Goal: Complete application form: Complete application form

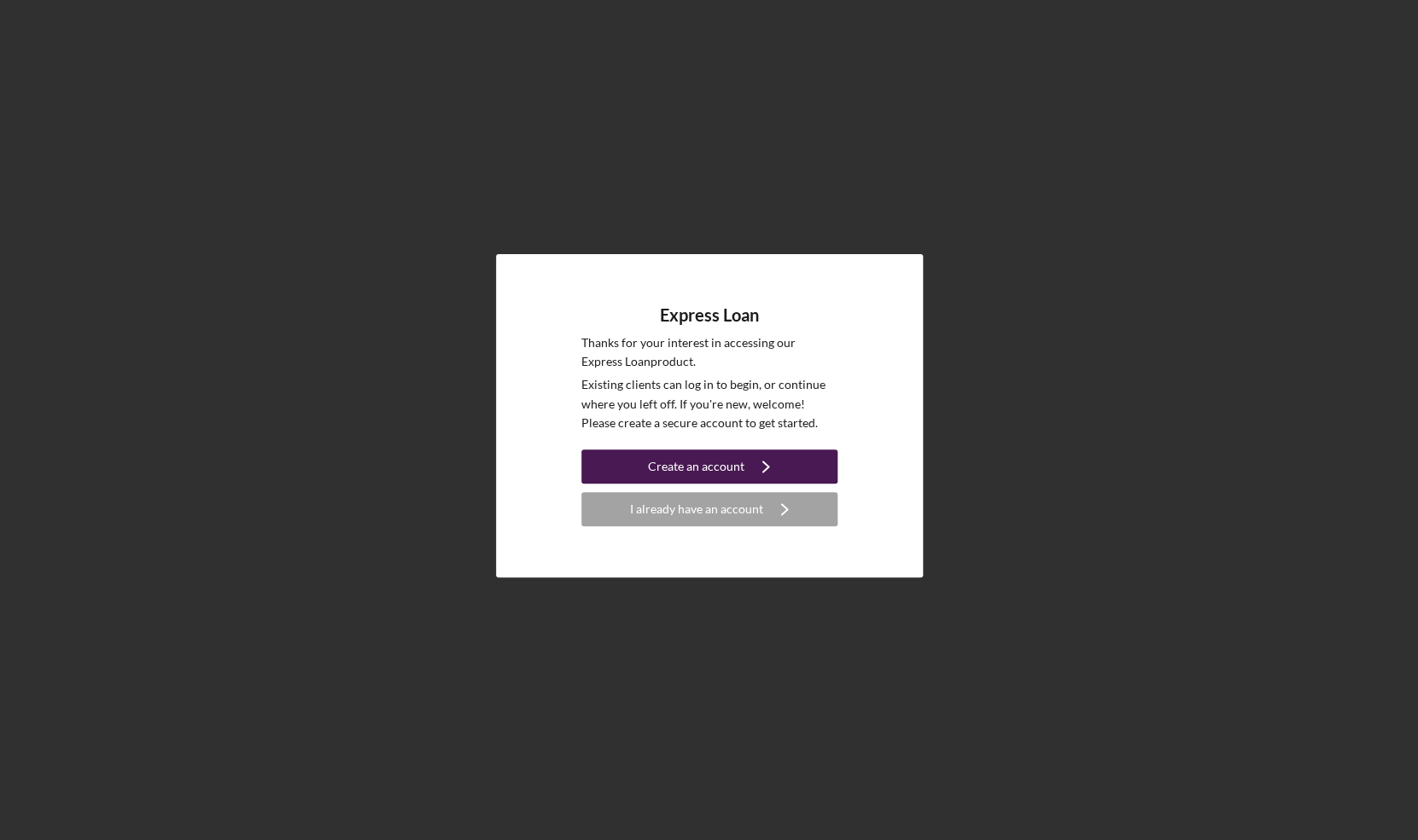
click at [708, 477] on div "Create an account" at bounding box center [696, 466] width 97 height 34
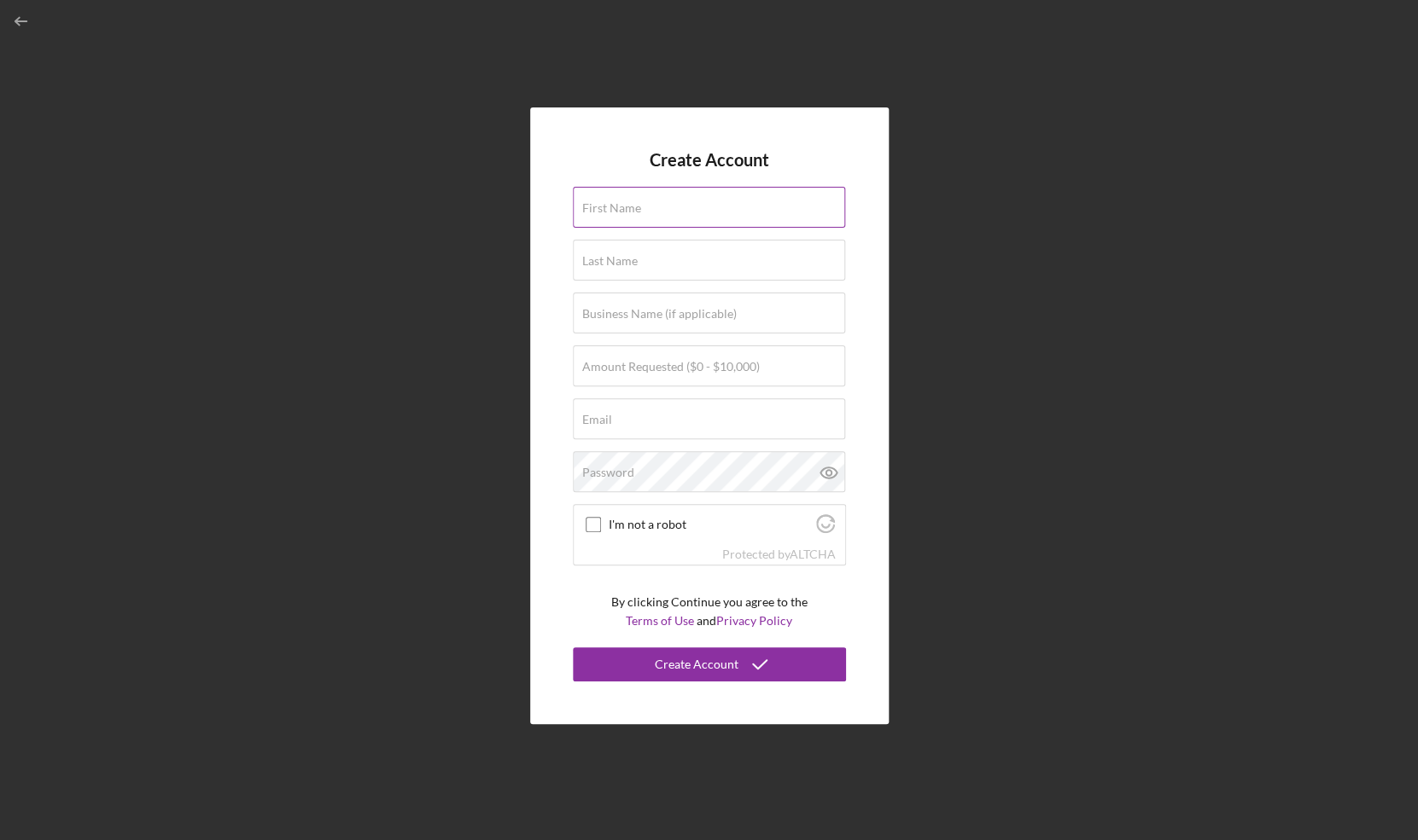
click at [612, 210] on label "First Name" at bounding box center [611, 208] width 59 height 13
click at [612, 210] on input "First Name" at bounding box center [709, 207] width 272 height 41
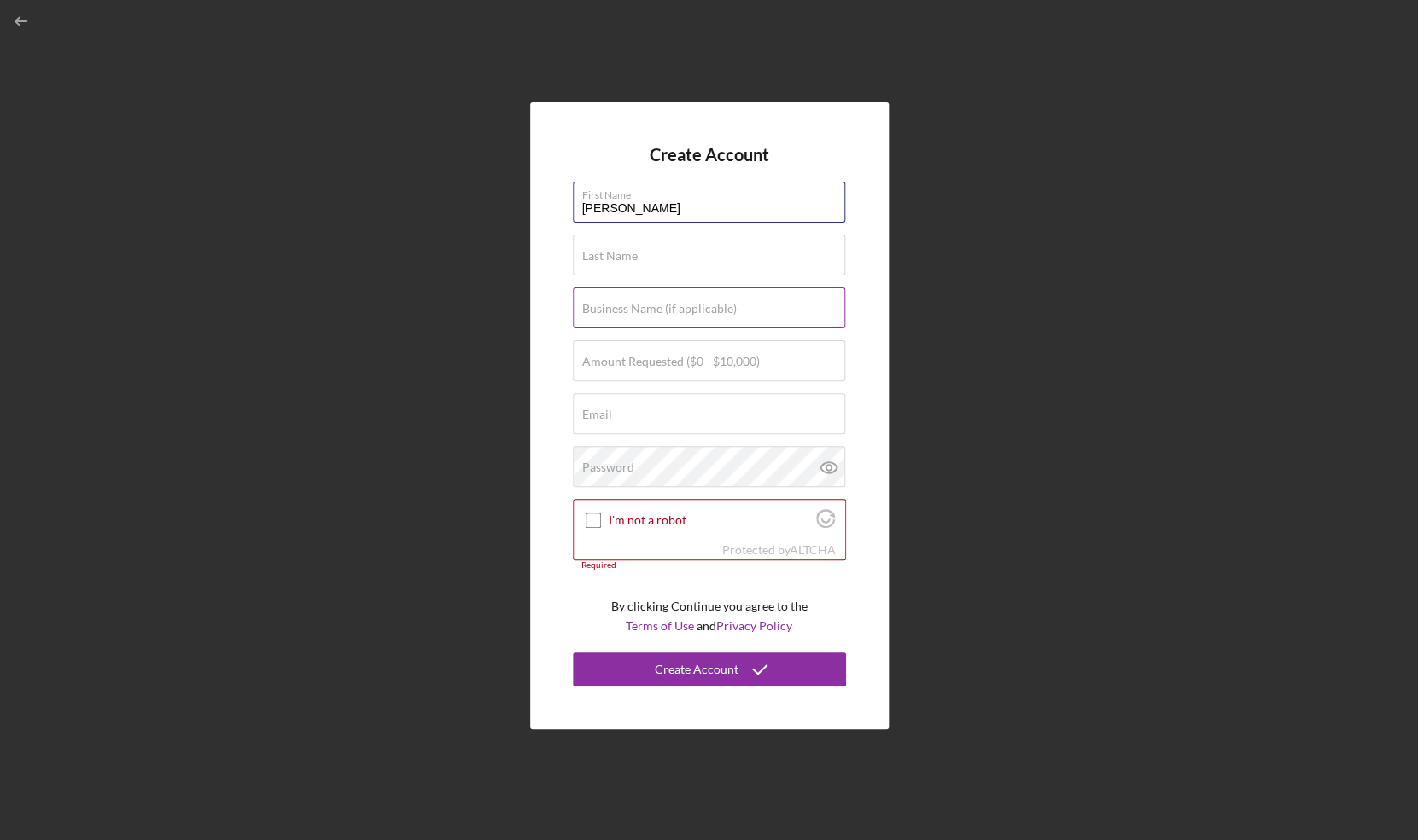
type input "[PERSON_NAME]"
type input "Ndone"
type input "jayndone@gmail.com"
click at [628, 320] on input "Business Name (if applicable)" at bounding box center [709, 308] width 272 height 41
type input "Comfort Transit LLC"
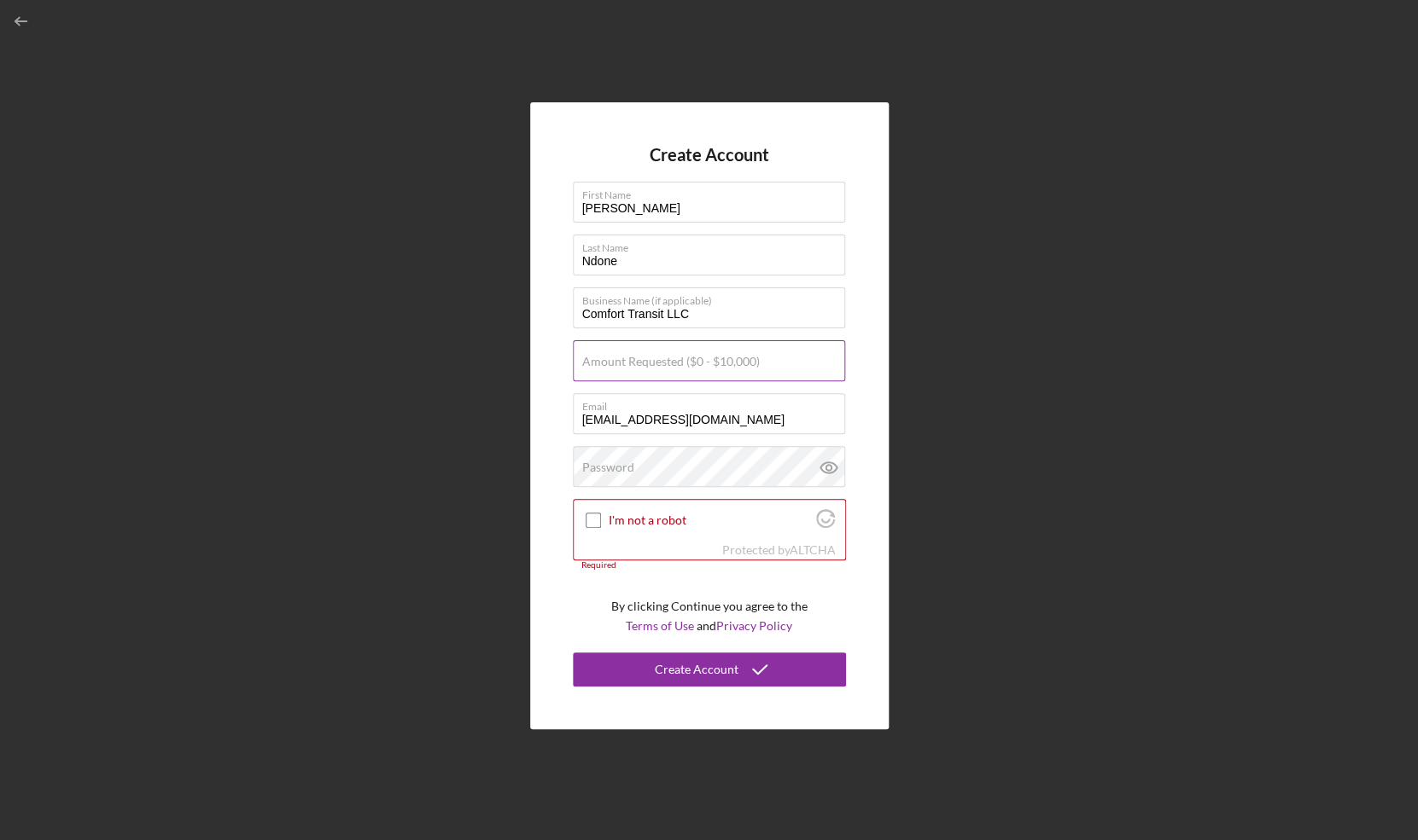
click at [617, 368] on label "Amount Requested ($0 - $10,000)" at bounding box center [671, 361] width 178 height 13
click at [617, 368] on input "Amount Requested ($0 - $10,000)" at bounding box center [709, 361] width 272 height 41
type input "$10,000"
click at [623, 466] on label "Password" at bounding box center [608, 467] width 52 height 13
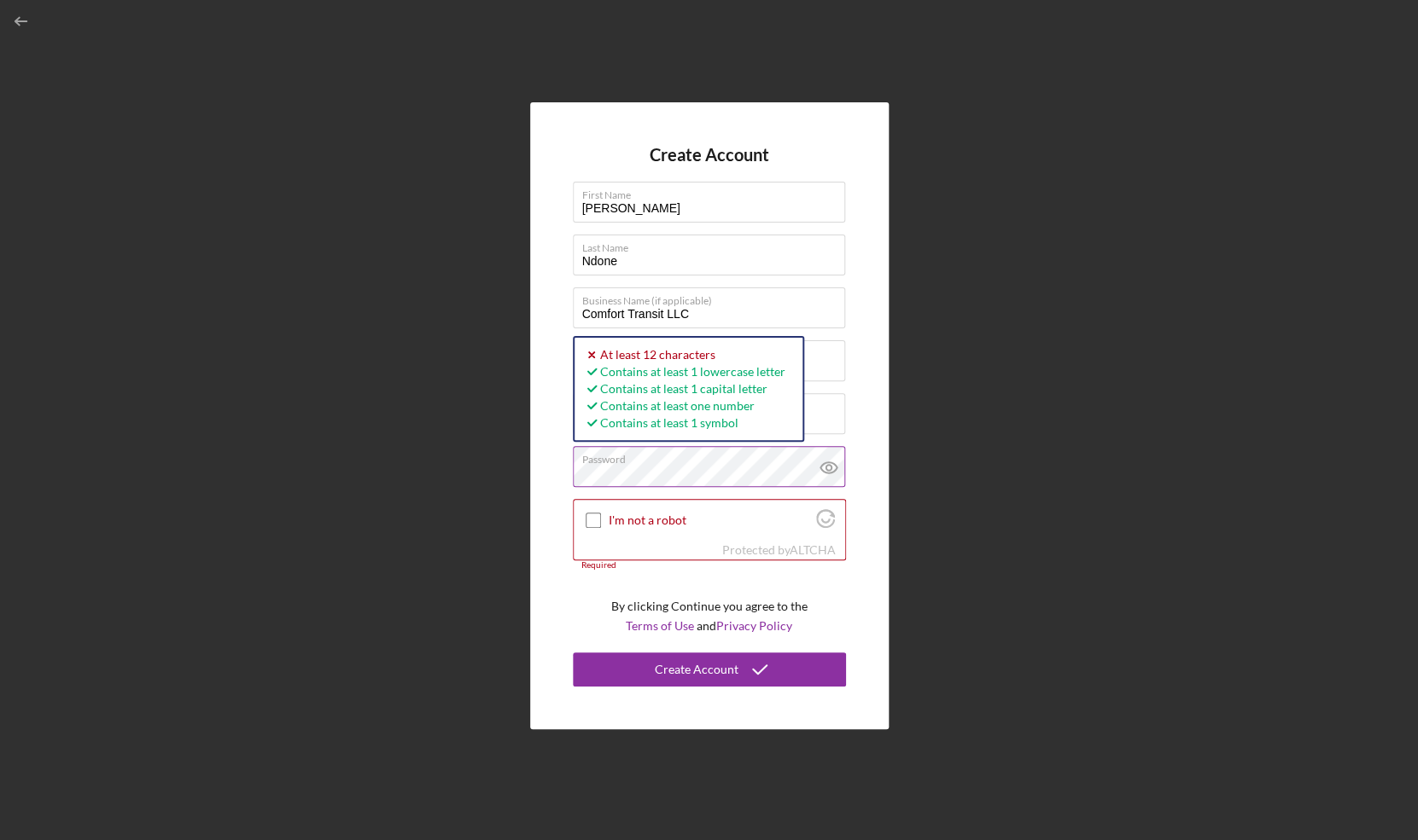
click at [828, 466] on icon at bounding box center [828, 468] width 5 height 5
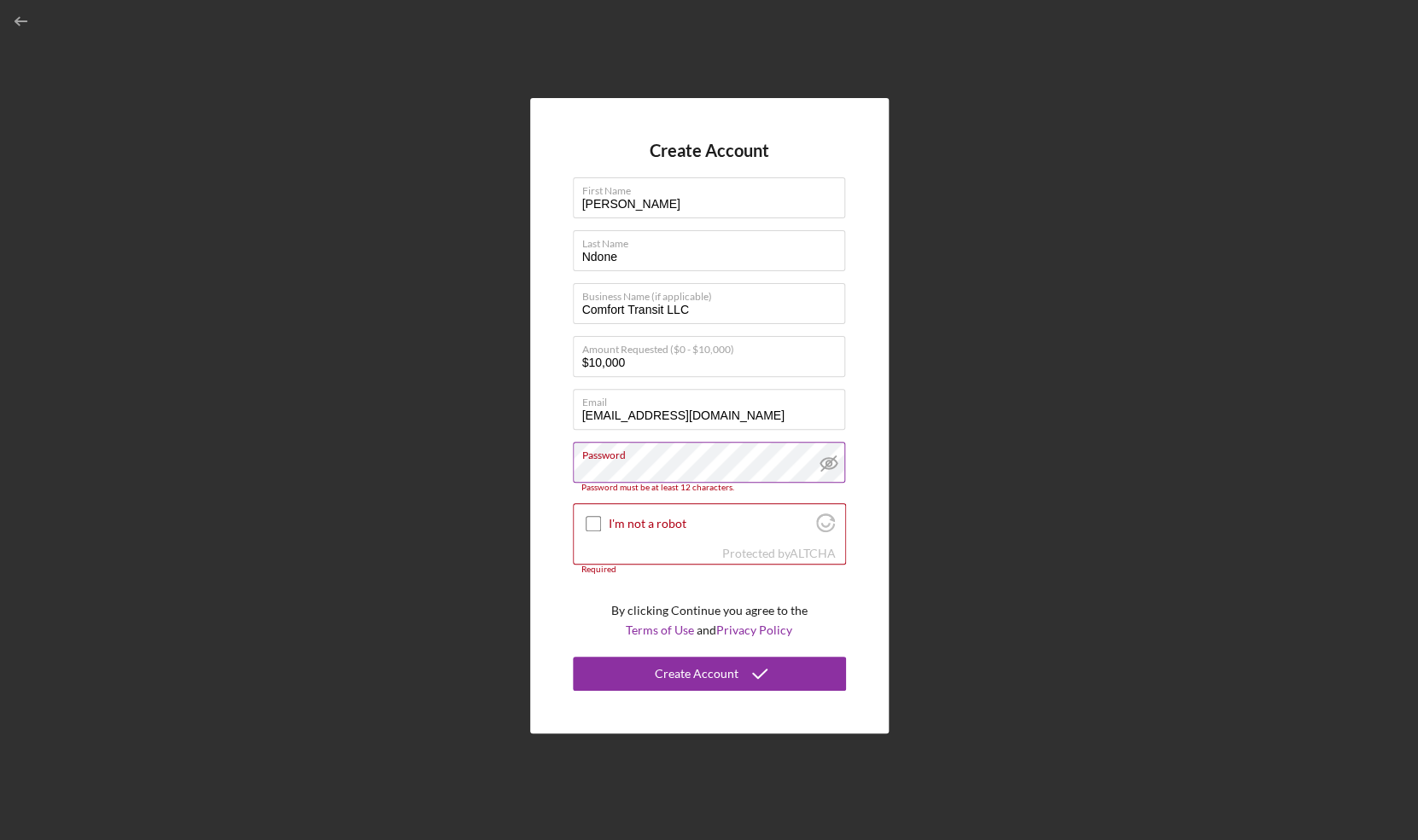
click at [658, 462] on label "Password" at bounding box center [713, 452] width 263 height 19
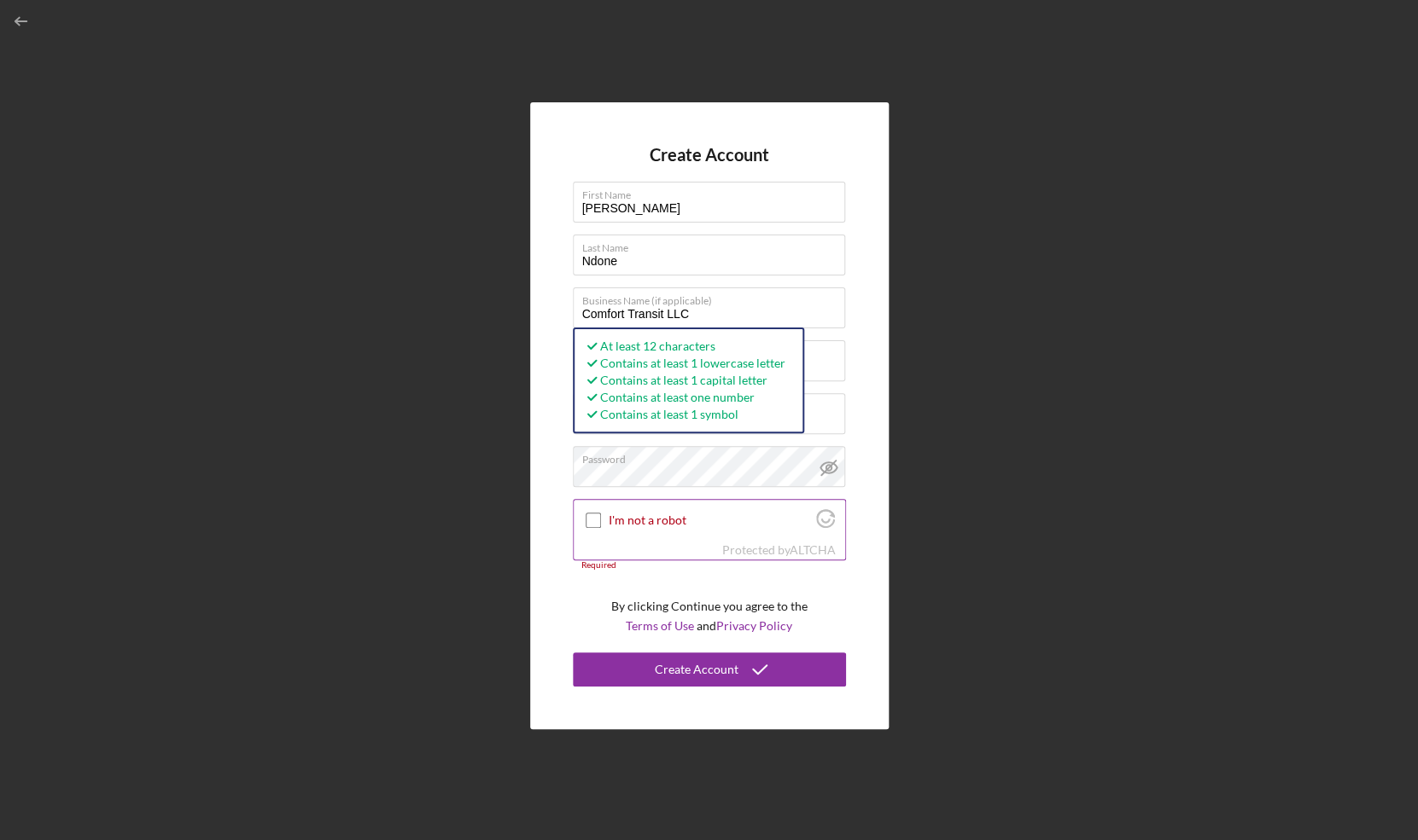
click at [591, 519] on input "I'm not a robot" at bounding box center [593, 519] width 15 height 15
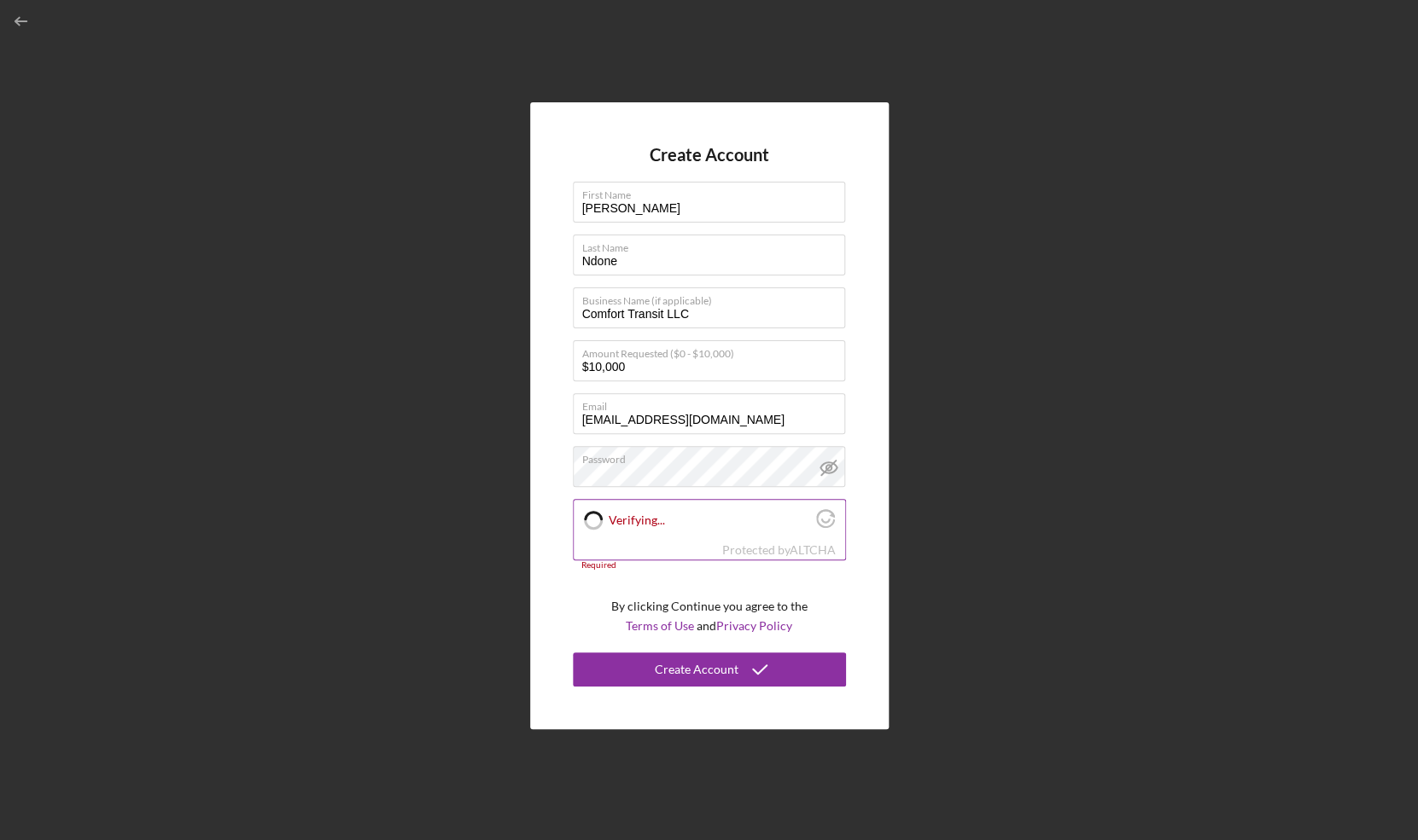
checkbox input "true"
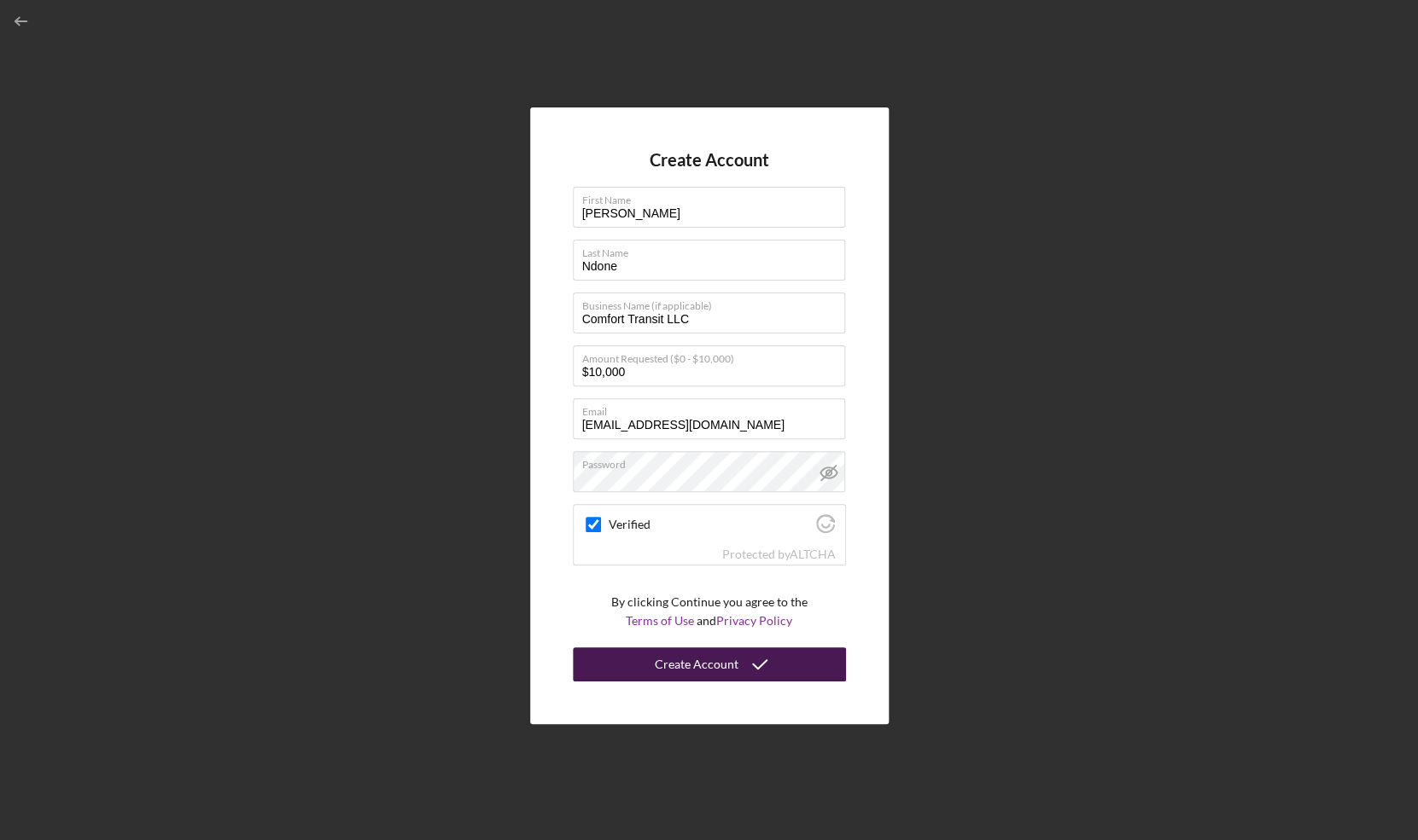
click at [704, 662] on div "Create Account" at bounding box center [697, 664] width 84 height 34
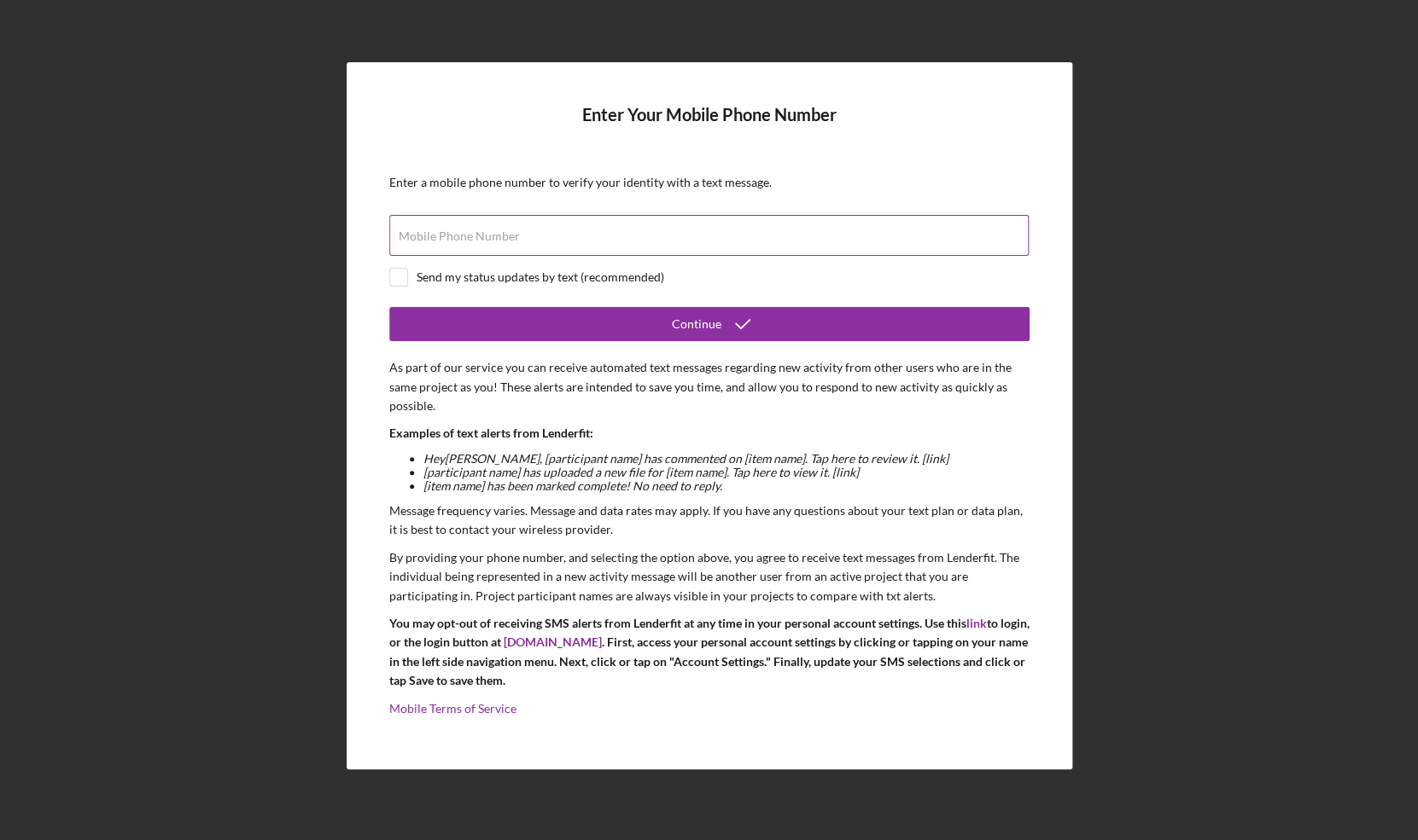
click at [468, 226] on input "Mobile Phone Number" at bounding box center [709, 235] width 640 height 41
type input "(843) 855-9430"
click at [406, 273] on input "checkbox" at bounding box center [398, 277] width 17 height 17
checkbox input "true"
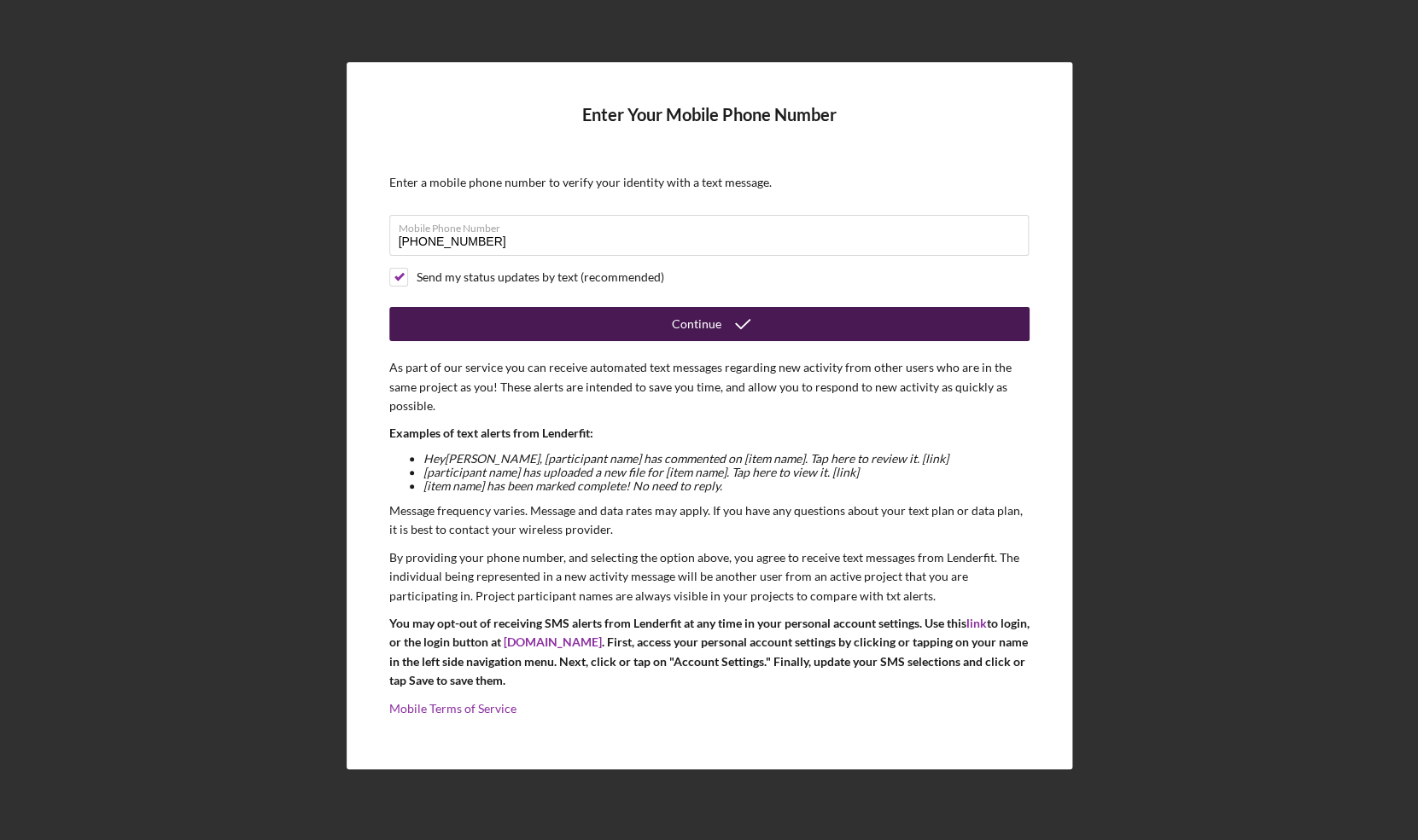
click at [691, 329] on div "Continue" at bounding box center [697, 324] width 50 height 34
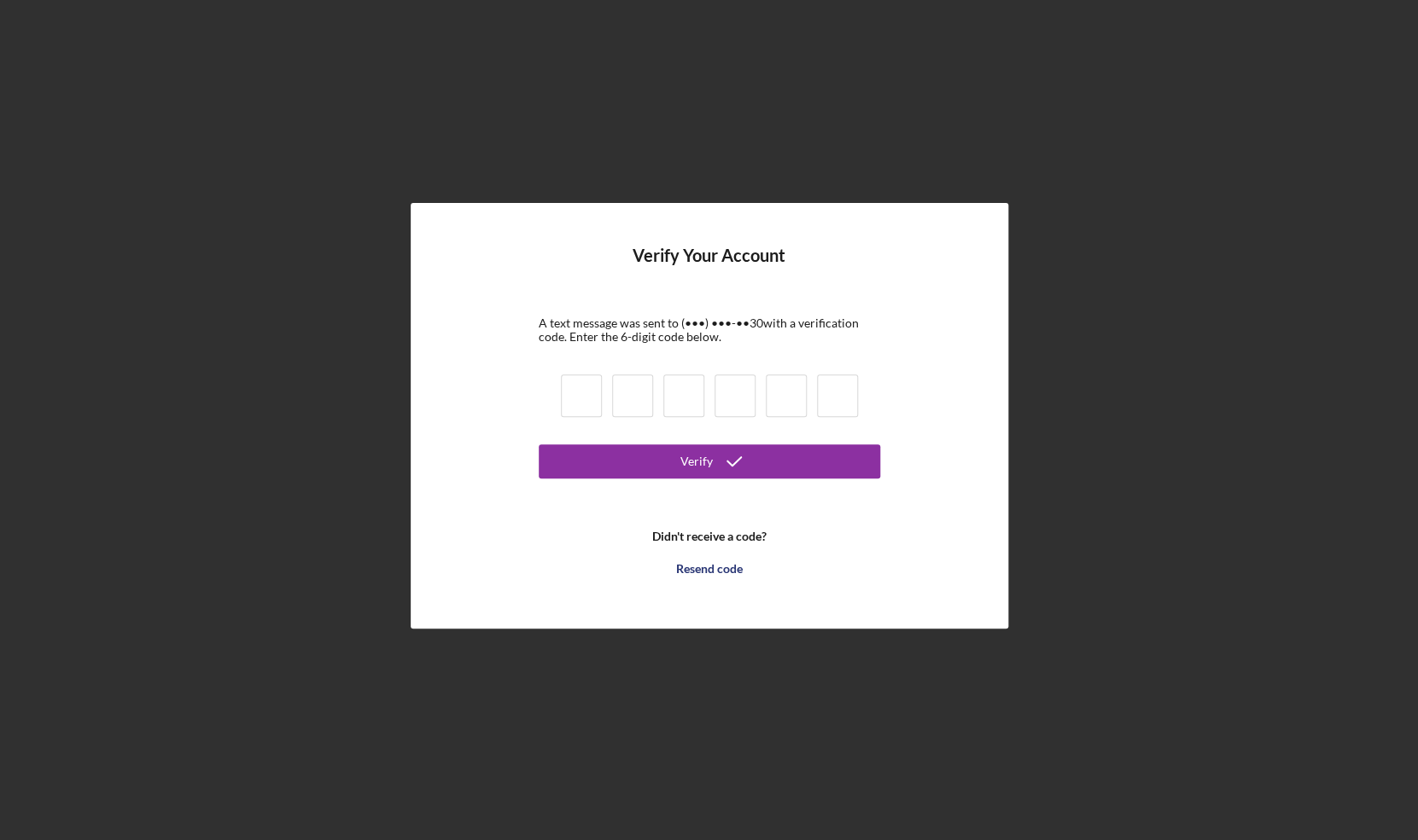
click at [582, 395] on input at bounding box center [581, 396] width 41 height 43
type input "0"
type input "7"
type input "9"
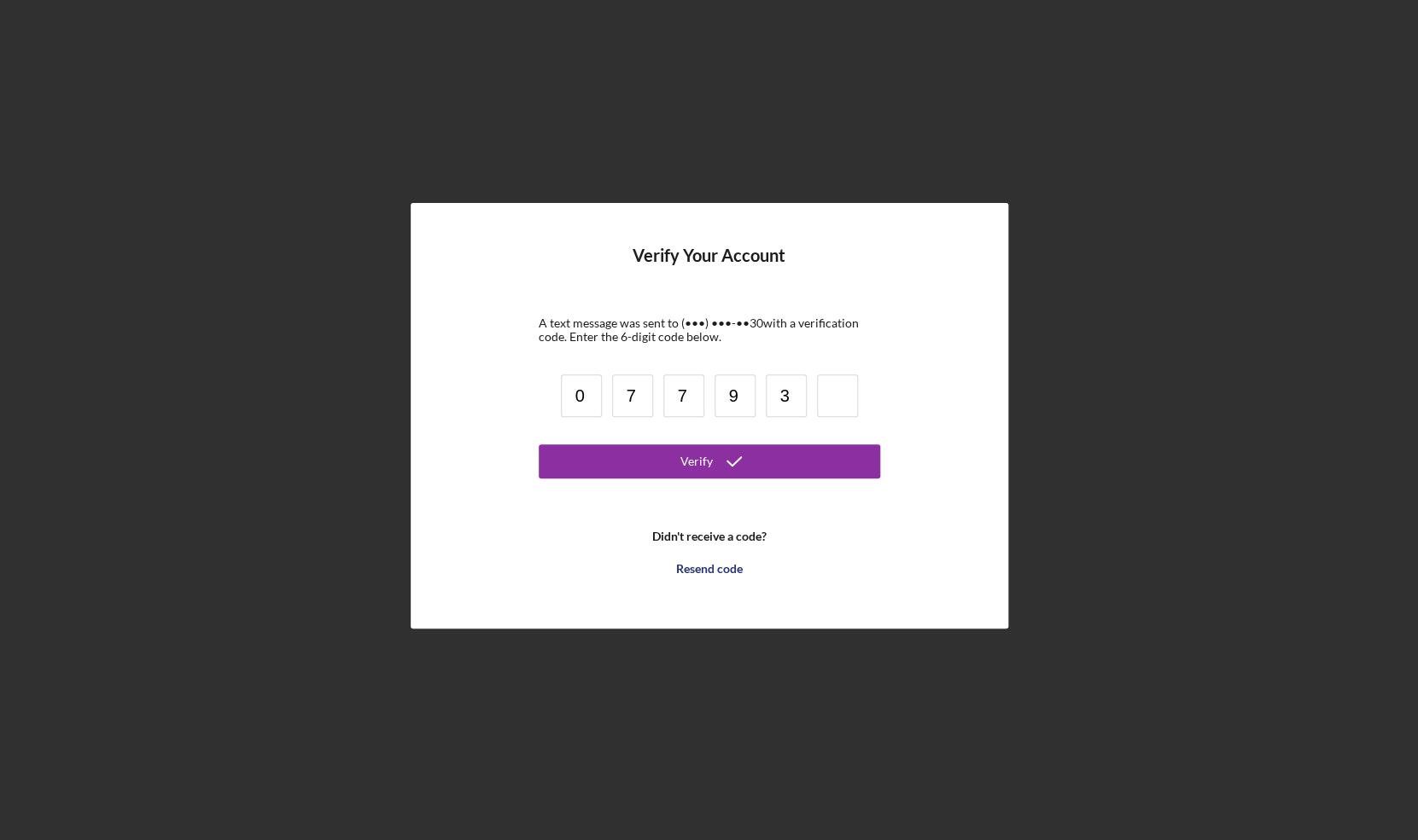
type input "3"
type input "5"
click at [707, 465] on div "Verify" at bounding box center [697, 462] width 33 height 34
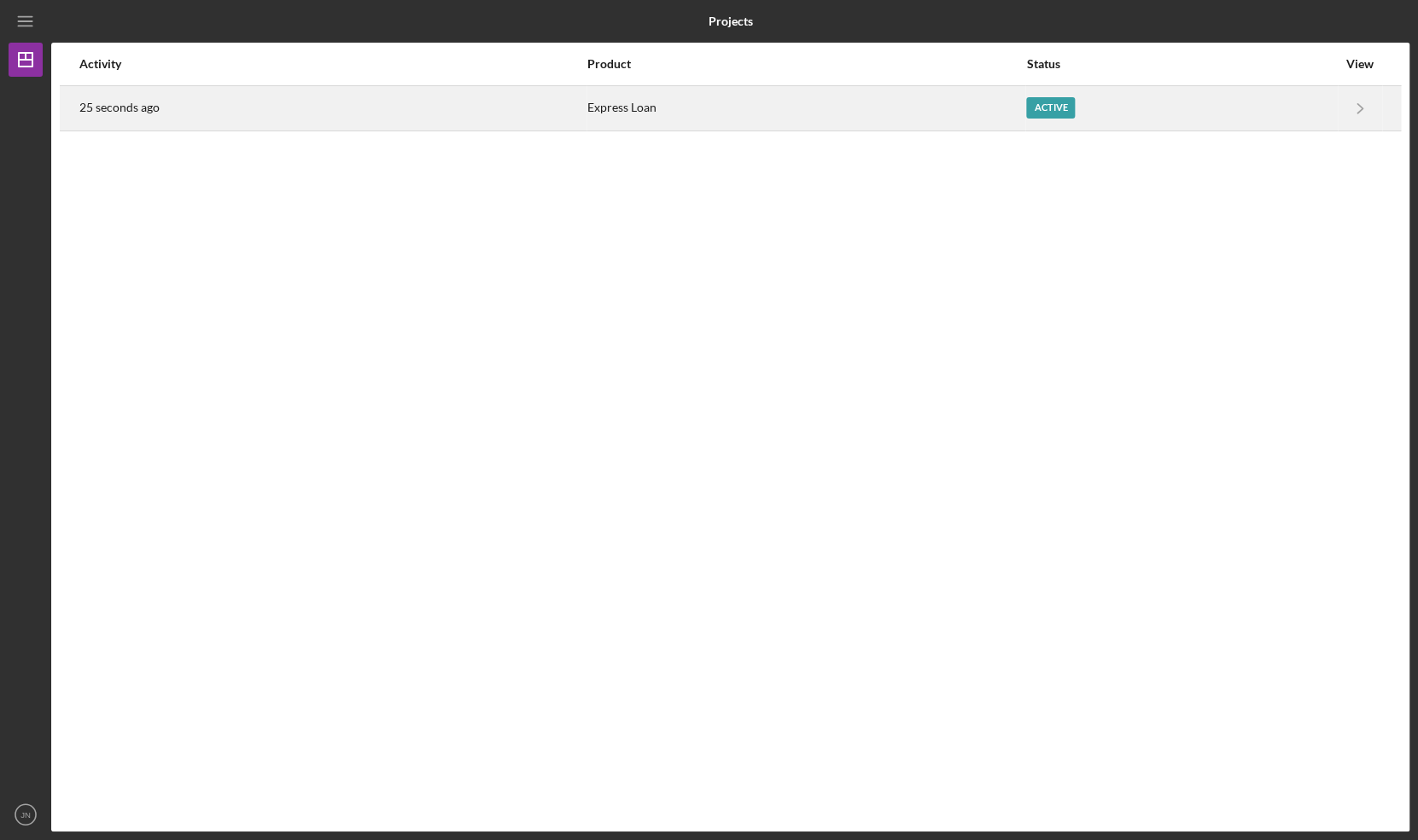
click at [1051, 107] on div "Active" at bounding box center [1050, 108] width 49 height 21
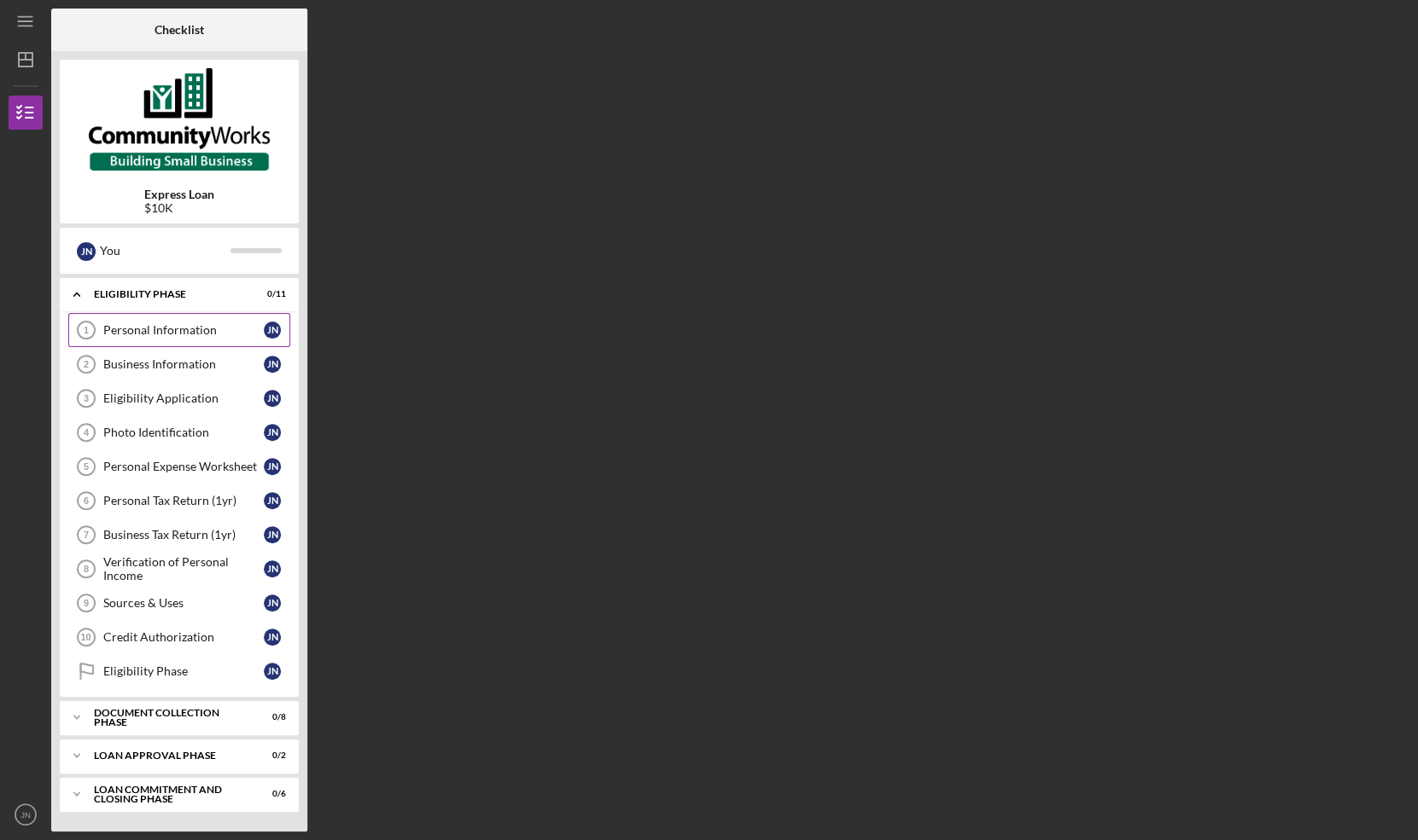
click at [220, 329] on div "Personal Information" at bounding box center [183, 329] width 161 height 13
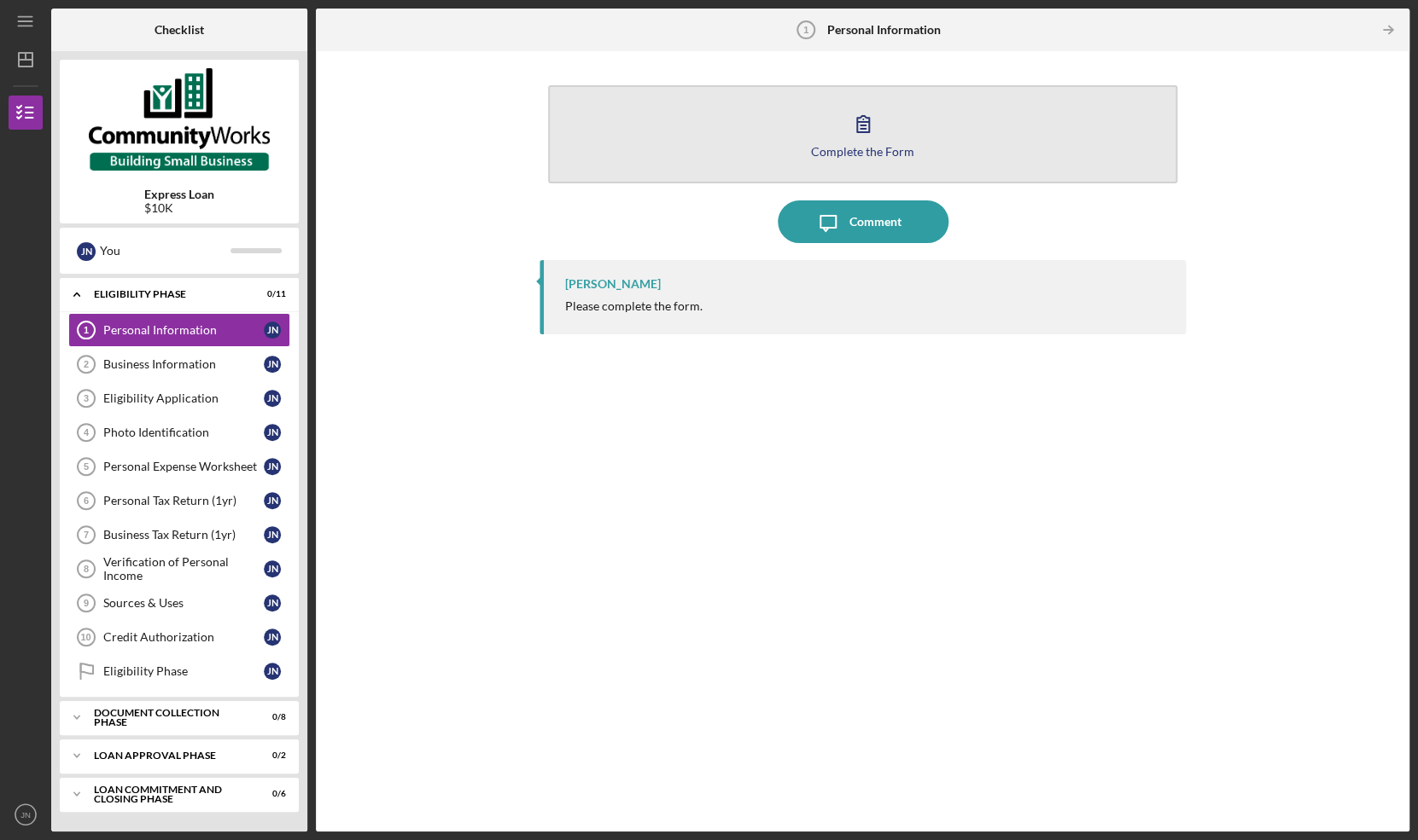
click at [862, 153] on div "Complete the Form" at bounding box center [863, 151] width 103 height 12
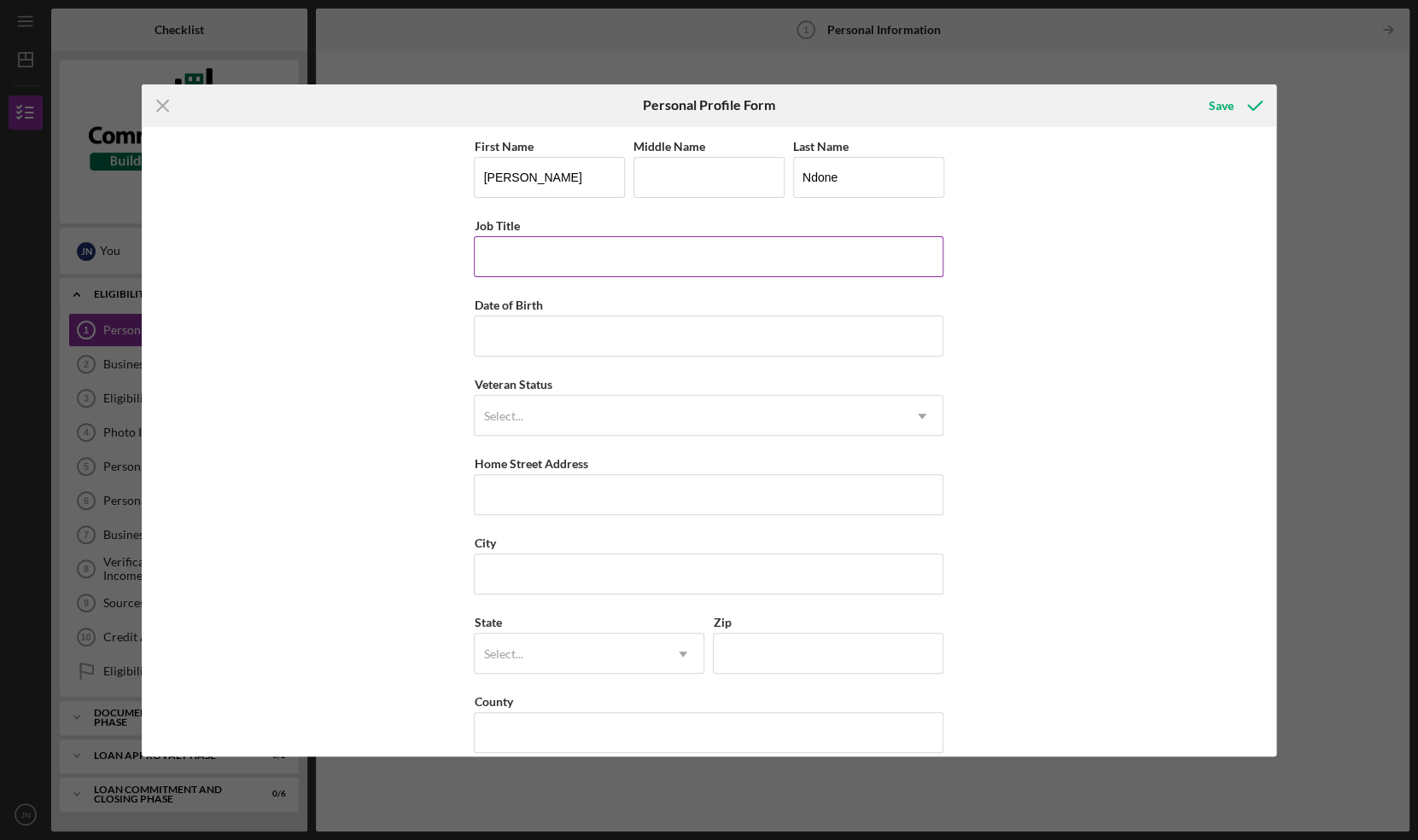
click at [548, 259] on input "Job Title" at bounding box center [708, 257] width 469 height 41
type input "Assistant Professor, Coastal Carolina University"
click at [517, 337] on input "Date of Birth" at bounding box center [708, 336] width 469 height 41
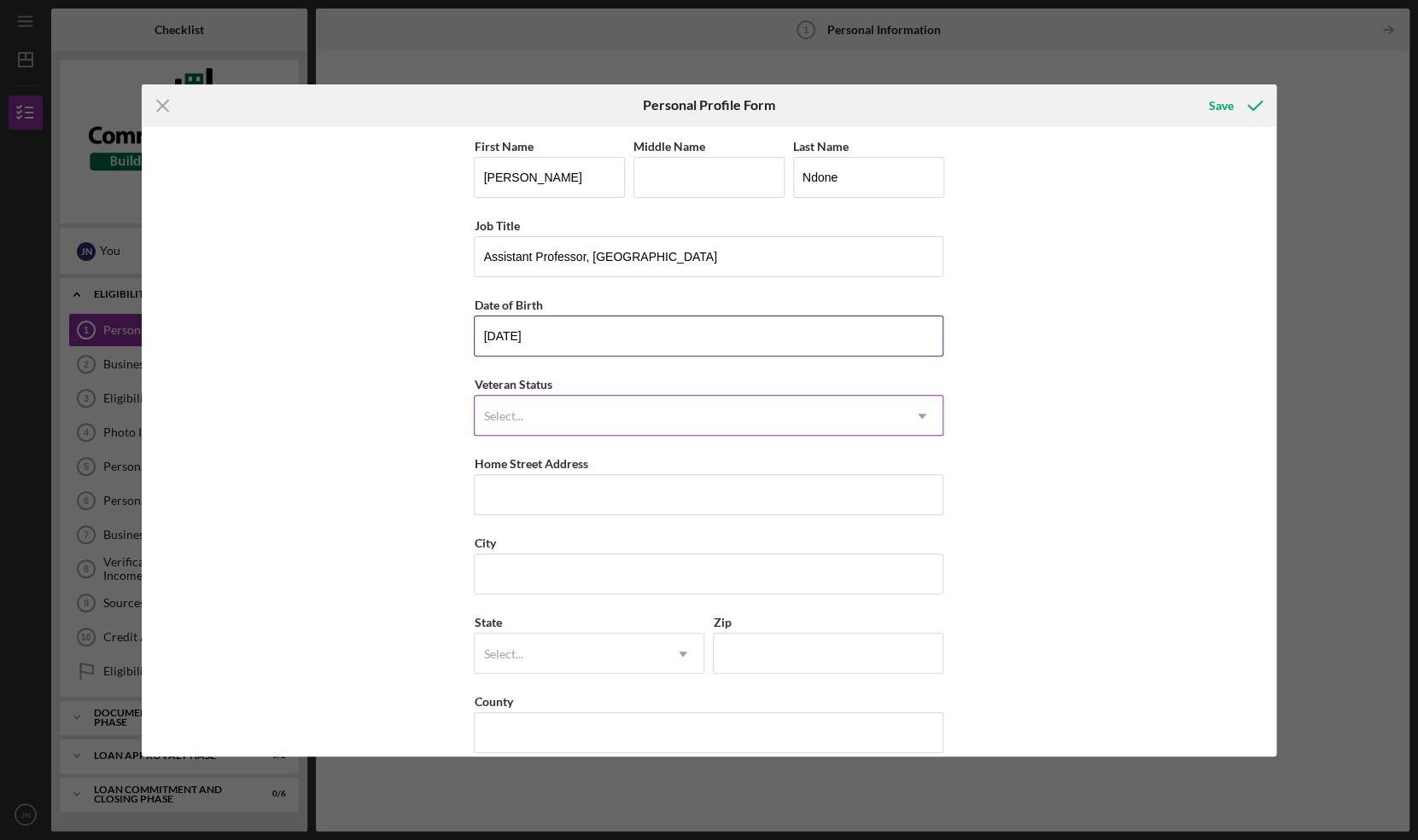
type input "09/09/1989"
click at [508, 416] on div "Select..." at bounding box center [503, 416] width 39 height 13
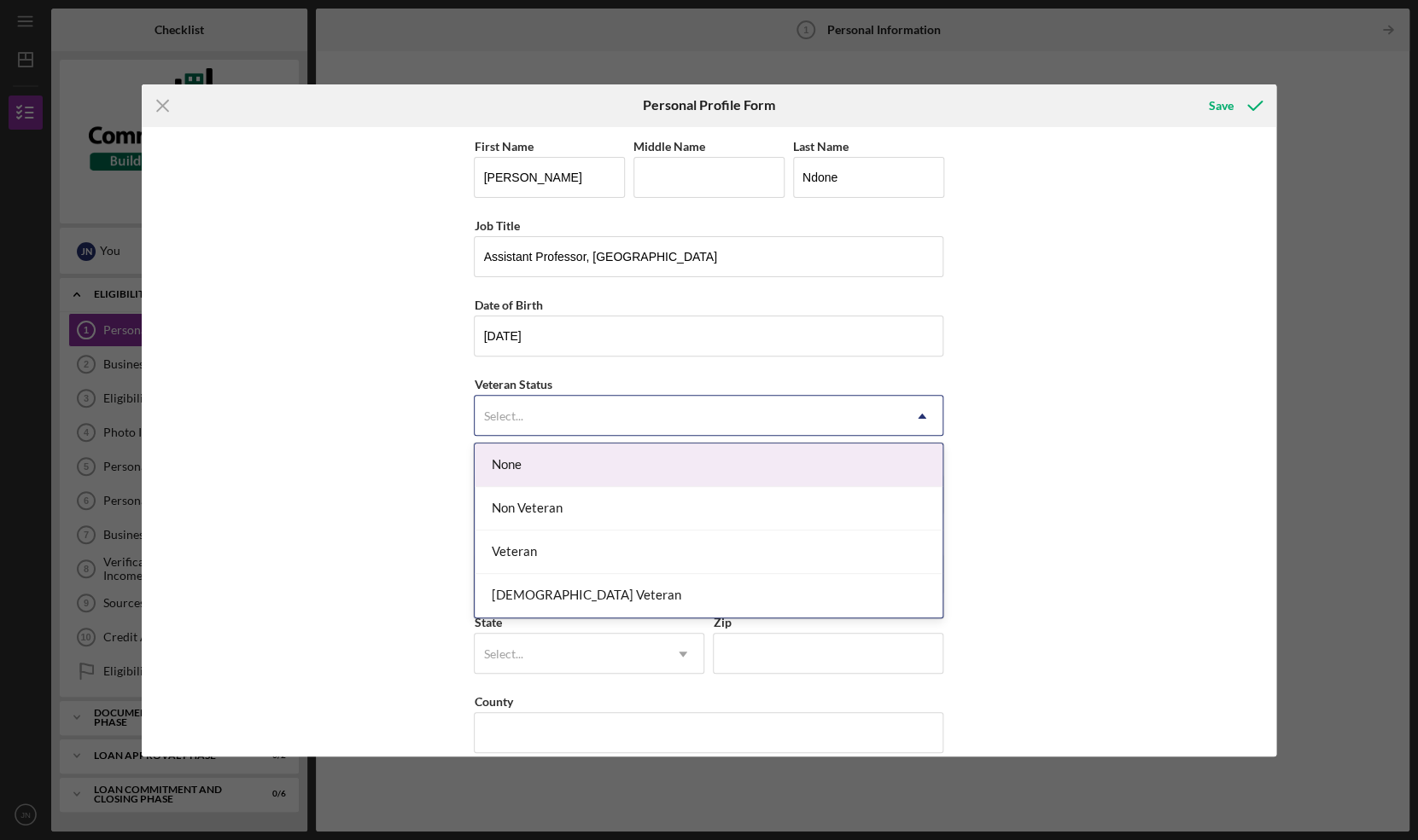
click at [511, 468] on div "None" at bounding box center [708, 465] width 468 height 44
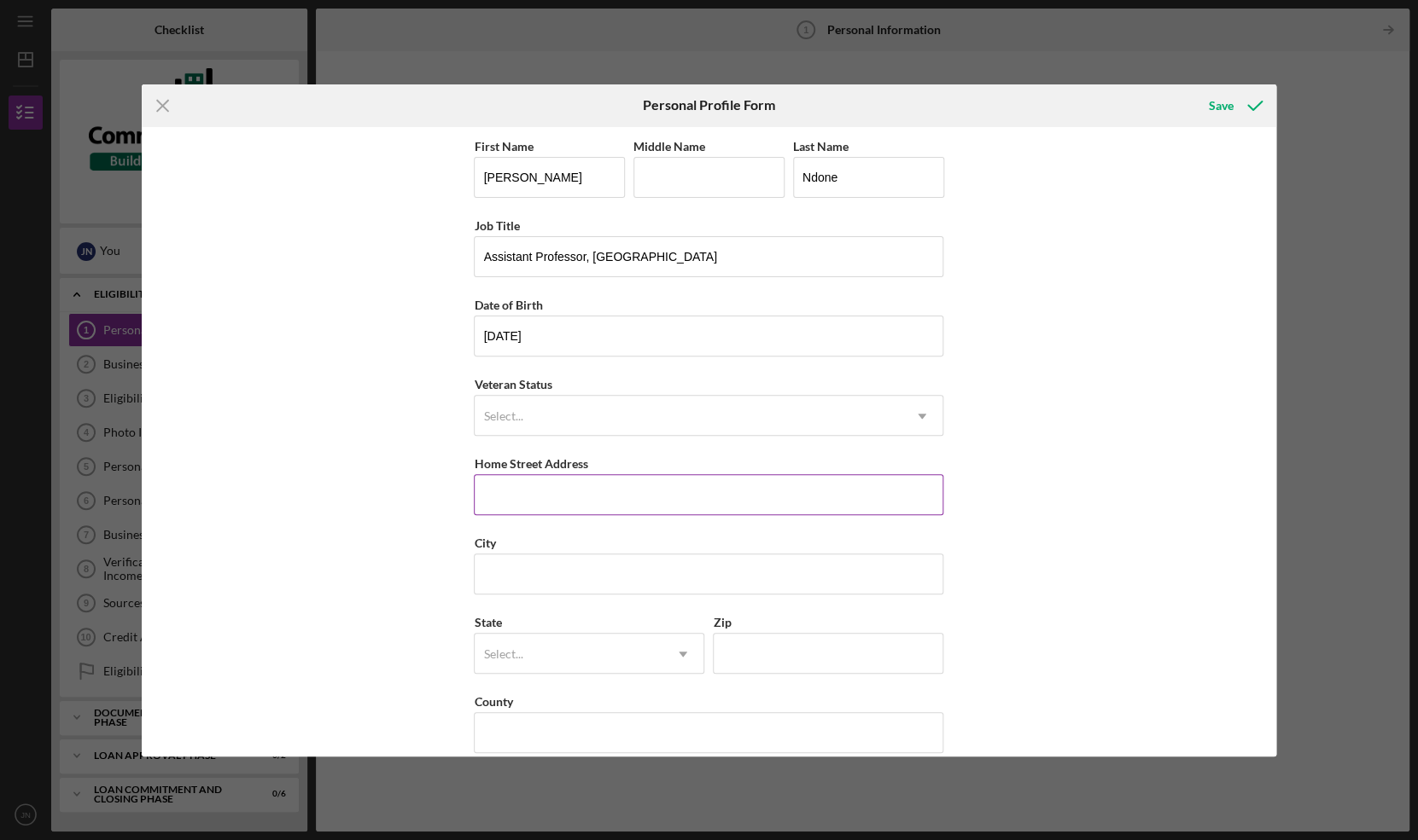
click at [511, 510] on input "Home Street Address" at bounding box center [708, 495] width 469 height 41
type input "7073 Watercress St"
type input "Myrtle Beach"
type input "29579"
type input "SC"
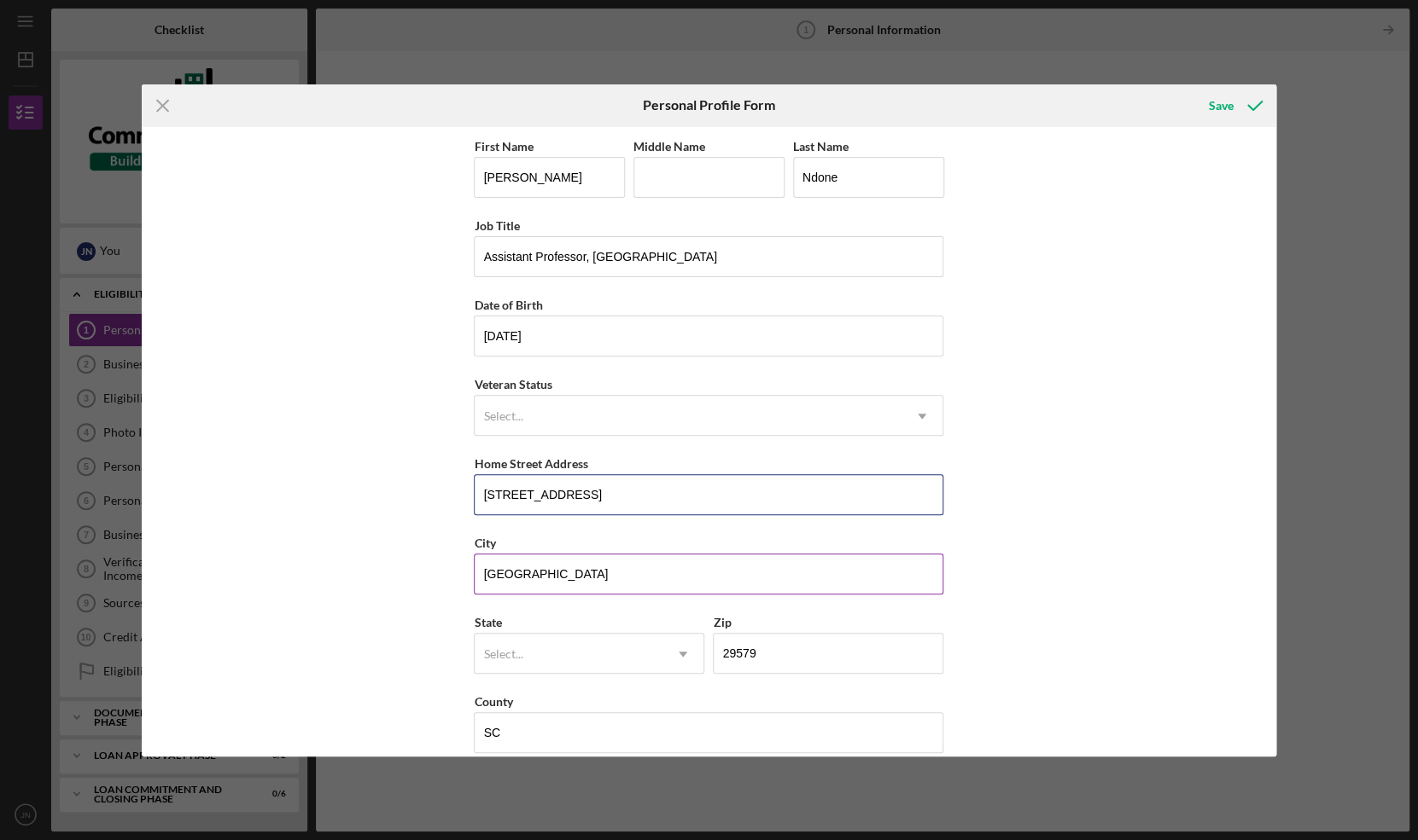
type input "29579"
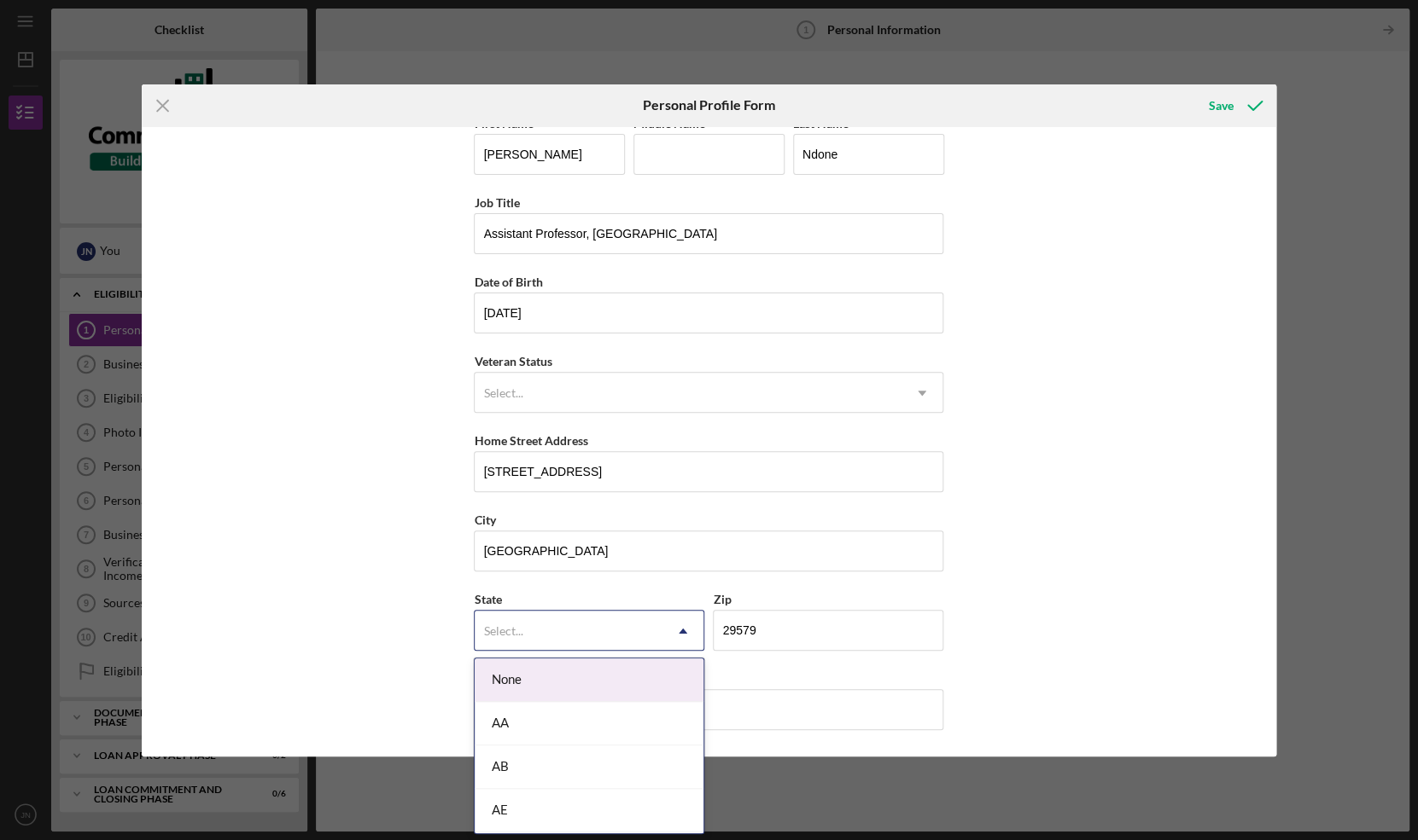
click at [577, 618] on div "Select..." at bounding box center [568, 631] width 187 height 39
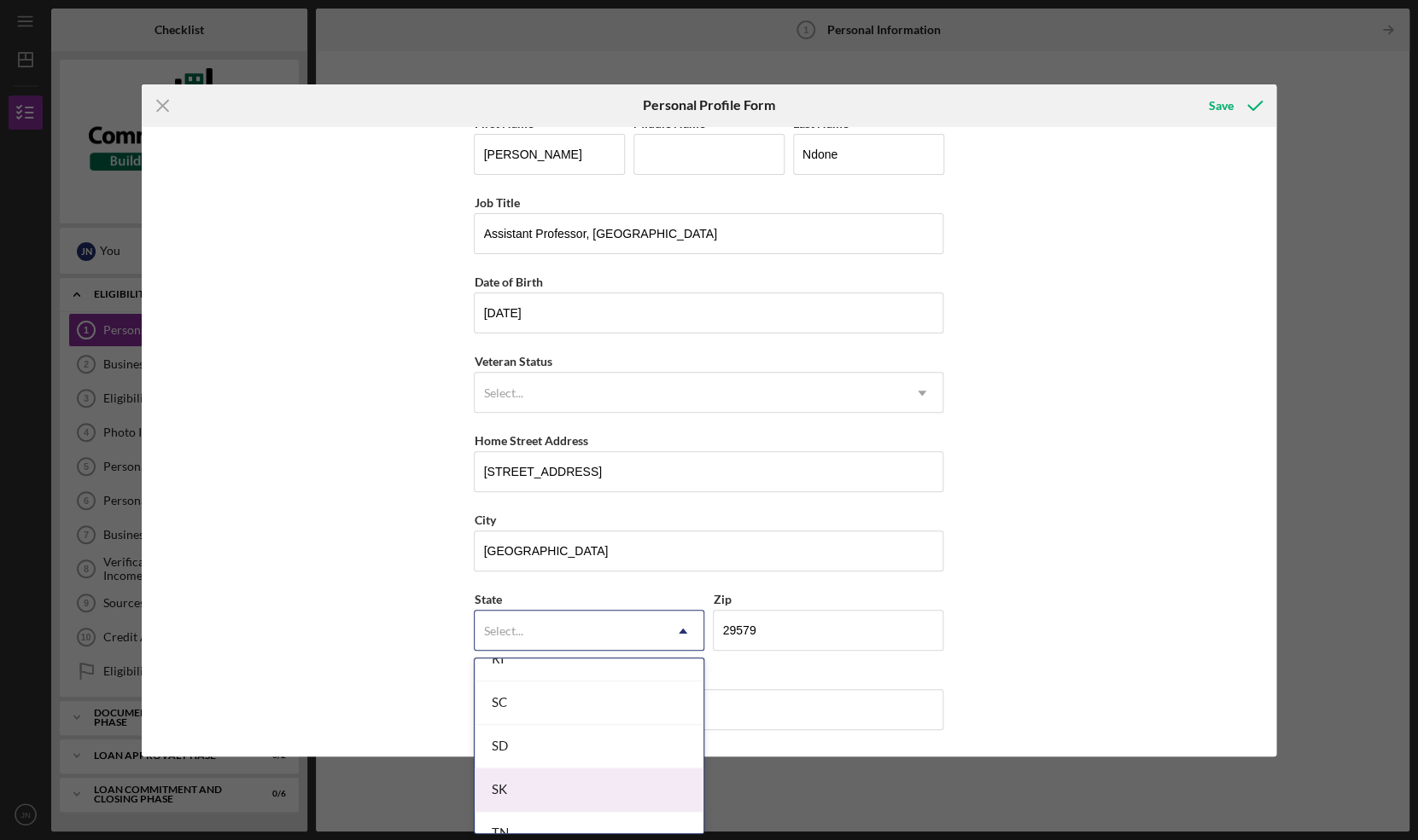
scroll to position [2667, 0]
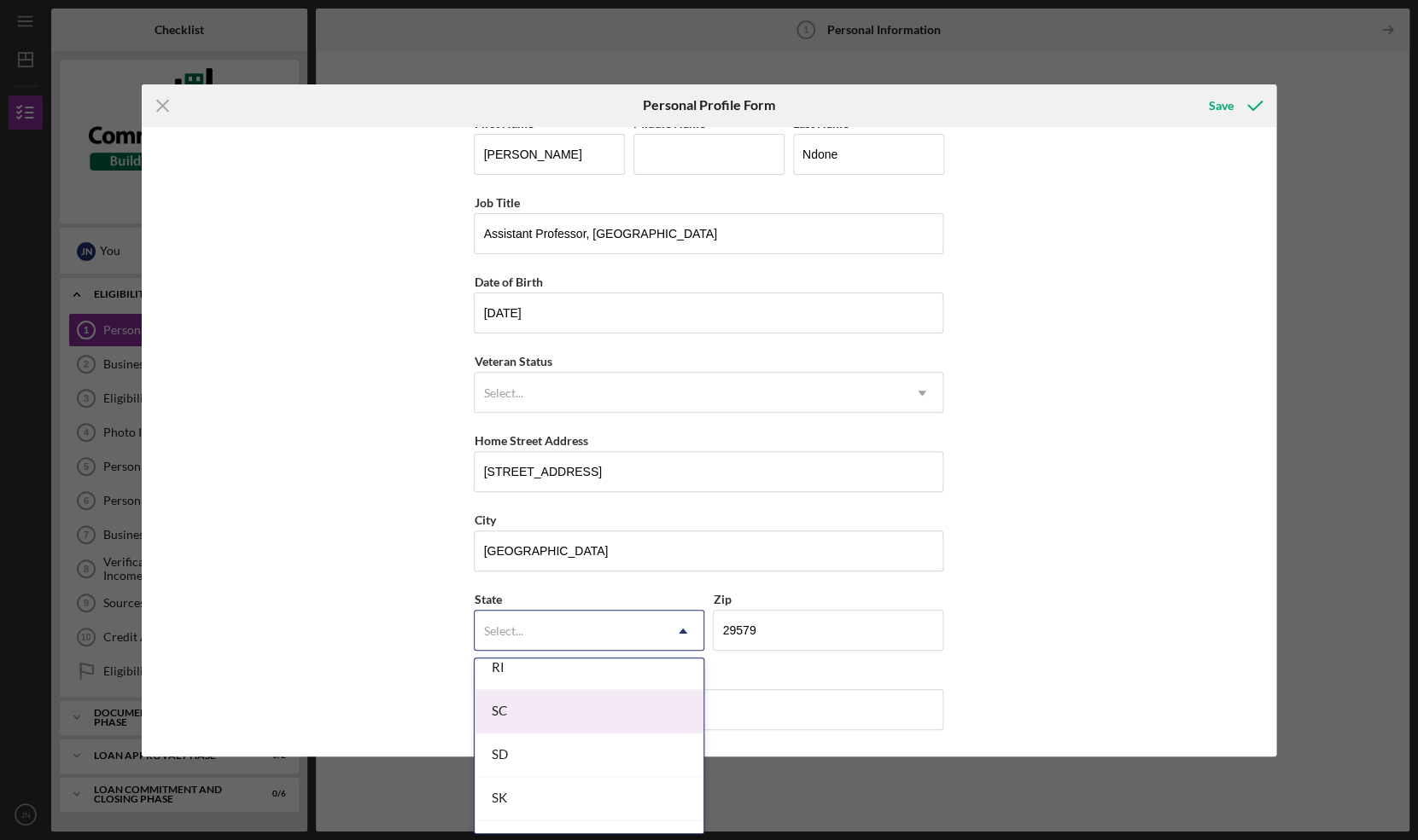
click at [549, 724] on div "SC" at bounding box center [588, 711] width 228 height 44
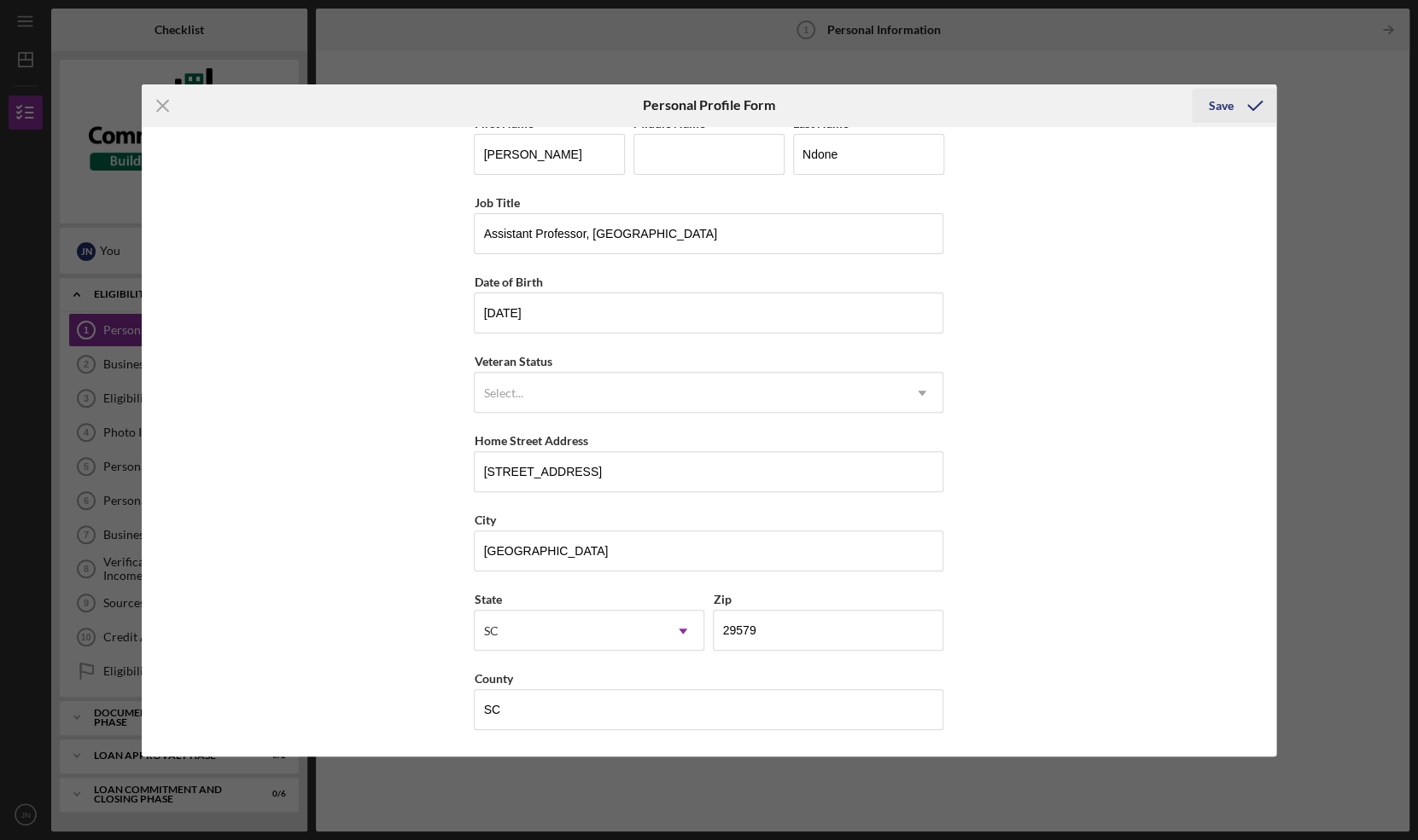
click at [1227, 105] on div "Save" at bounding box center [1222, 106] width 25 height 34
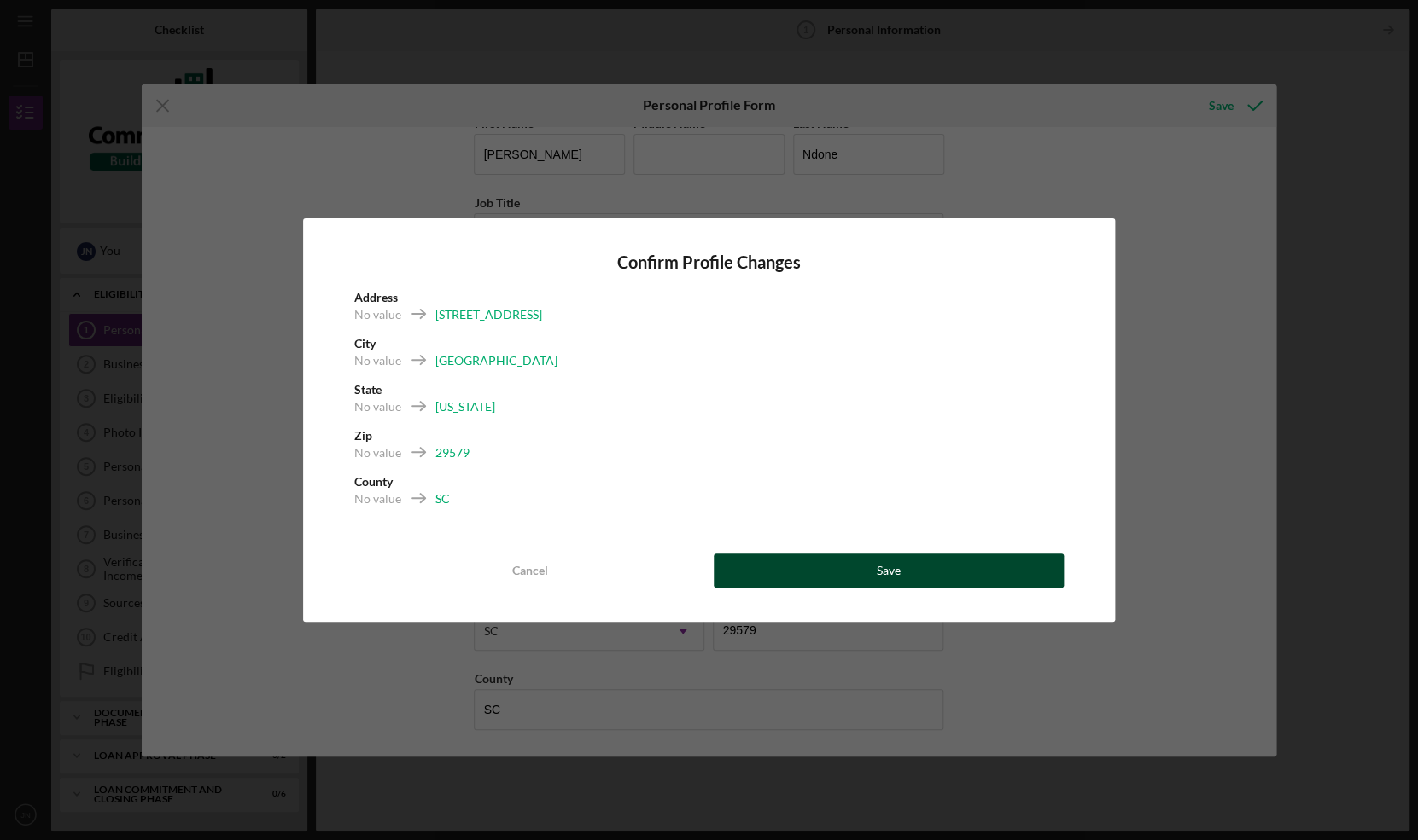
click at [835, 569] on button "Save" at bounding box center [888, 571] width 350 height 34
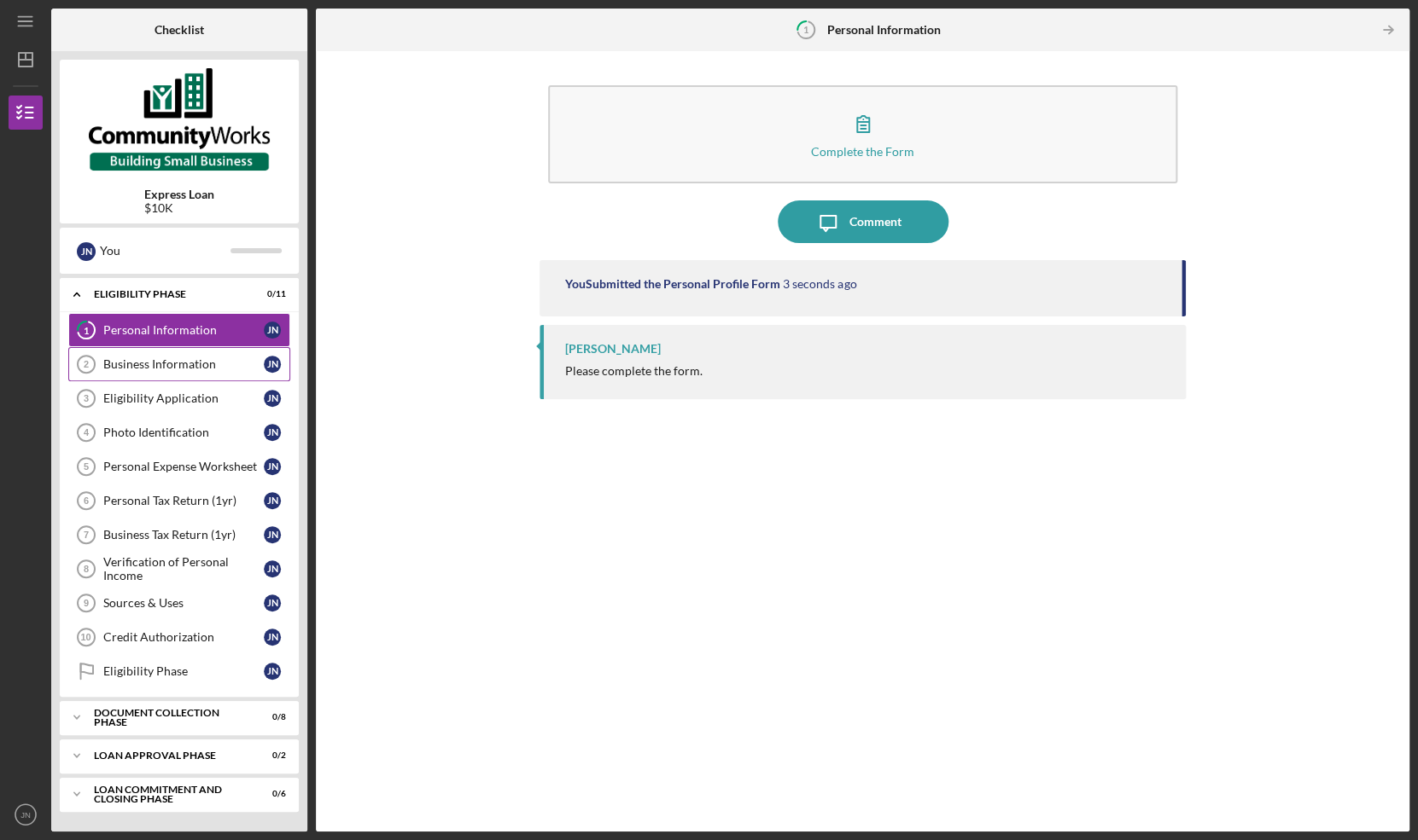
click at [188, 373] on link "Business Information 2 Business Information J N" at bounding box center [179, 364] width 222 height 34
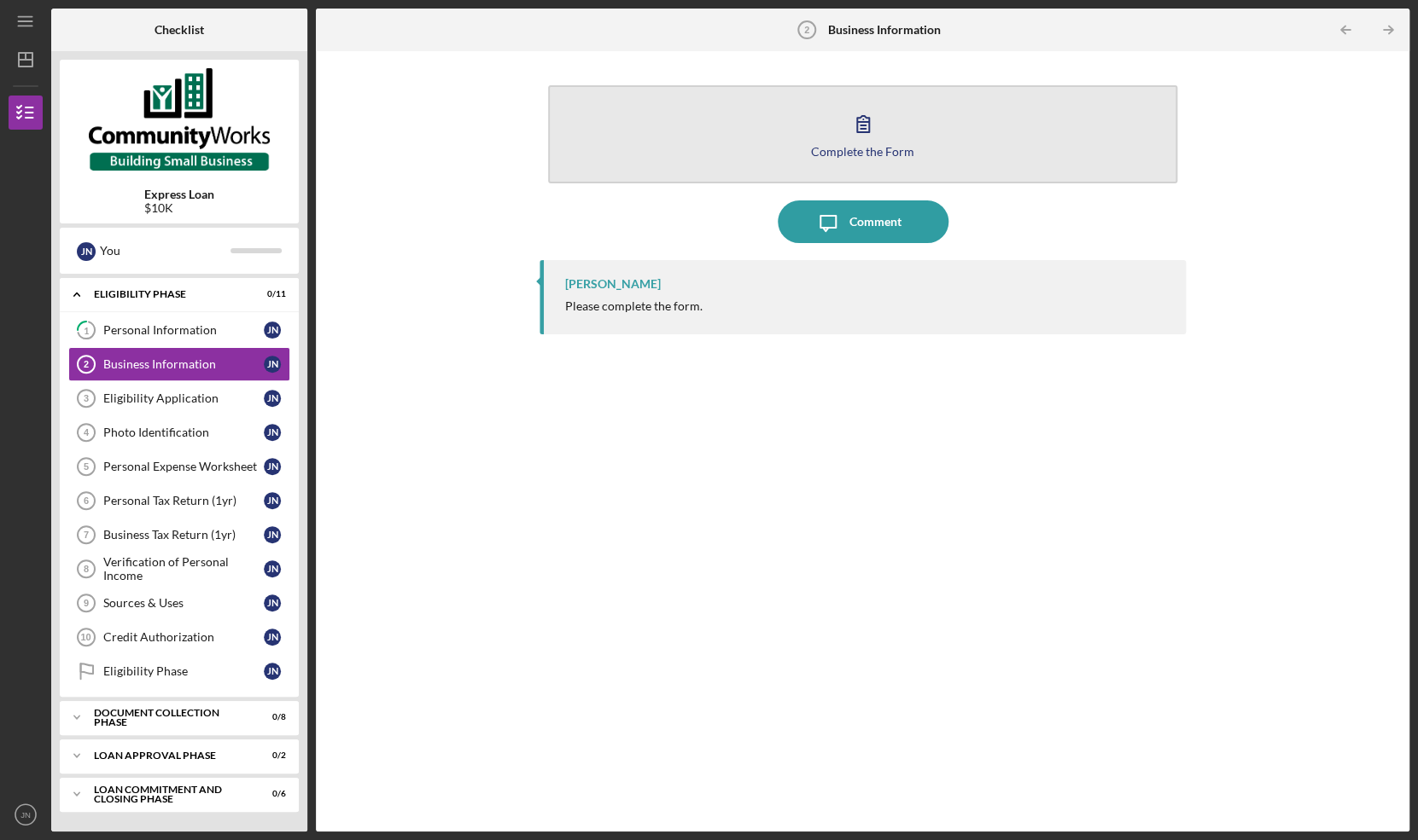
click at [875, 150] on div "Complete the Form" at bounding box center [863, 151] width 103 height 12
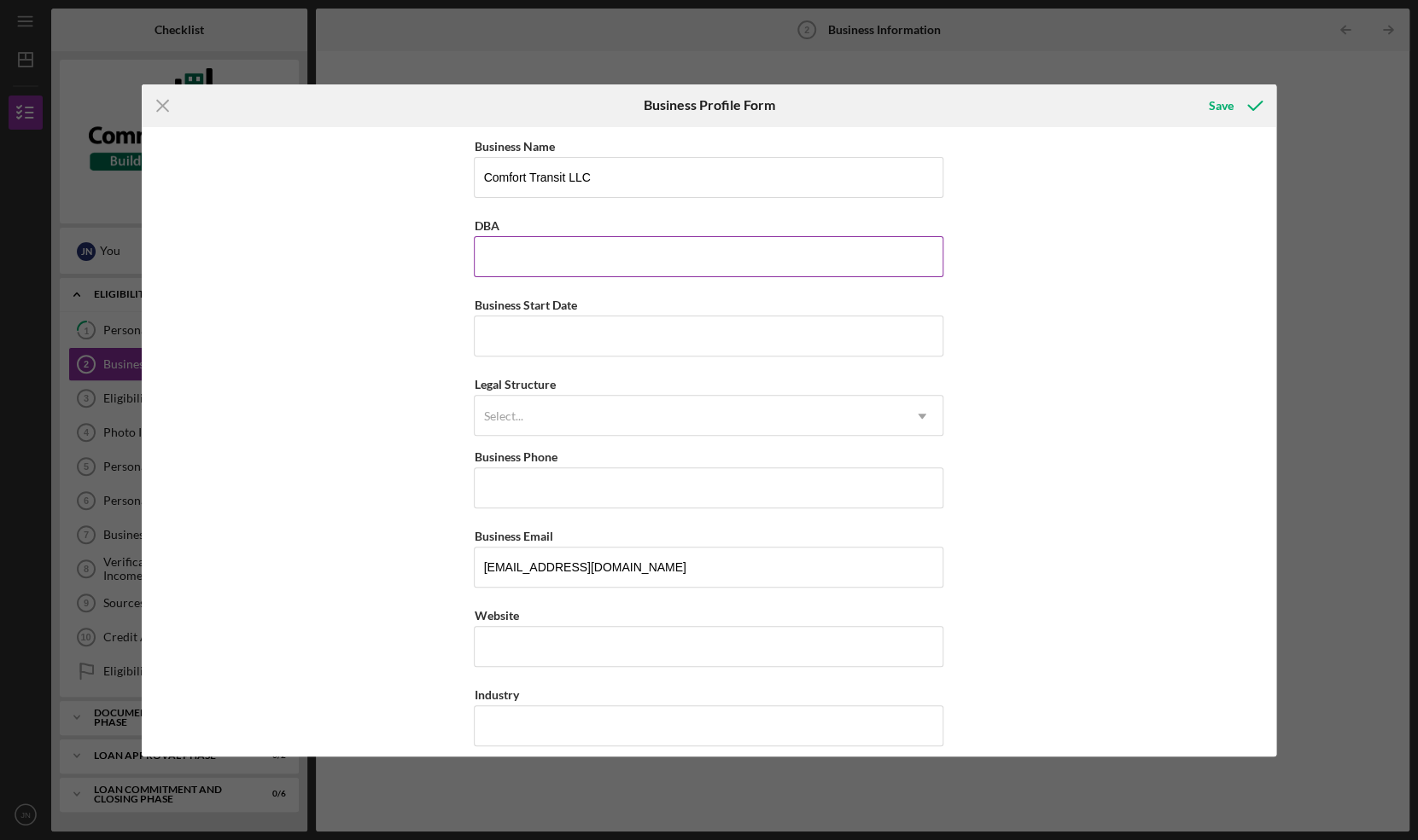
click at [542, 256] on input "DBA" at bounding box center [708, 257] width 469 height 41
type input "06/02/2025"
click at [506, 328] on input "Business Start Date" at bounding box center [708, 336] width 469 height 41
type input "06/02/2025"
click at [498, 416] on div "Select..." at bounding box center [503, 416] width 39 height 13
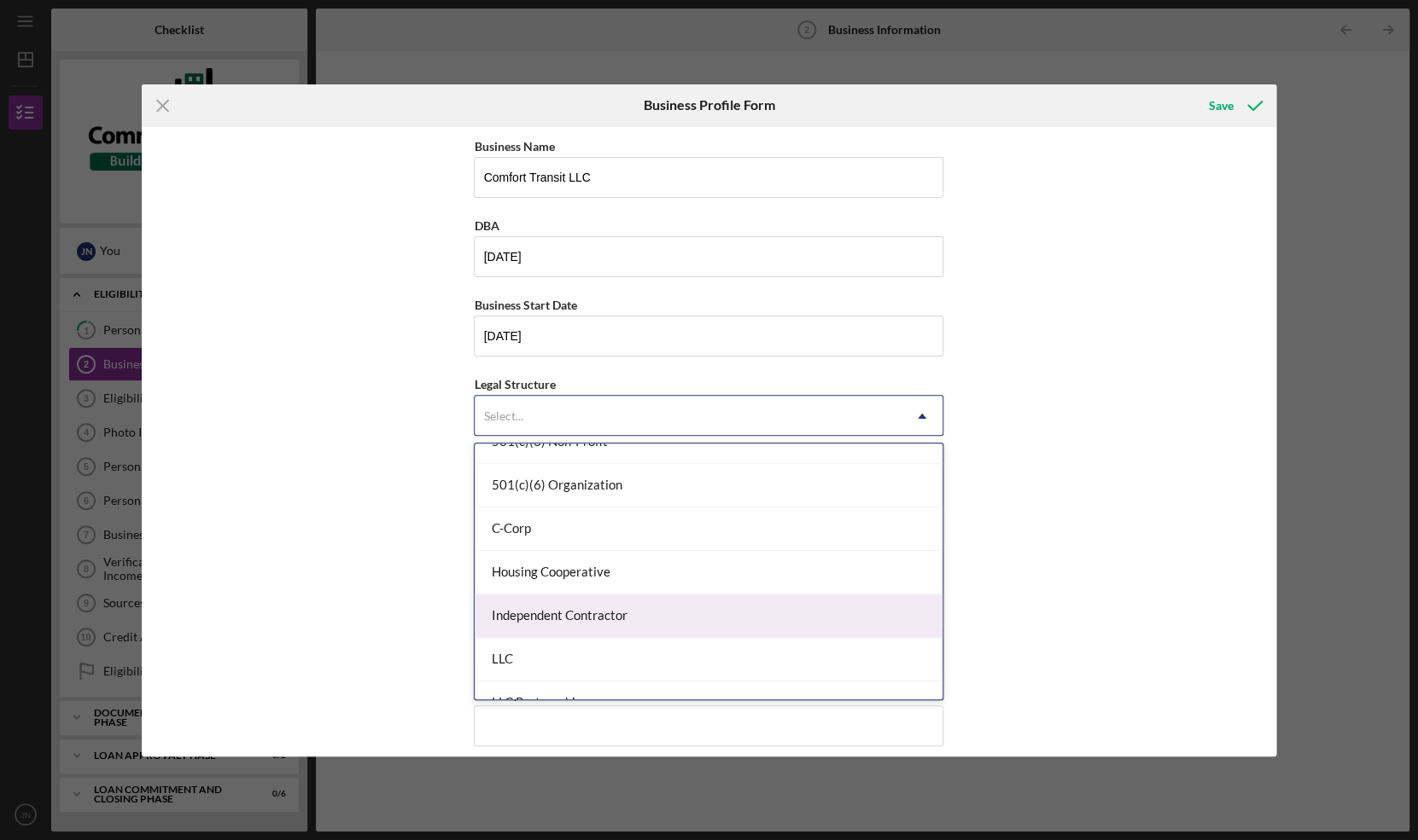
scroll to position [127, 0]
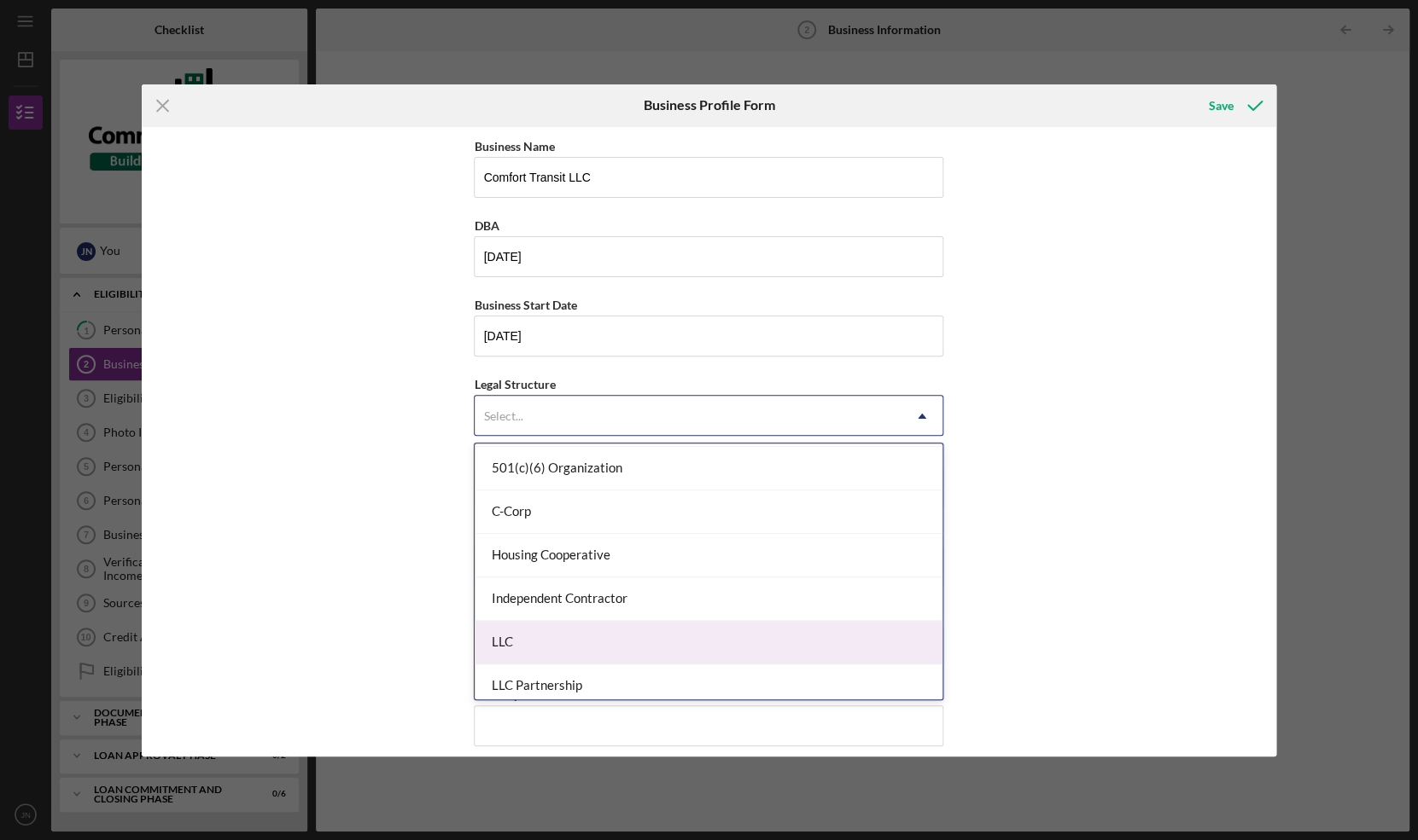
click at [522, 645] on div "LLC" at bounding box center [708, 642] width 468 height 44
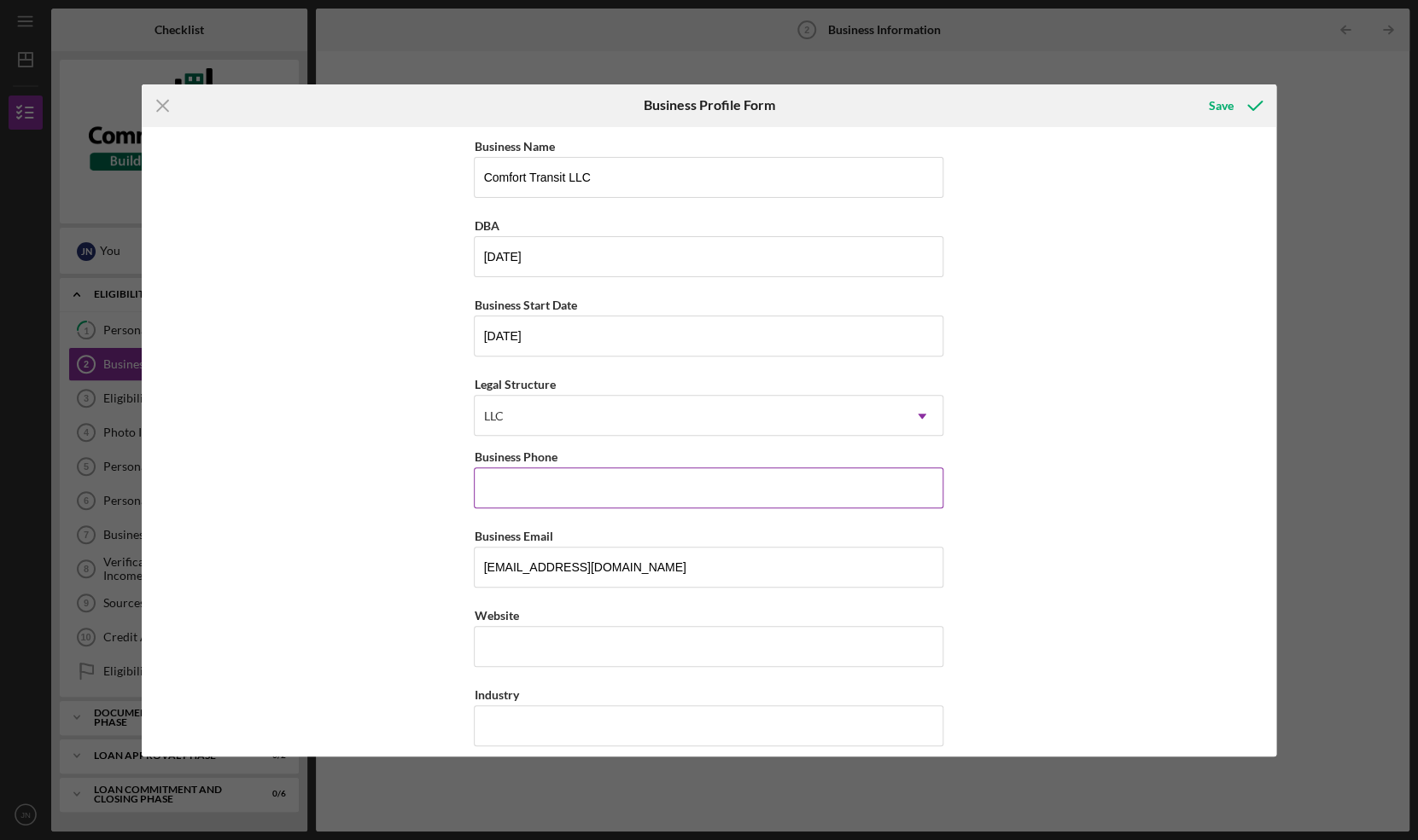
click at [535, 491] on input "Business Phone" at bounding box center [708, 488] width 469 height 41
type input "(9##) ###-####"
type input "(843) 855-9430"
drag, startPoint x: 617, startPoint y: 568, endPoint x: 416, endPoint y: 561, distance: 201.1
click at [474, 561] on input "jayndone@gmail.com" at bounding box center [708, 567] width 469 height 41
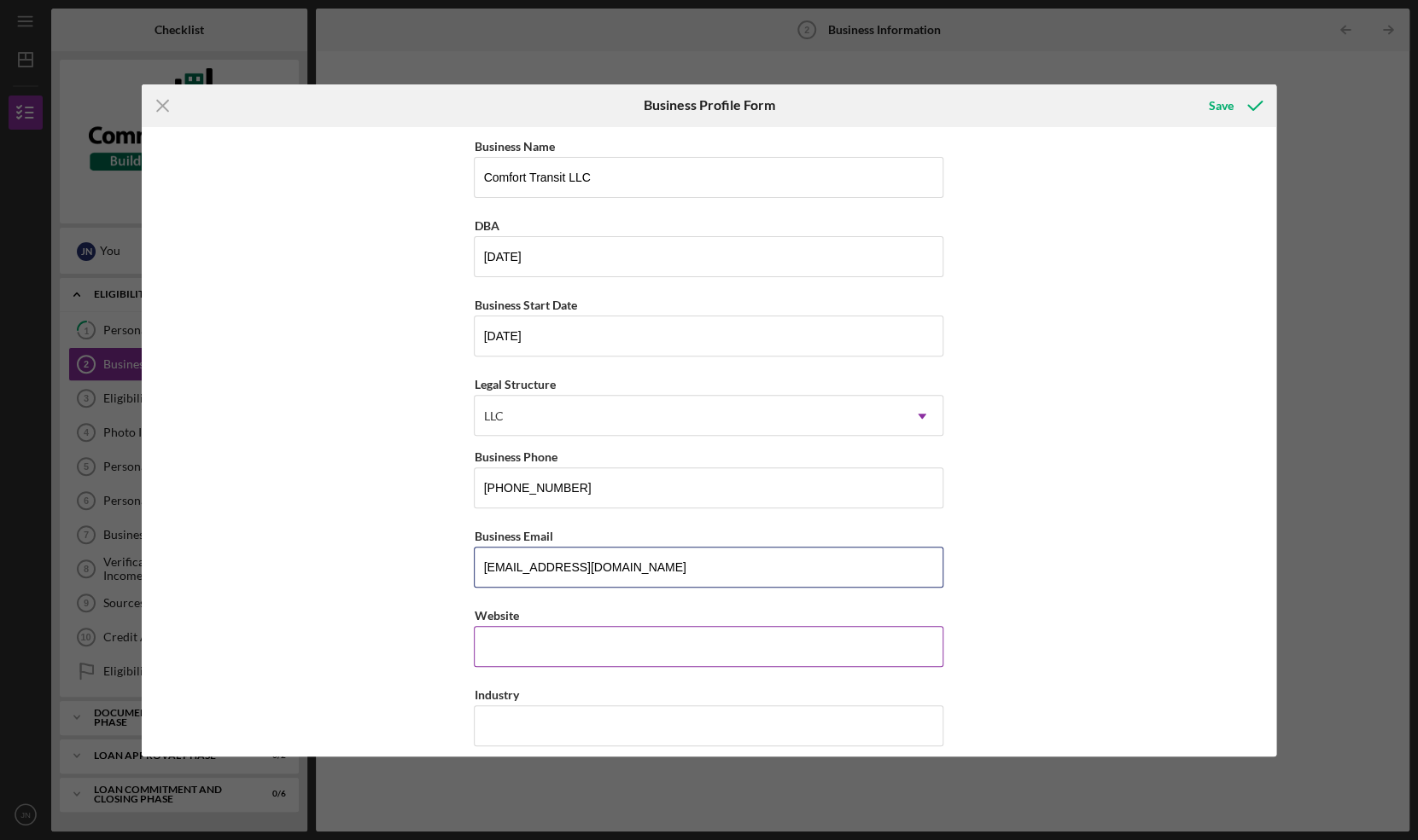
type input "[EMAIL_ADDRESS][DOMAIN_NAME]"
click at [522, 653] on div "Website" at bounding box center [708, 636] width 469 height 62
click at [522, 653] on div "https:// Website" at bounding box center [708, 636] width 469 height 62
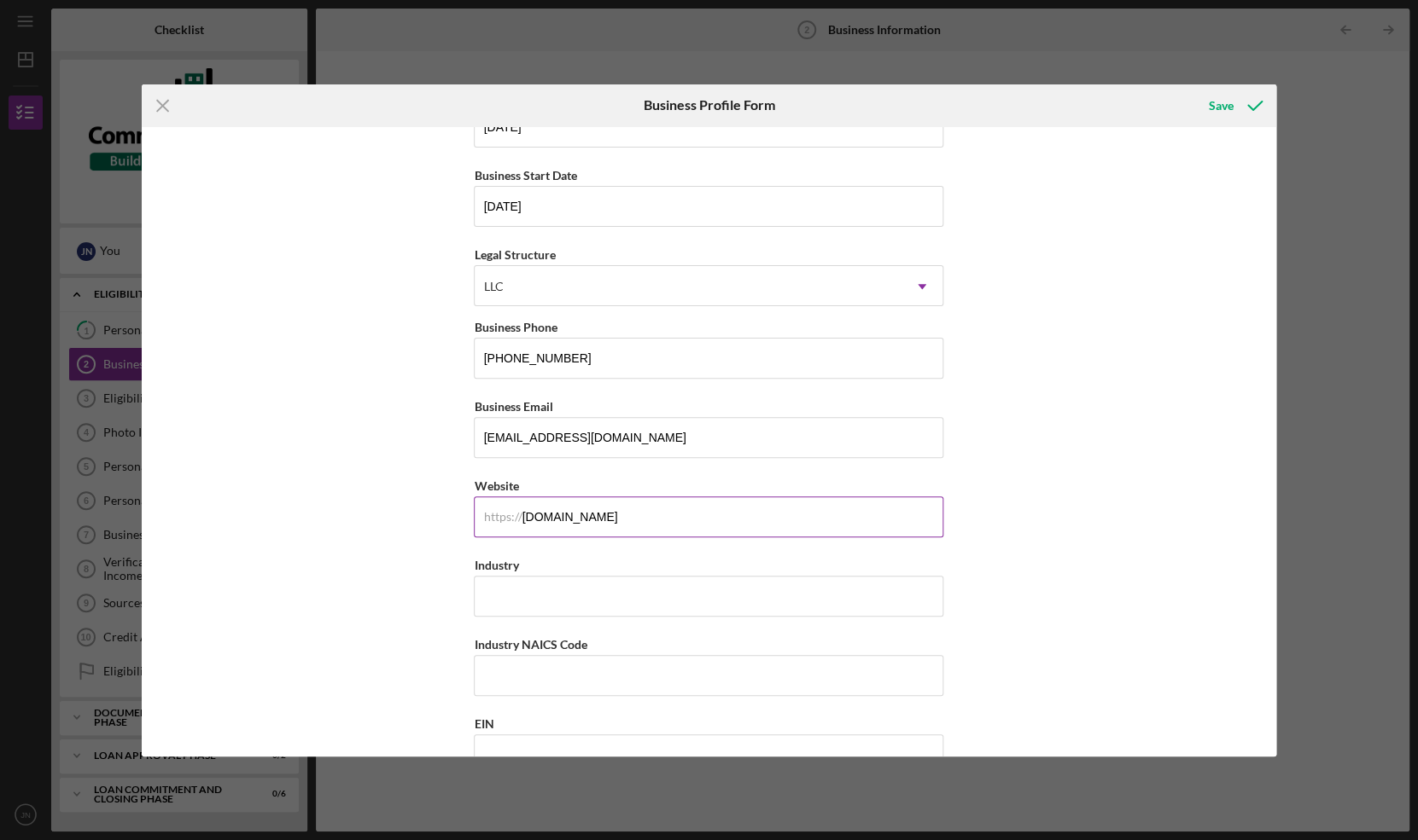
scroll to position [178, 0]
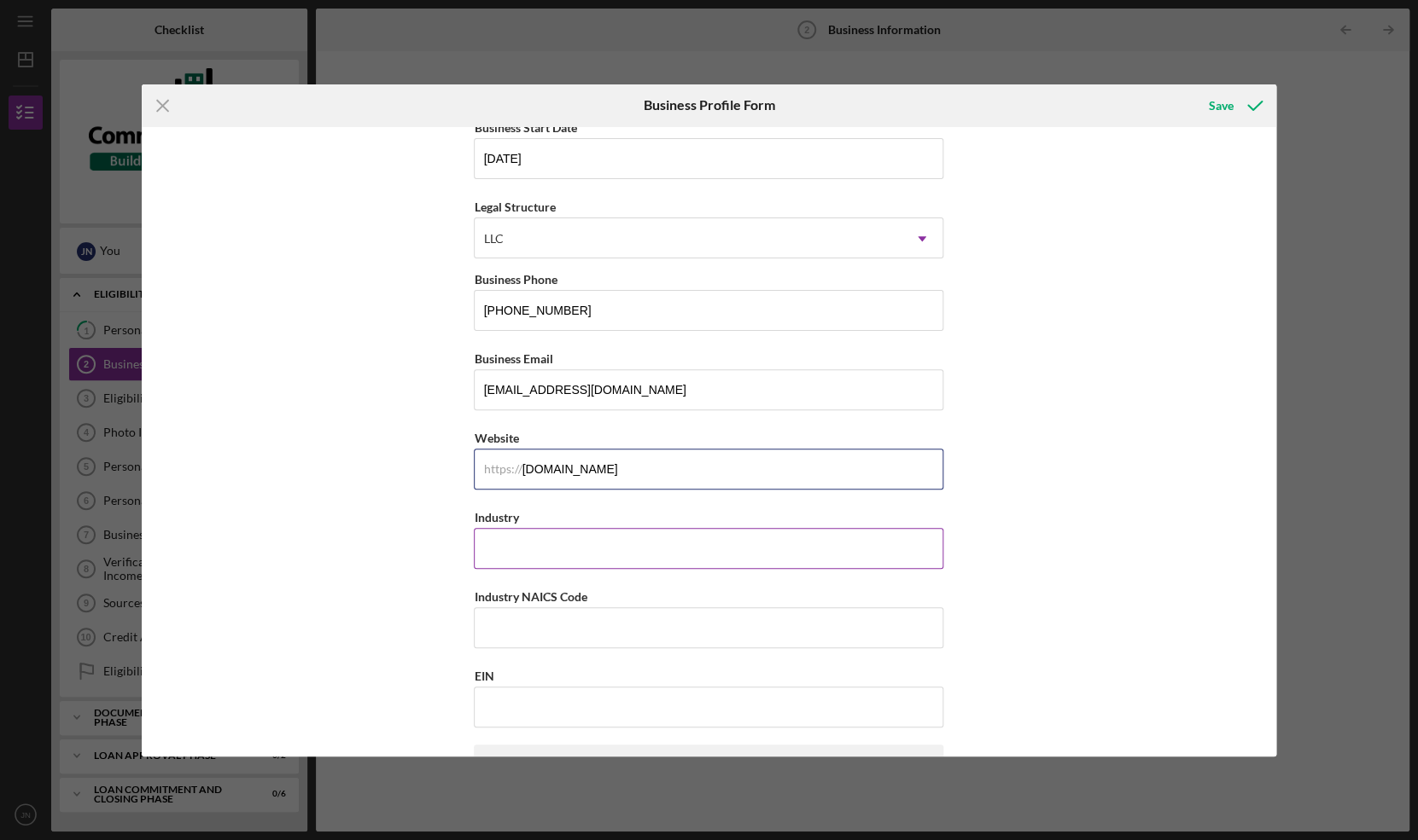
type input "comforttransitsc.com"
click at [555, 549] on input "Industry" at bounding box center [708, 549] width 469 height 41
type input "Non-emergency medical transportation."
drag, startPoint x: 470, startPoint y: 598, endPoint x: 601, endPoint y: 608, distance: 131.4
click at [601, 608] on div "Business Name Comfort Transit LLC DBA 06/02/2025 Business Start Date 06/02/2025…" at bounding box center [708, 441] width 1135 height 630
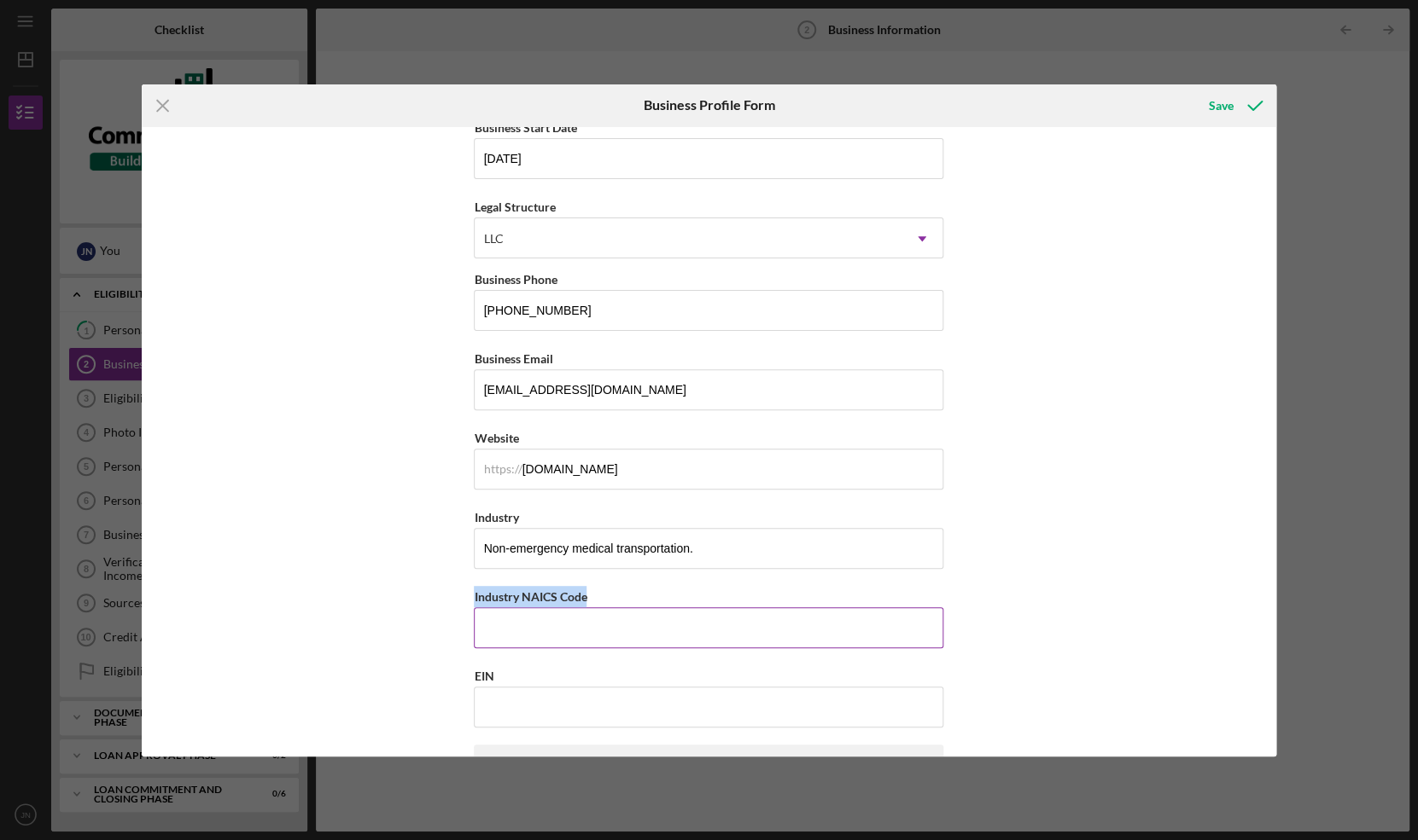
copy label "Industry NAICS Code"
click at [562, 621] on input "Industry NAICS Code" at bounding box center [708, 628] width 469 height 41
paste input "485991"
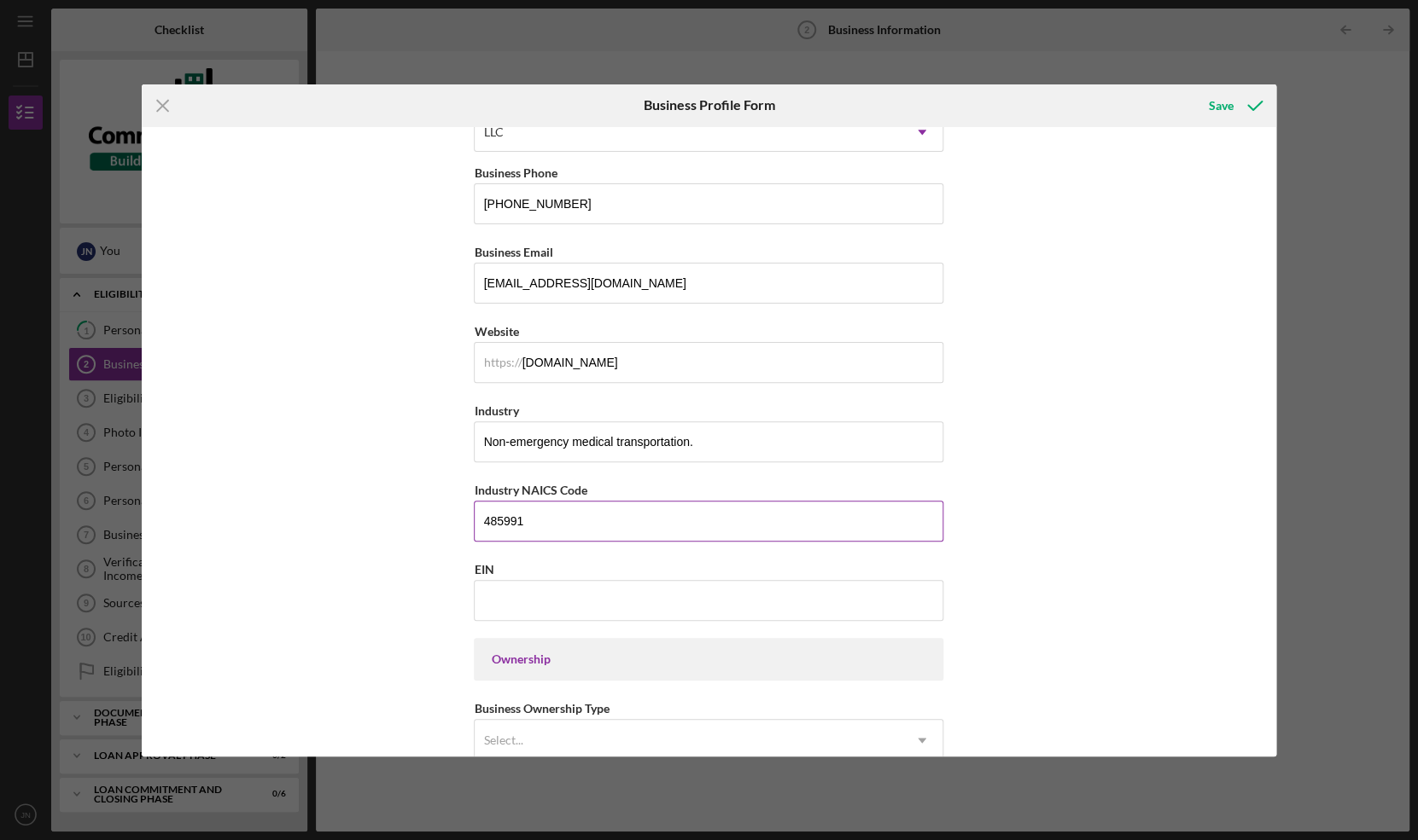
scroll to position [337, 0]
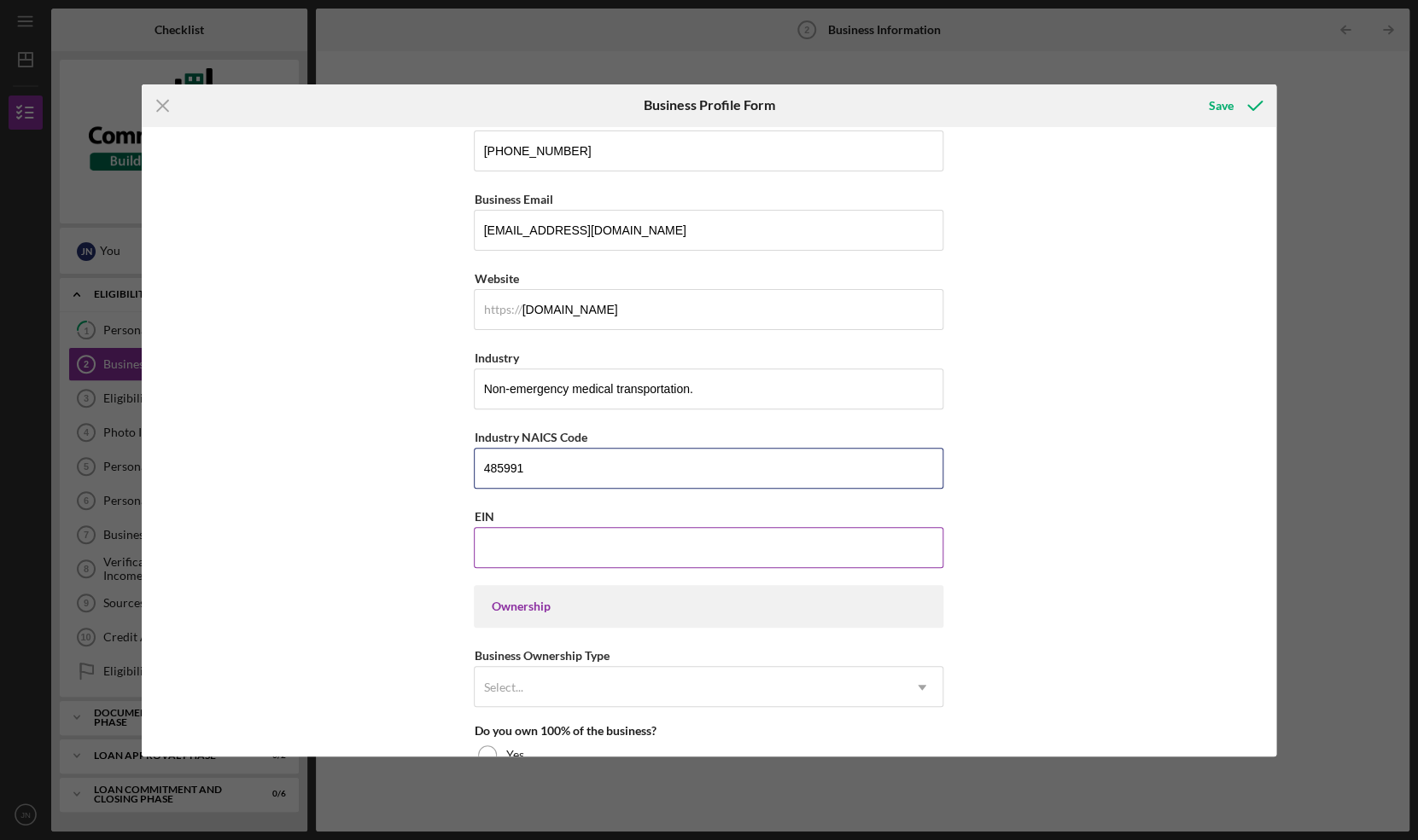
type input "485991"
click at [532, 543] on input "EIN" at bounding box center [708, 548] width 469 height 41
paste input "39-2447309"
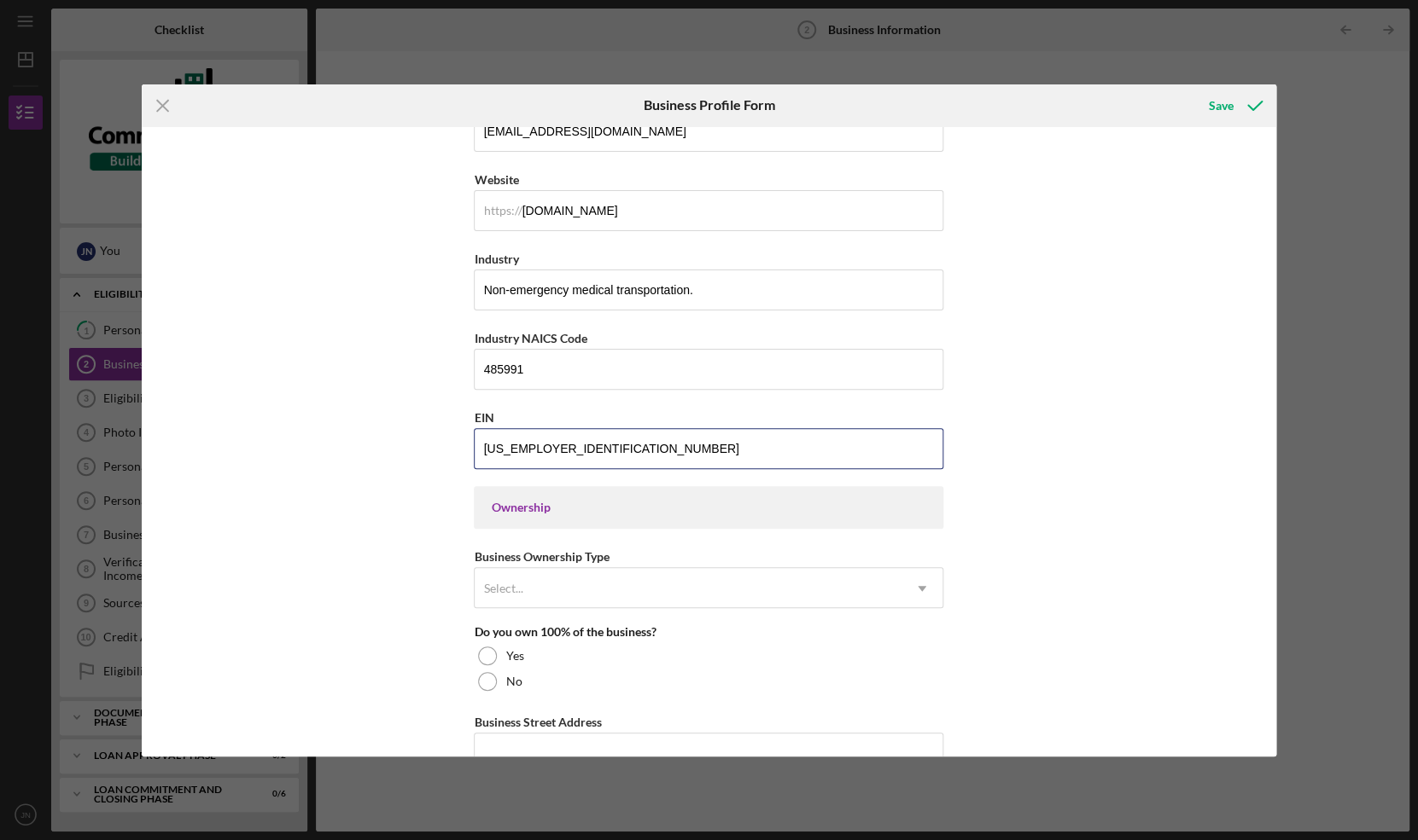
scroll to position [481, 0]
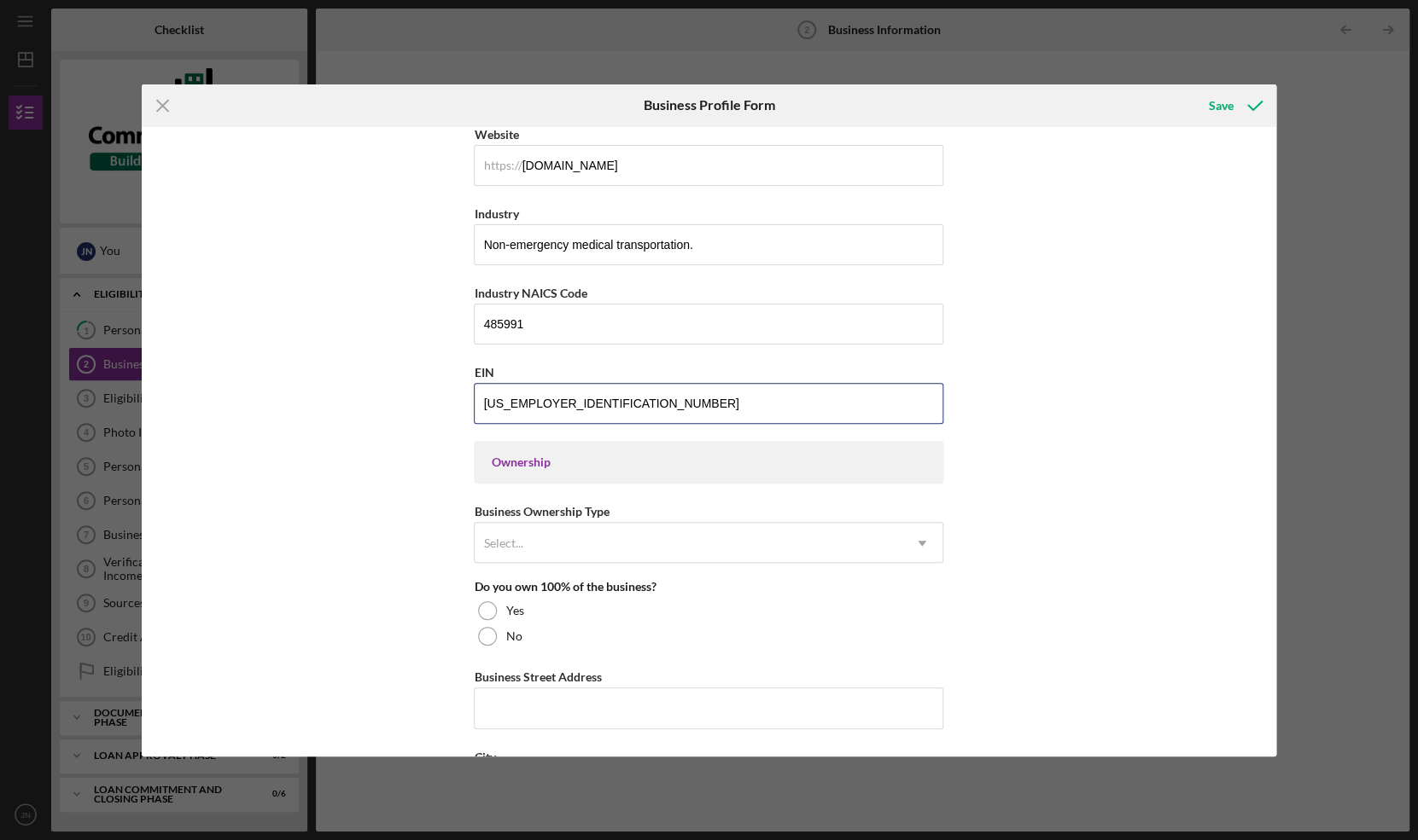
type input "39-2447309"
click at [567, 469] on div "Ownership" at bounding box center [708, 462] width 435 height 13
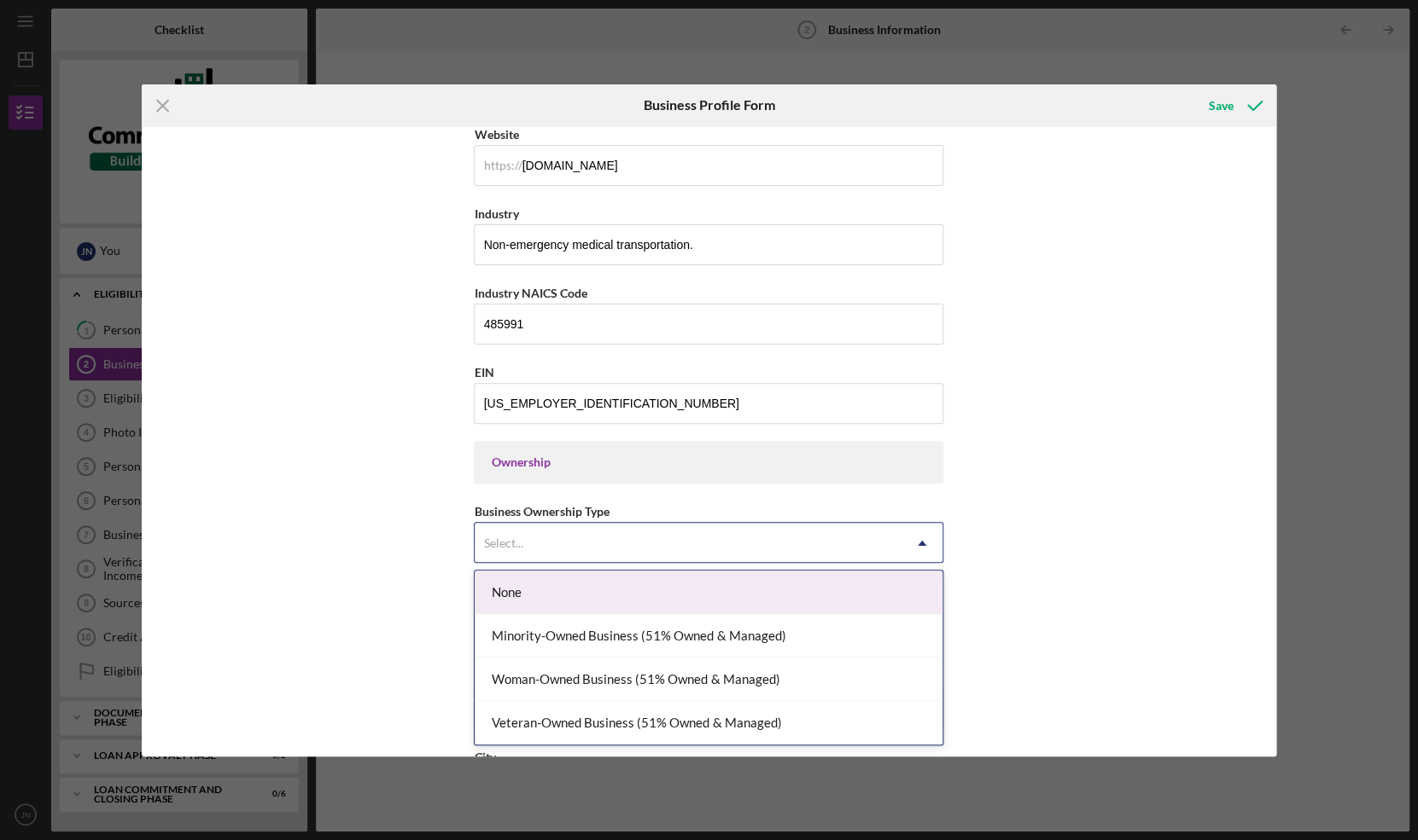
click at [551, 535] on div "Select..." at bounding box center [688, 543] width 426 height 39
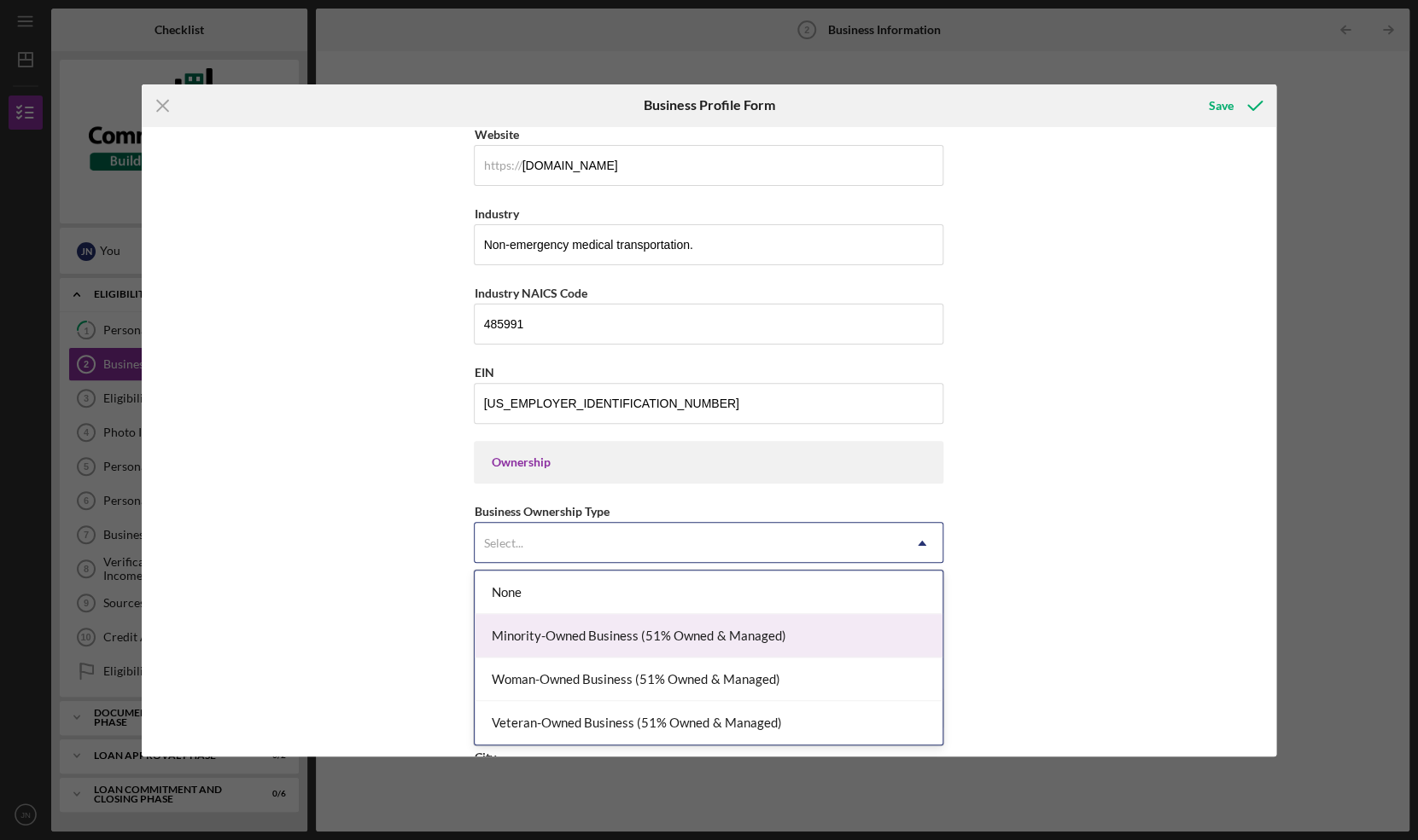
click at [599, 637] on div "Minority-Owned Business (51% Owned & Managed)" at bounding box center [708, 636] width 468 height 44
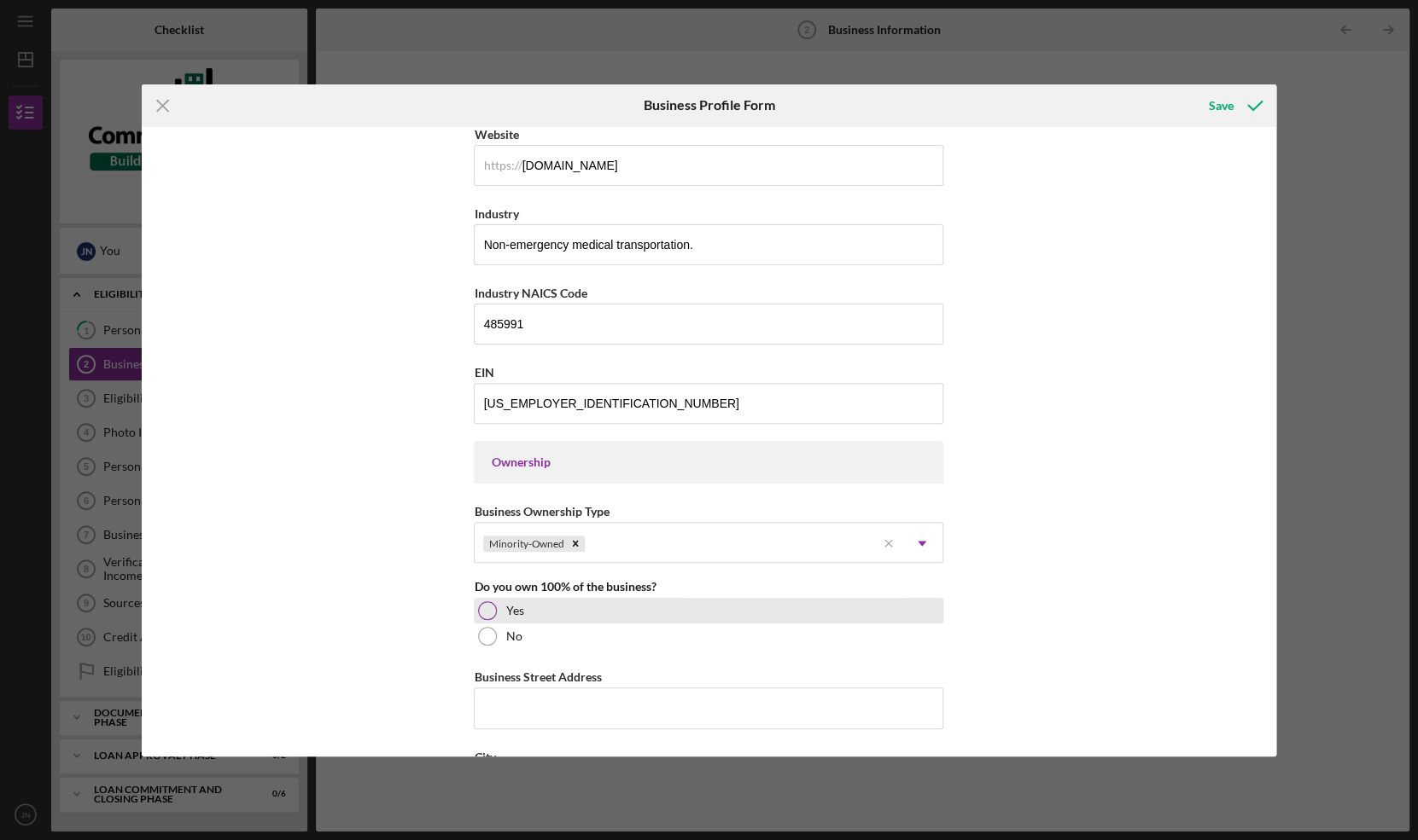
click at [487, 608] on div at bounding box center [487, 610] width 19 height 19
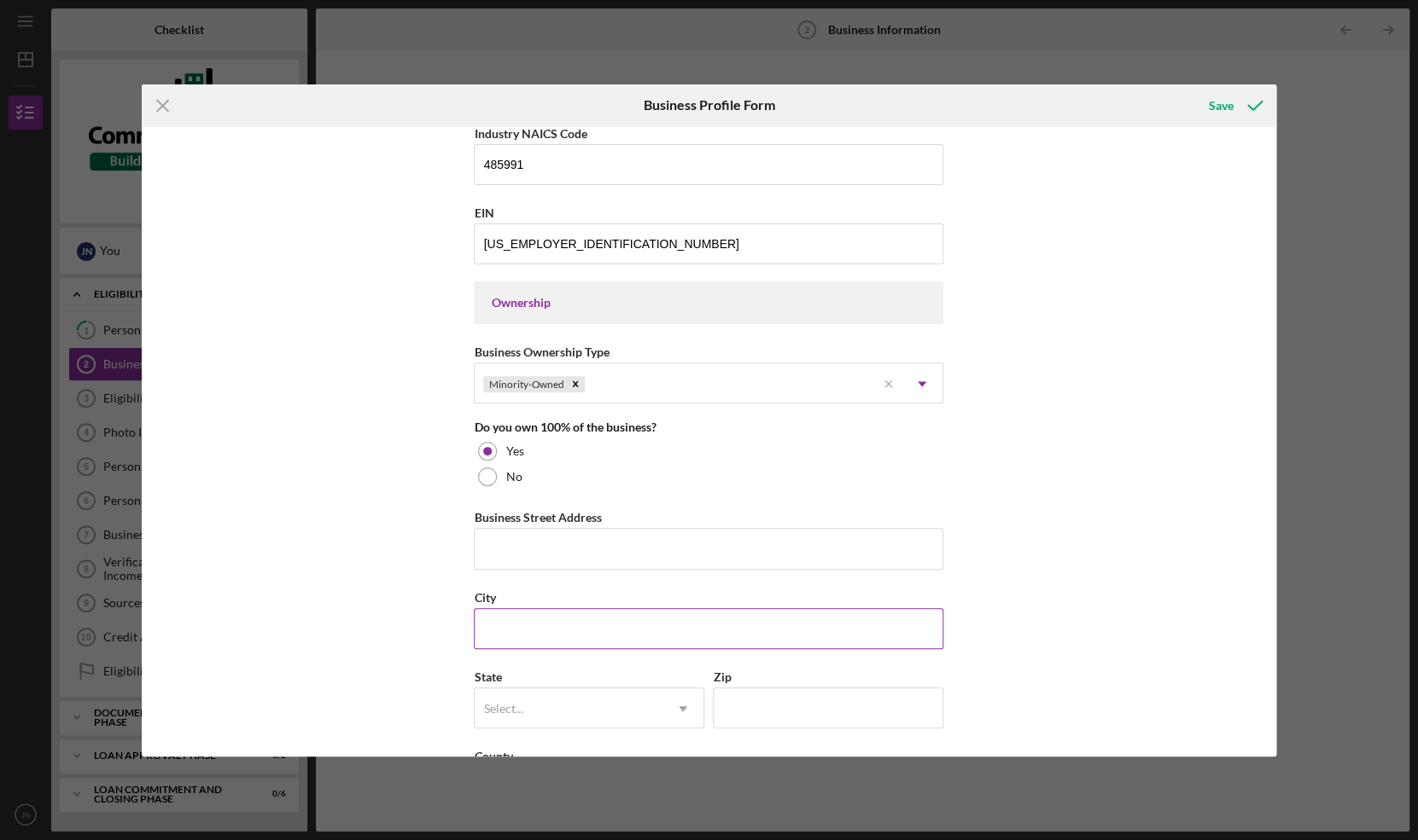
scroll to position [646, 0]
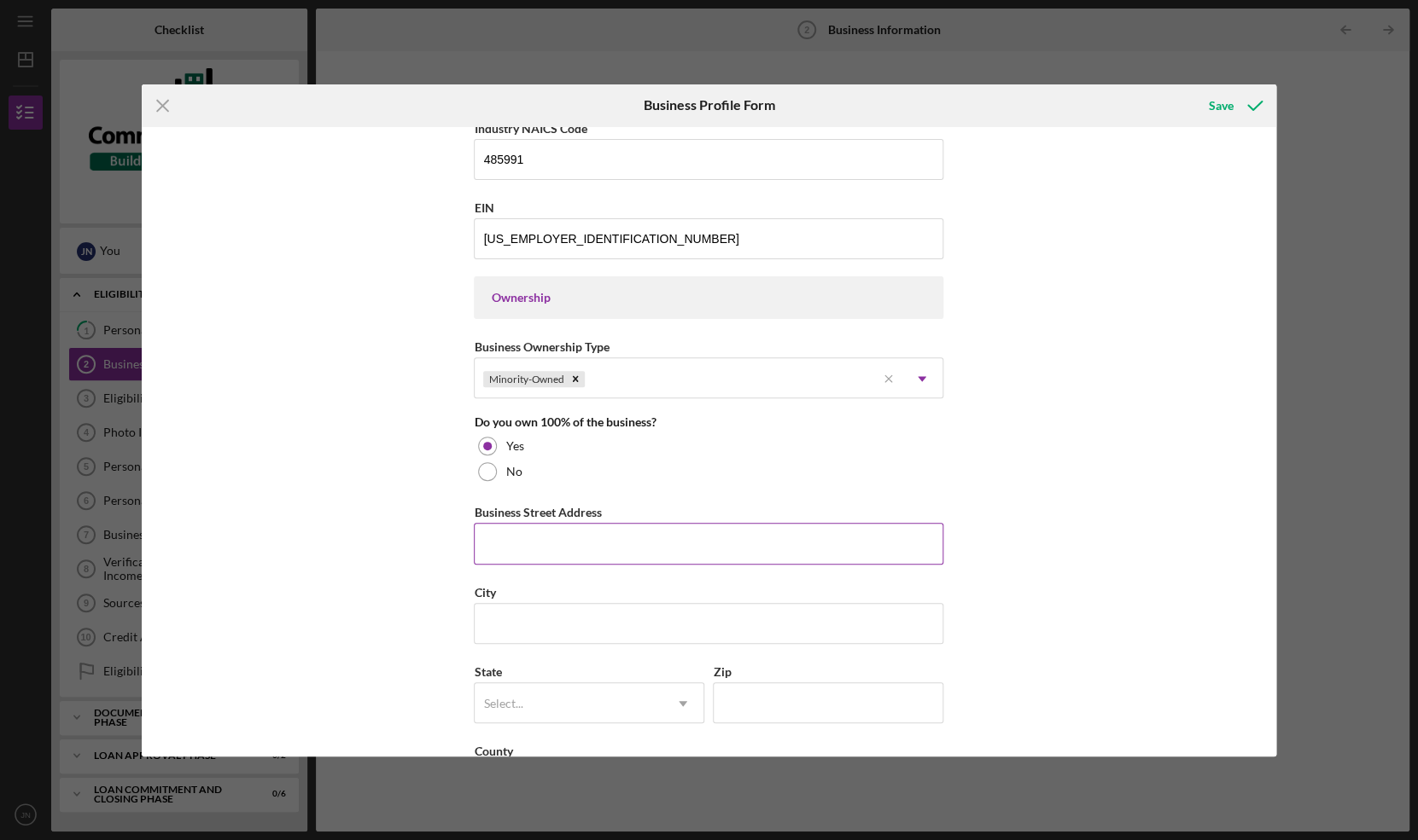
click at [522, 551] on input "Business Street Address" at bounding box center [708, 543] width 469 height 41
type input "7073 Watercress St"
type input "Myrtle Beach"
type input "29579"
type input "SC"
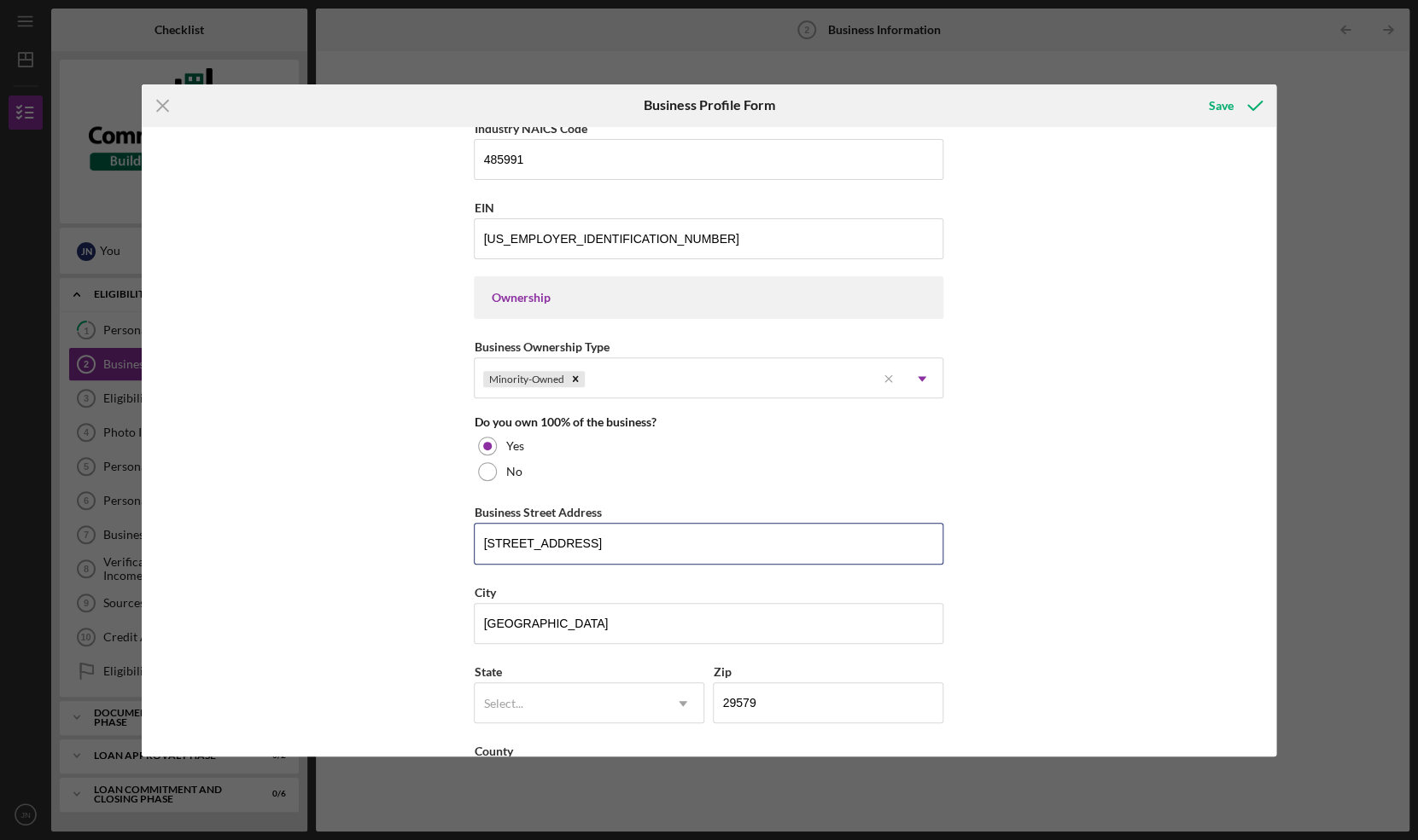
type input "29579"
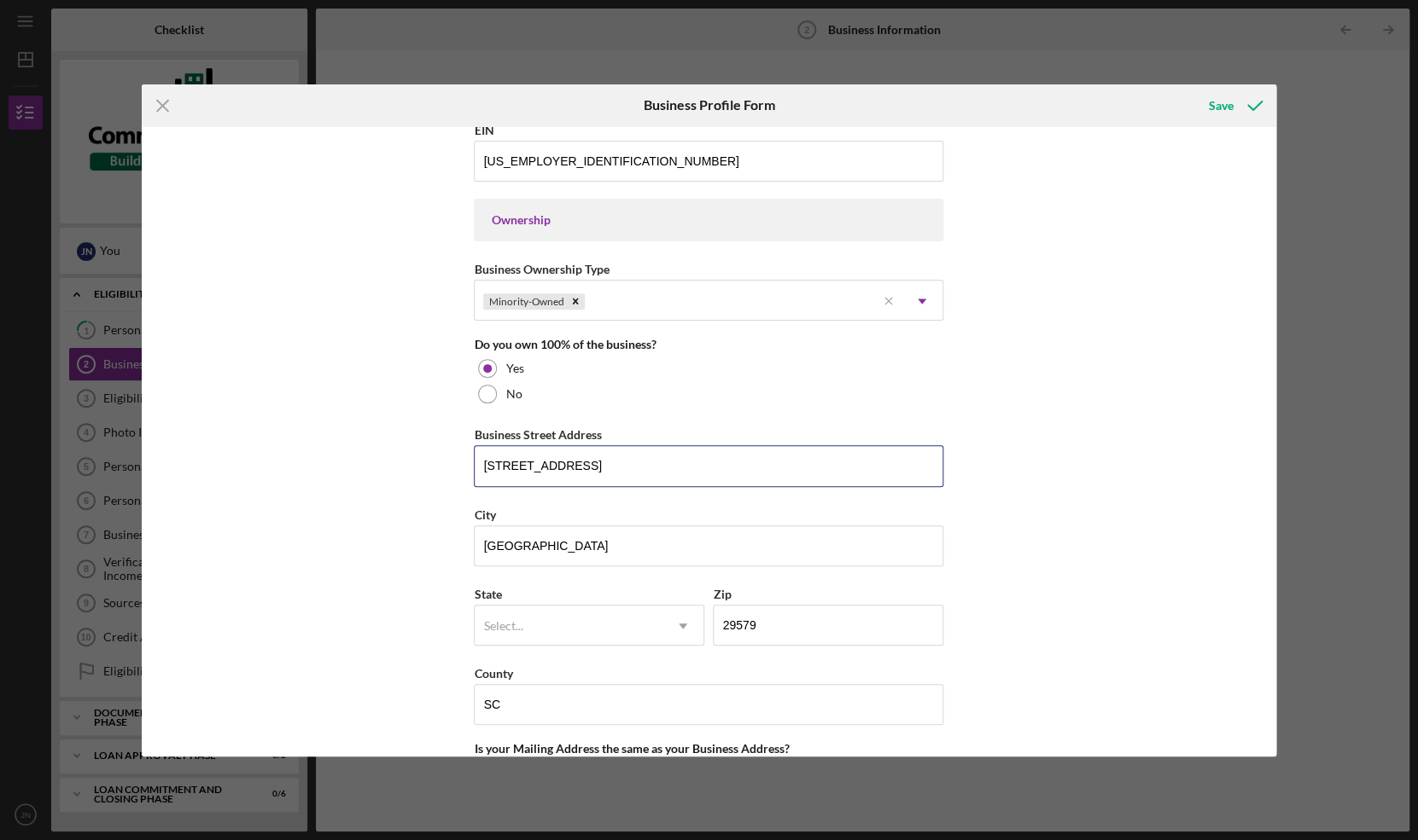
scroll to position [744, 0]
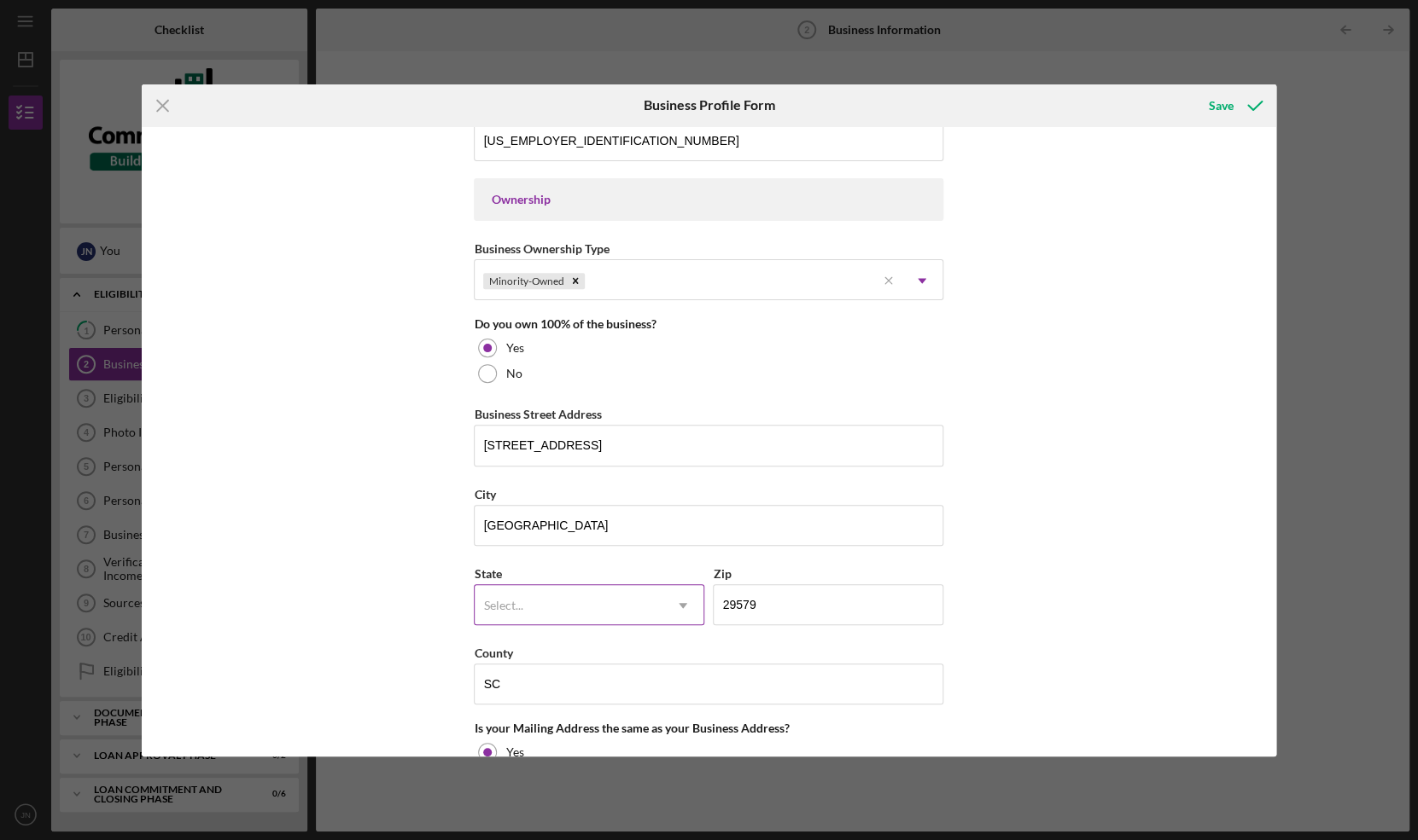
click at [543, 596] on div "Select..." at bounding box center [568, 606] width 187 height 39
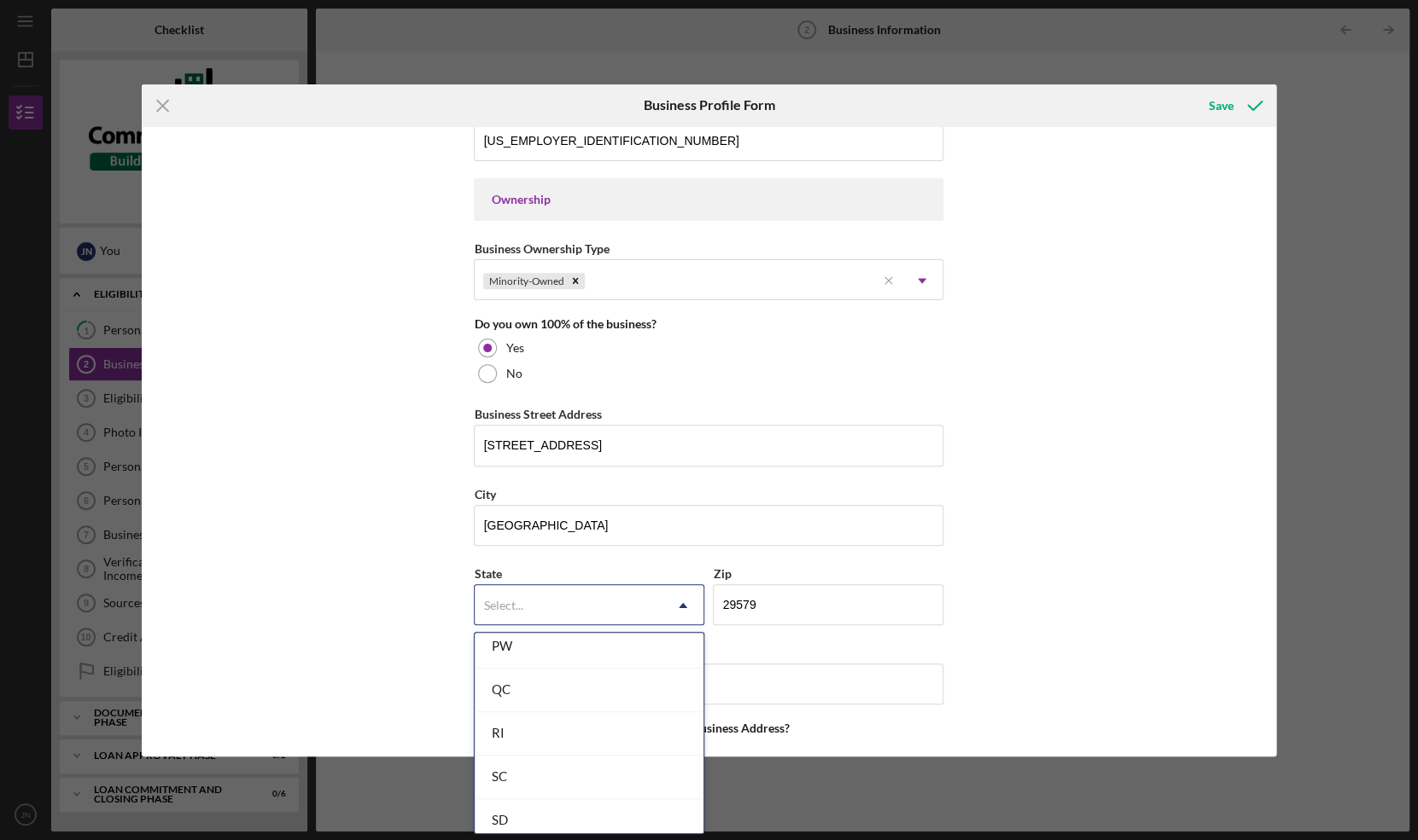
scroll to position [2705, 0]
click at [514, 642] on div "SC" at bounding box center [588, 647] width 228 height 44
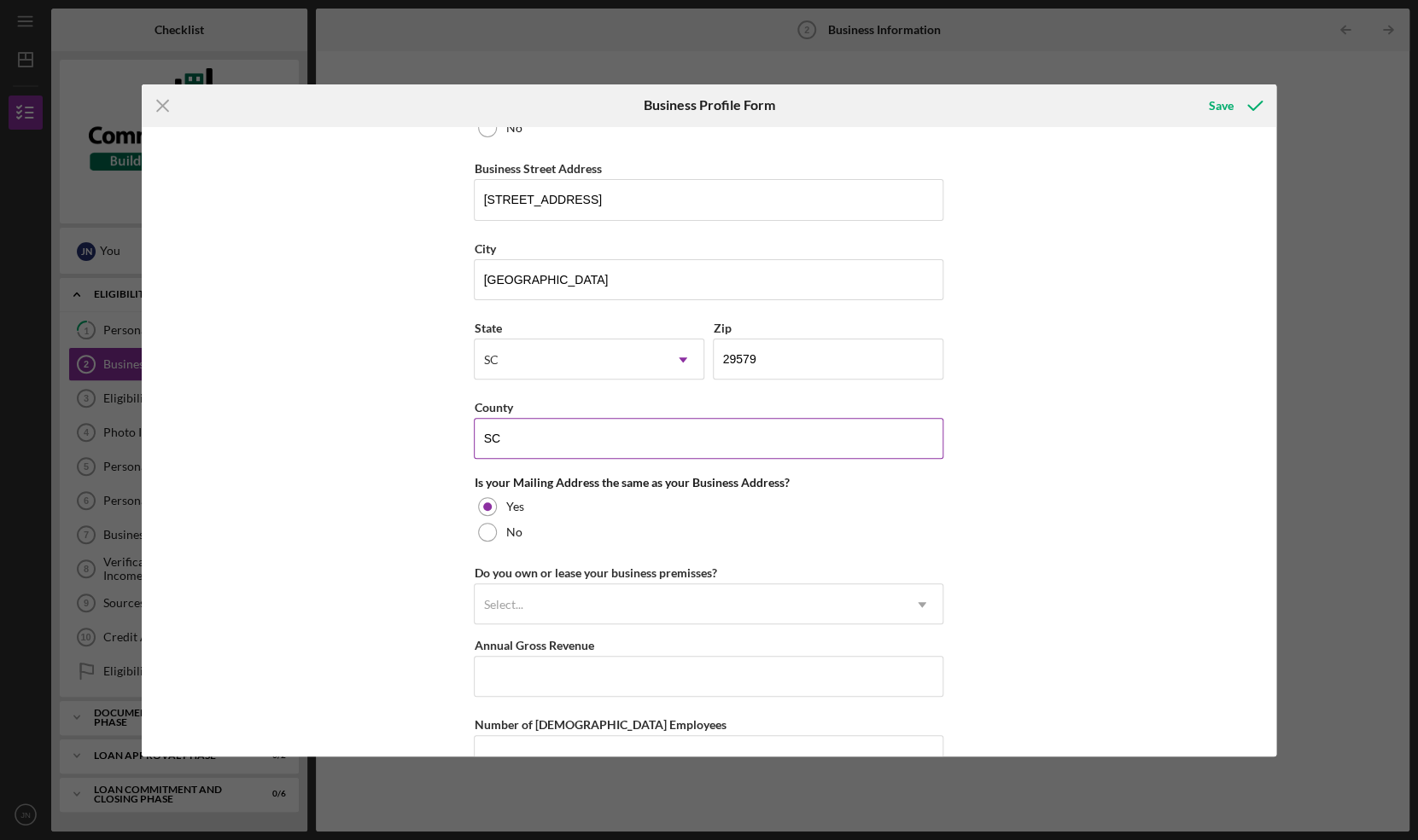
scroll to position [1009, 0]
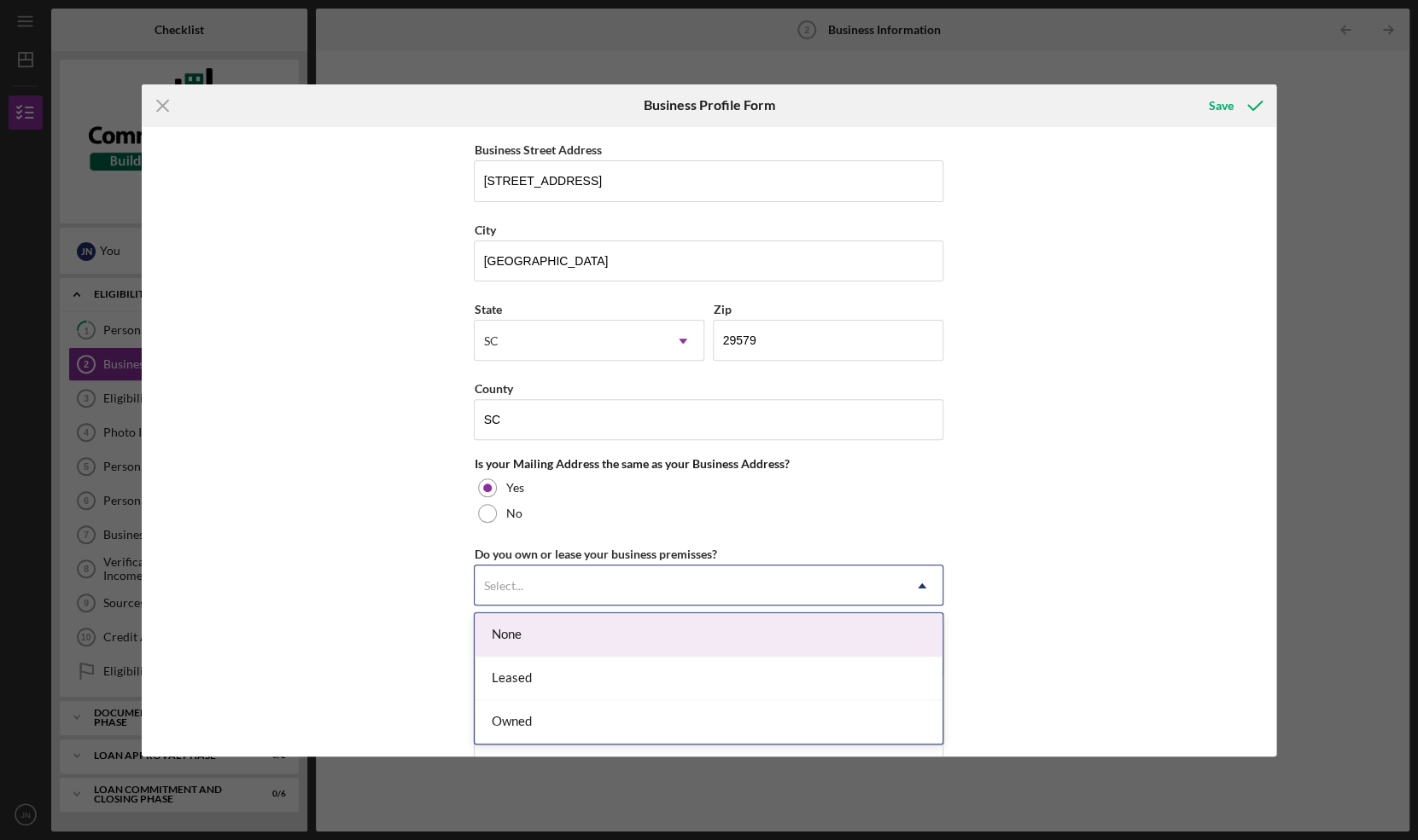
click at [568, 582] on div "Select..." at bounding box center [688, 586] width 426 height 39
click at [522, 628] on div "None" at bounding box center [708, 635] width 468 height 44
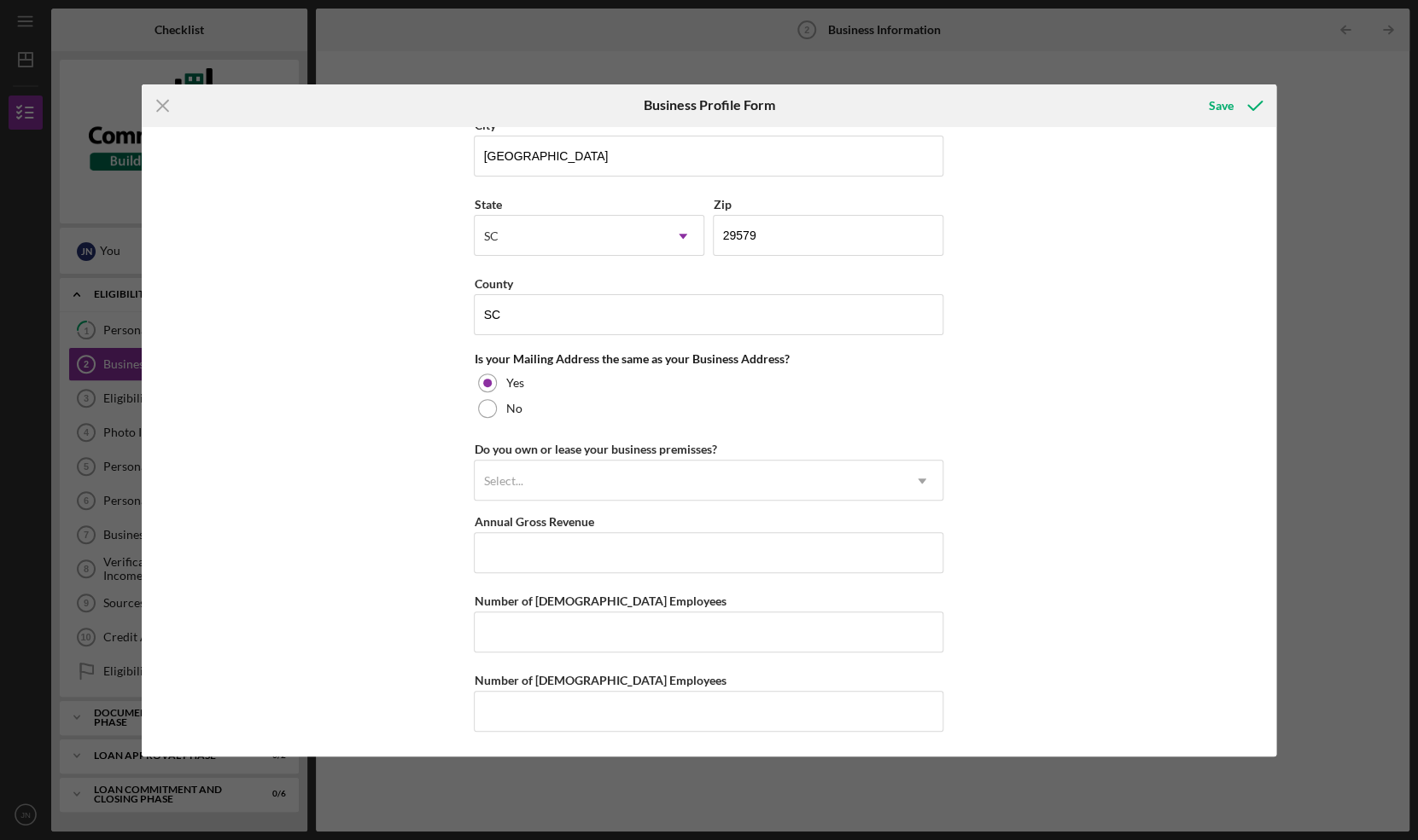
scroll to position [1115, 0]
click at [546, 553] on input "Annual Gross Revenue" at bounding box center [708, 551] width 469 height 41
type input "$0"
type input "$25,000"
click at [547, 632] on input "Number of Full-Time Employees" at bounding box center [708, 630] width 469 height 41
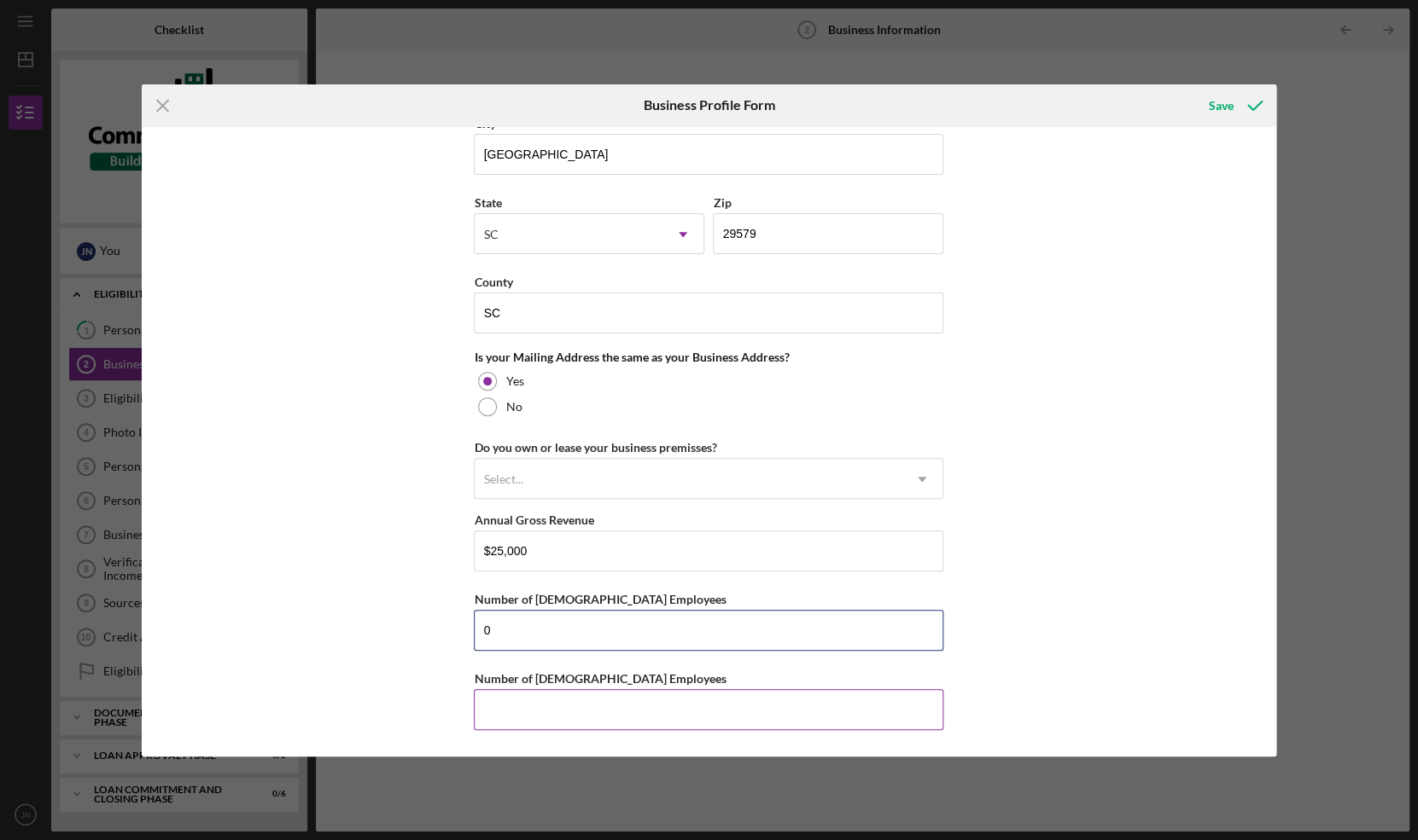
type input "0"
click at [521, 693] on input "Number of Part-Time Employees" at bounding box center [708, 709] width 469 height 41
type input "0"
drag, startPoint x: 492, startPoint y: 629, endPoint x: 473, endPoint y: 629, distance: 19.0
click at [474, 629] on input "0" at bounding box center [708, 630] width 469 height 41
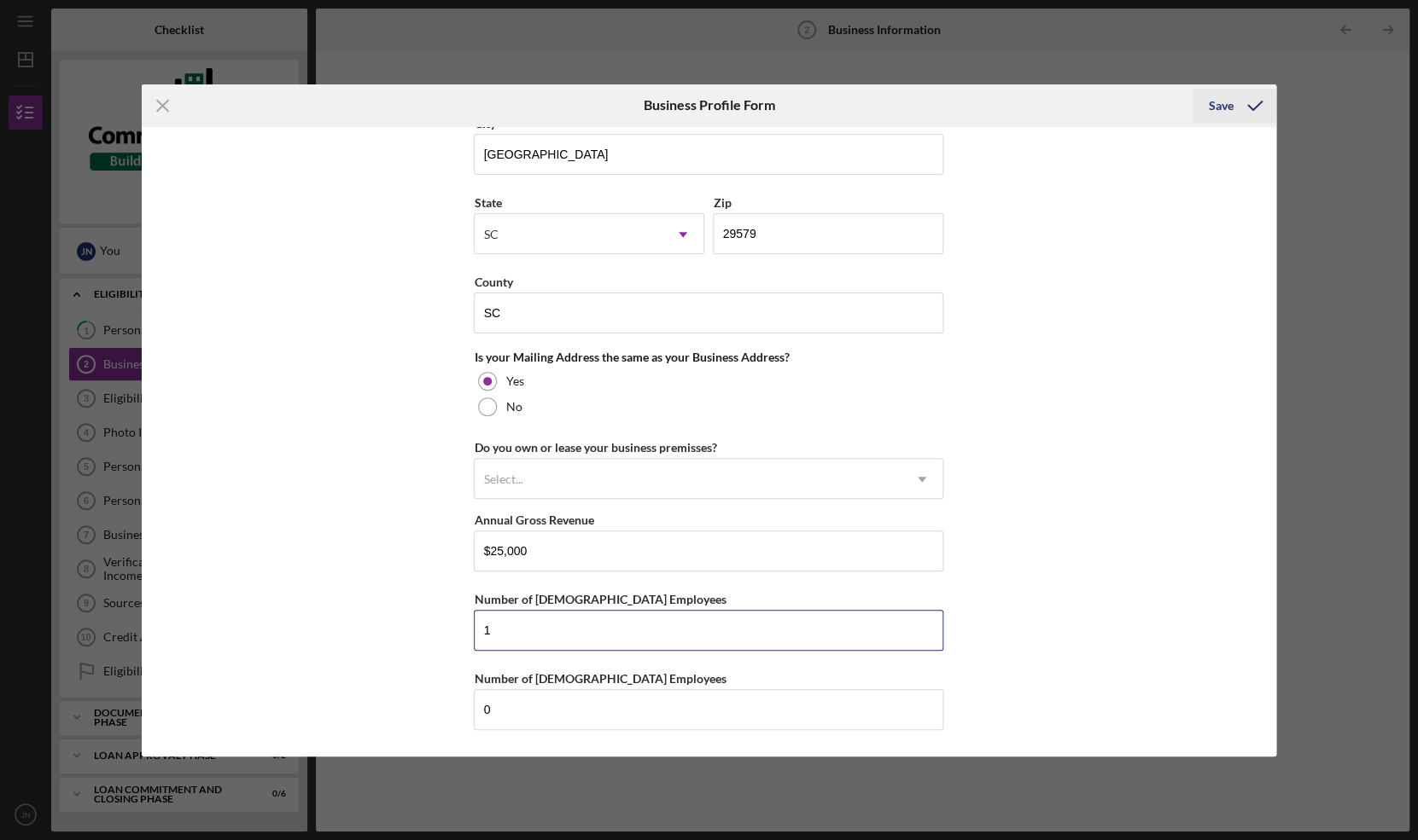
type input "1"
click at [1220, 100] on div "Save" at bounding box center [1222, 106] width 25 height 34
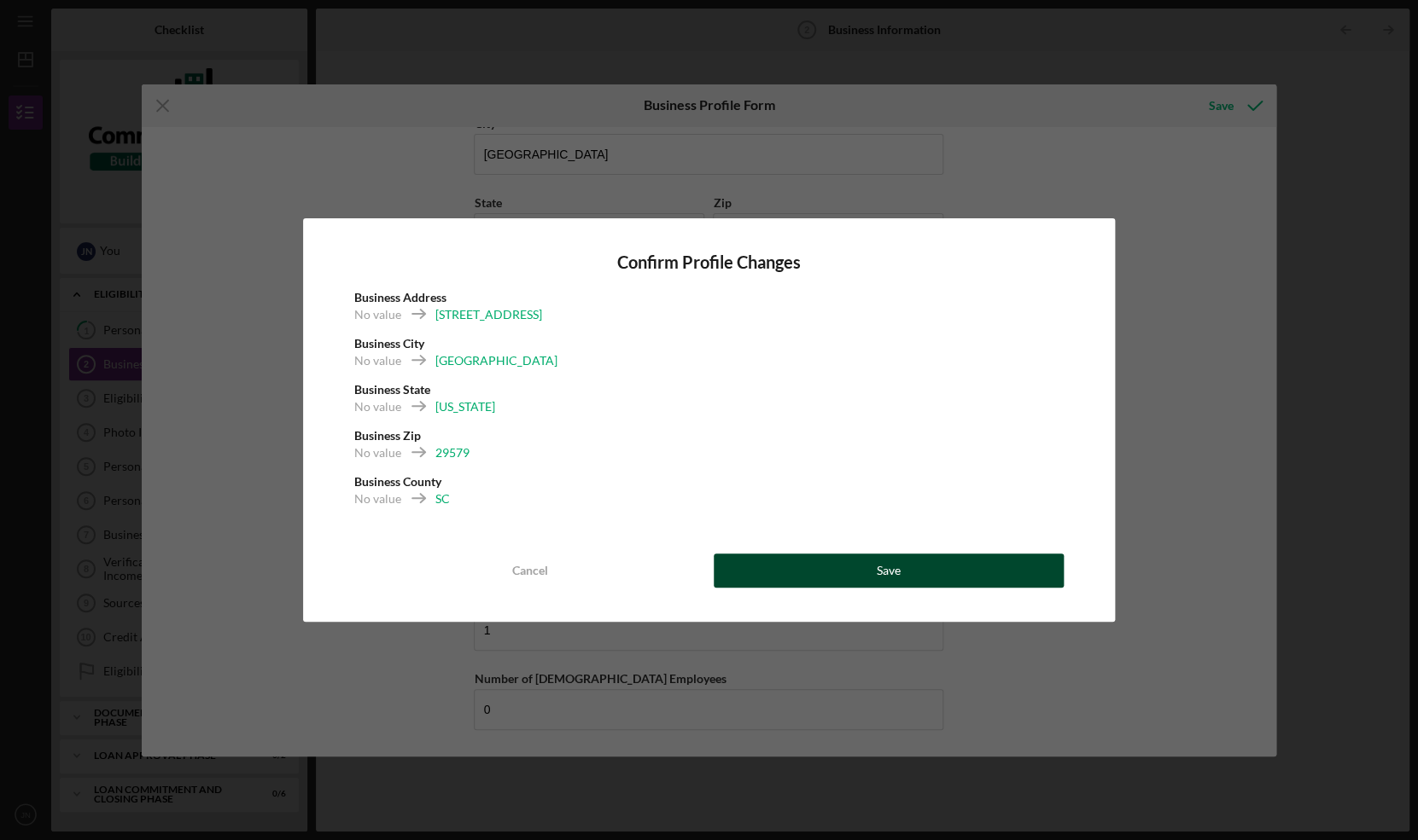
click at [881, 564] on div "Save" at bounding box center [888, 571] width 24 height 34
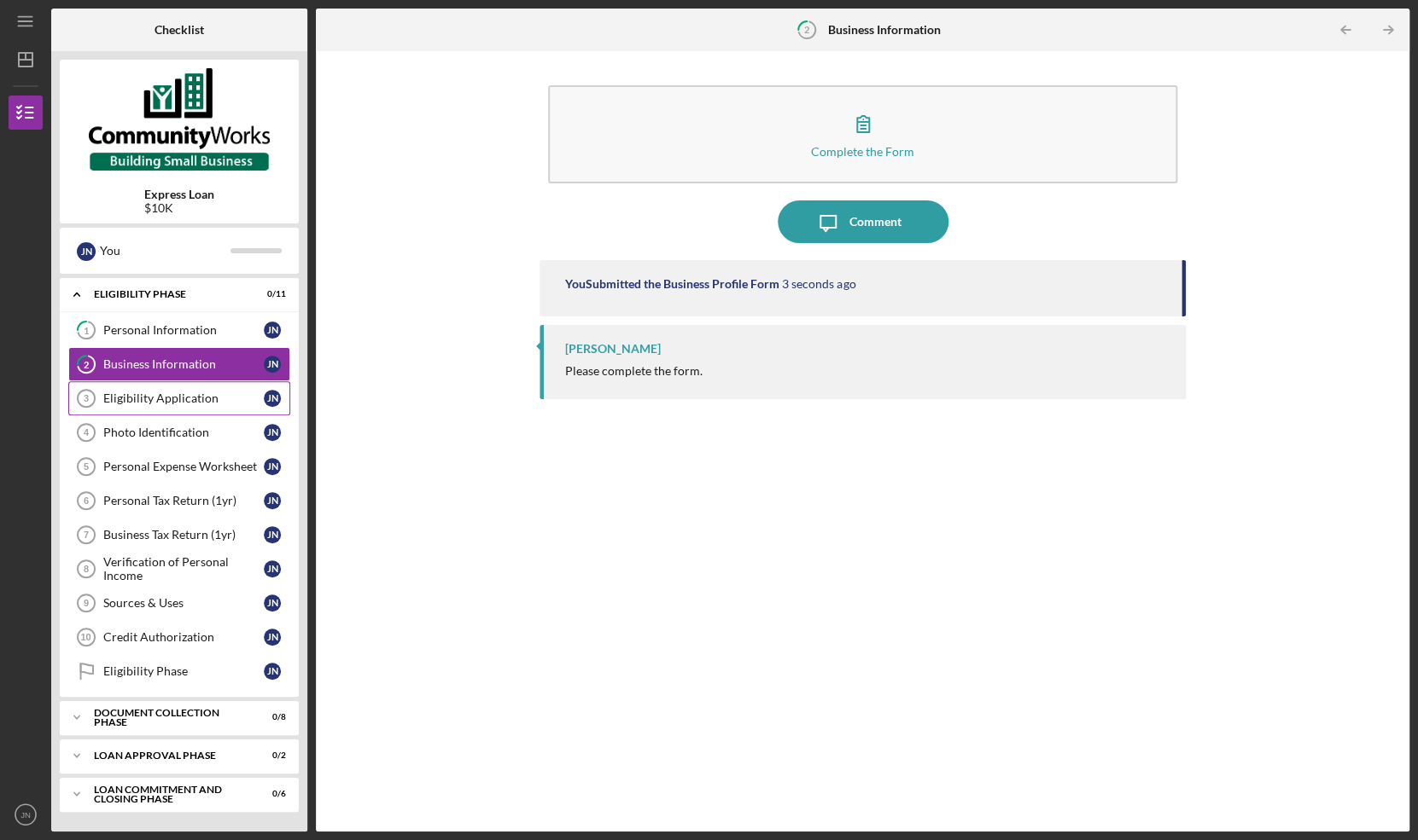
click at [174, 396] on div "Eligibility Application" at bounding box center [183, 398] width 161 height 13
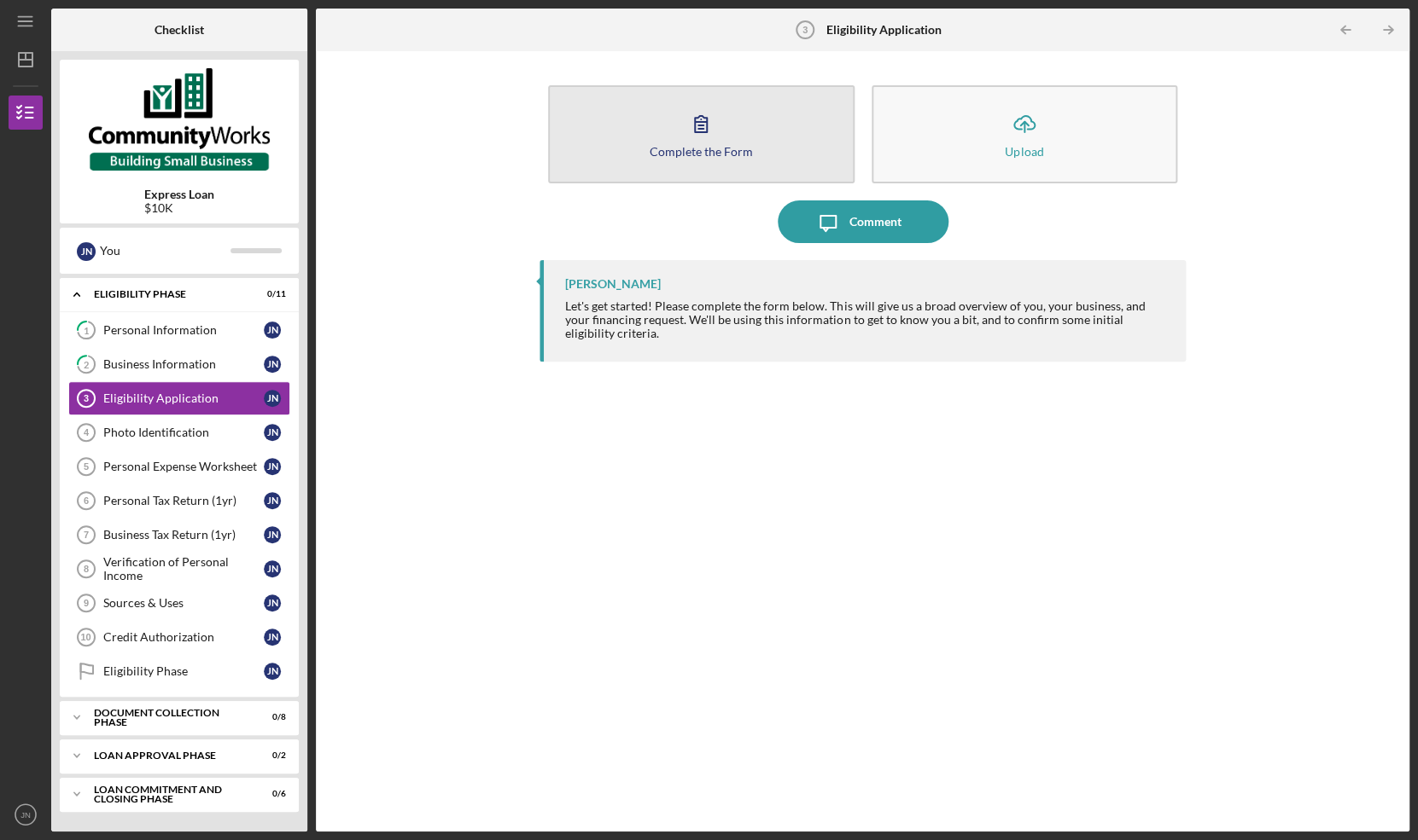
click at [751, 144] on button "Complete the Form Form" at bounding box center [701, 134] width 306 height 98
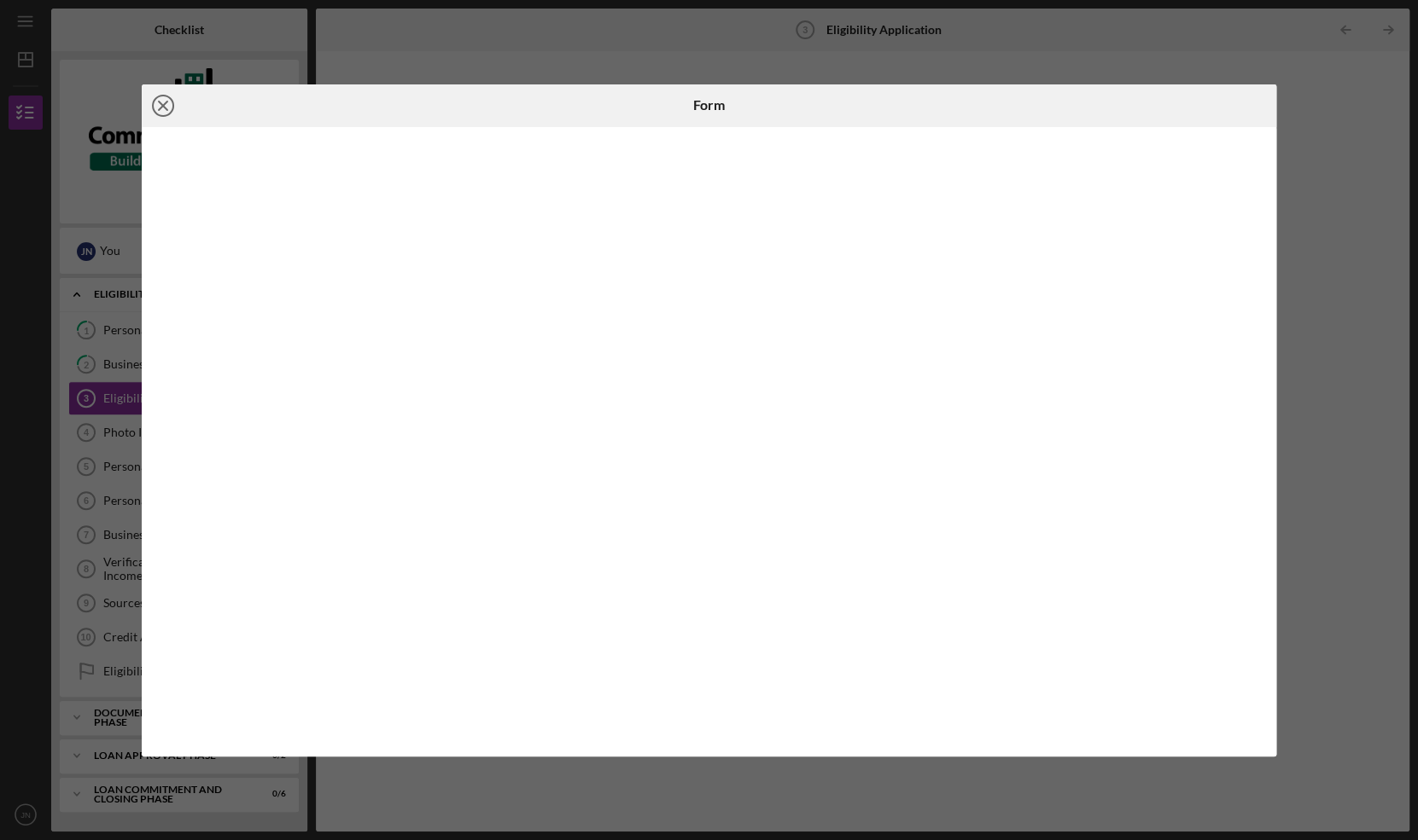
click at [165, 102] on line at bounding box center [163, 106] width 9 height 9
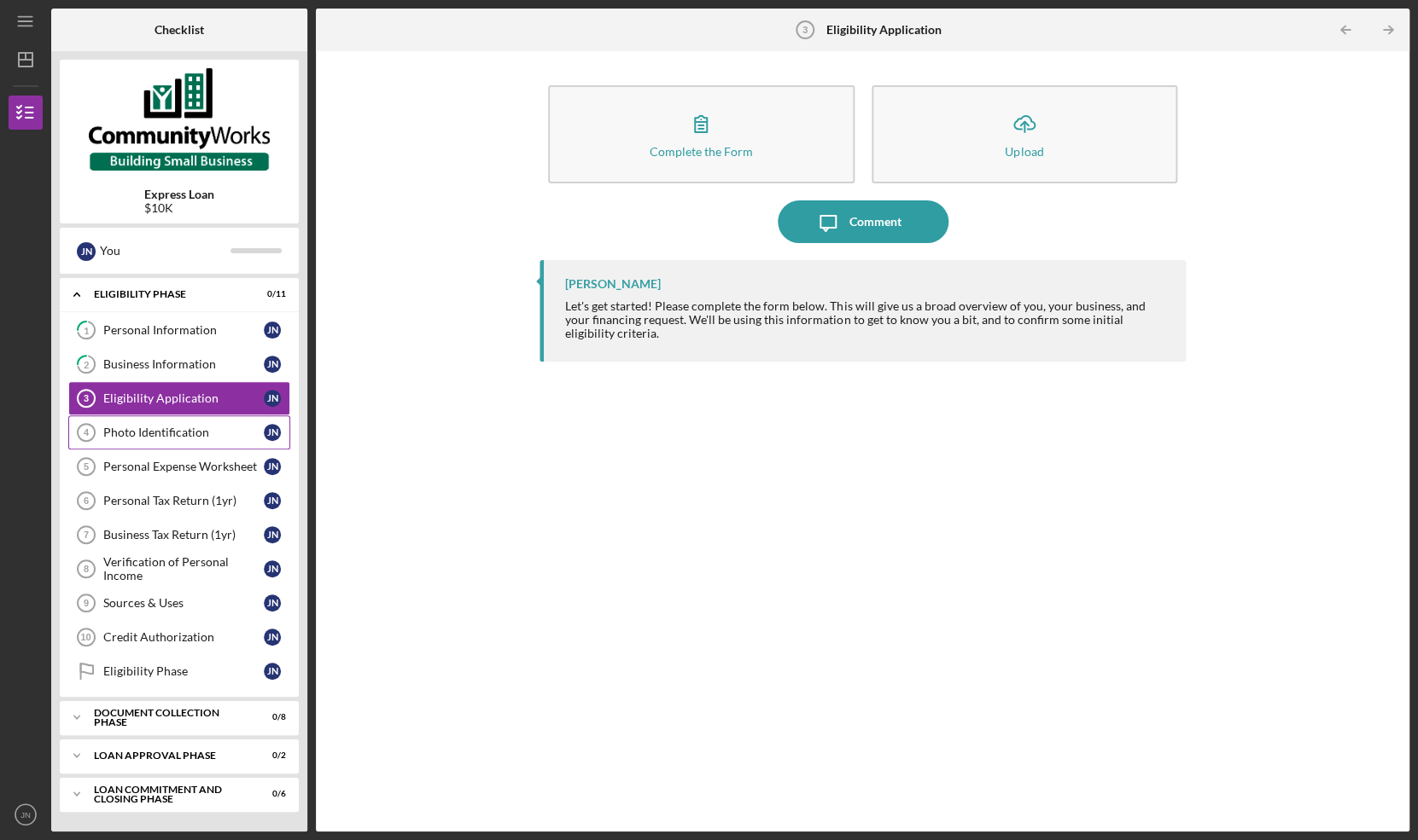
click at [172, 434] on div "Photo Identification" at bounding box center [183, 432] width 161 height 13
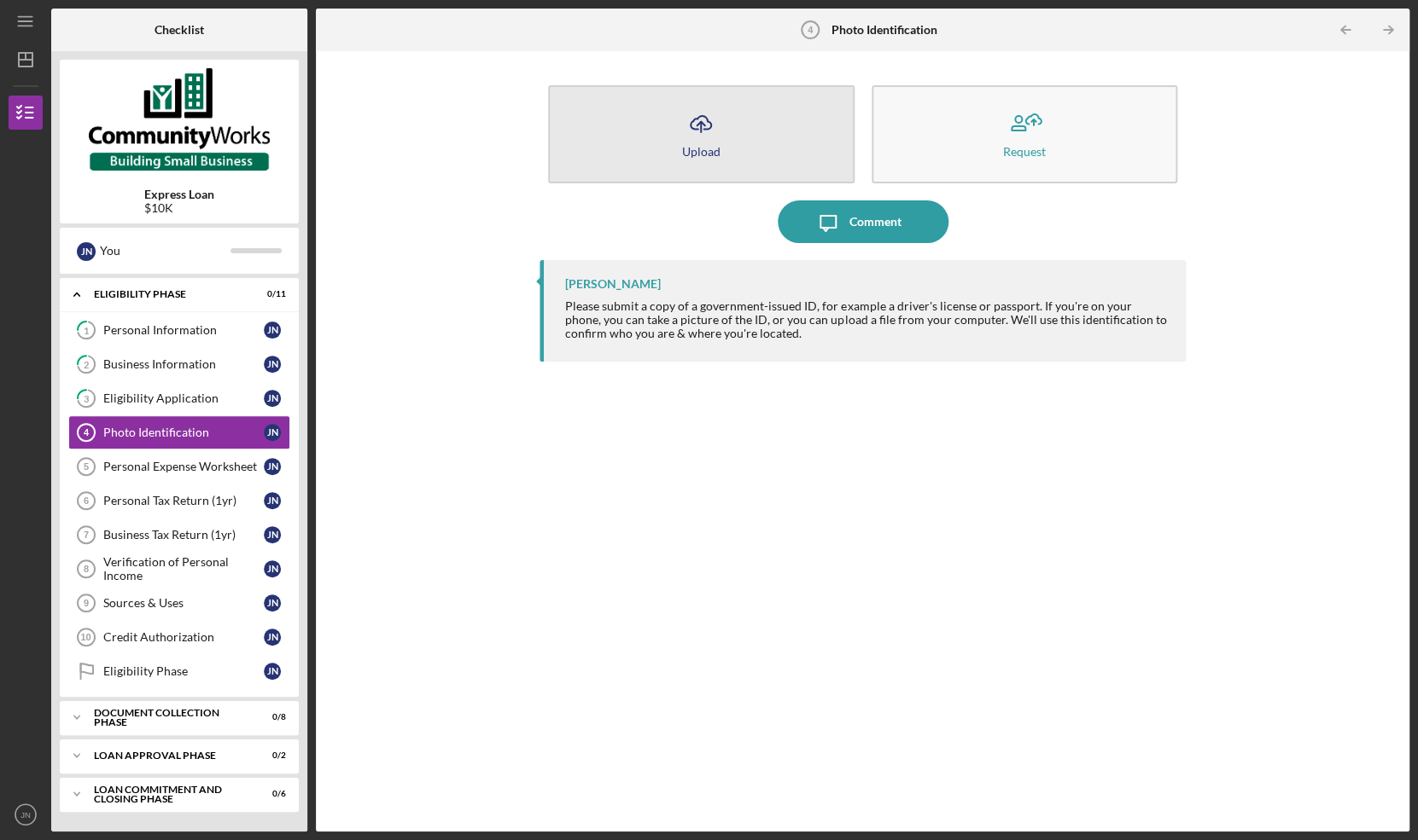
click at [684, 137] on icon "Icon/Upload" at bounding box center [701, 123] width 43 height 43
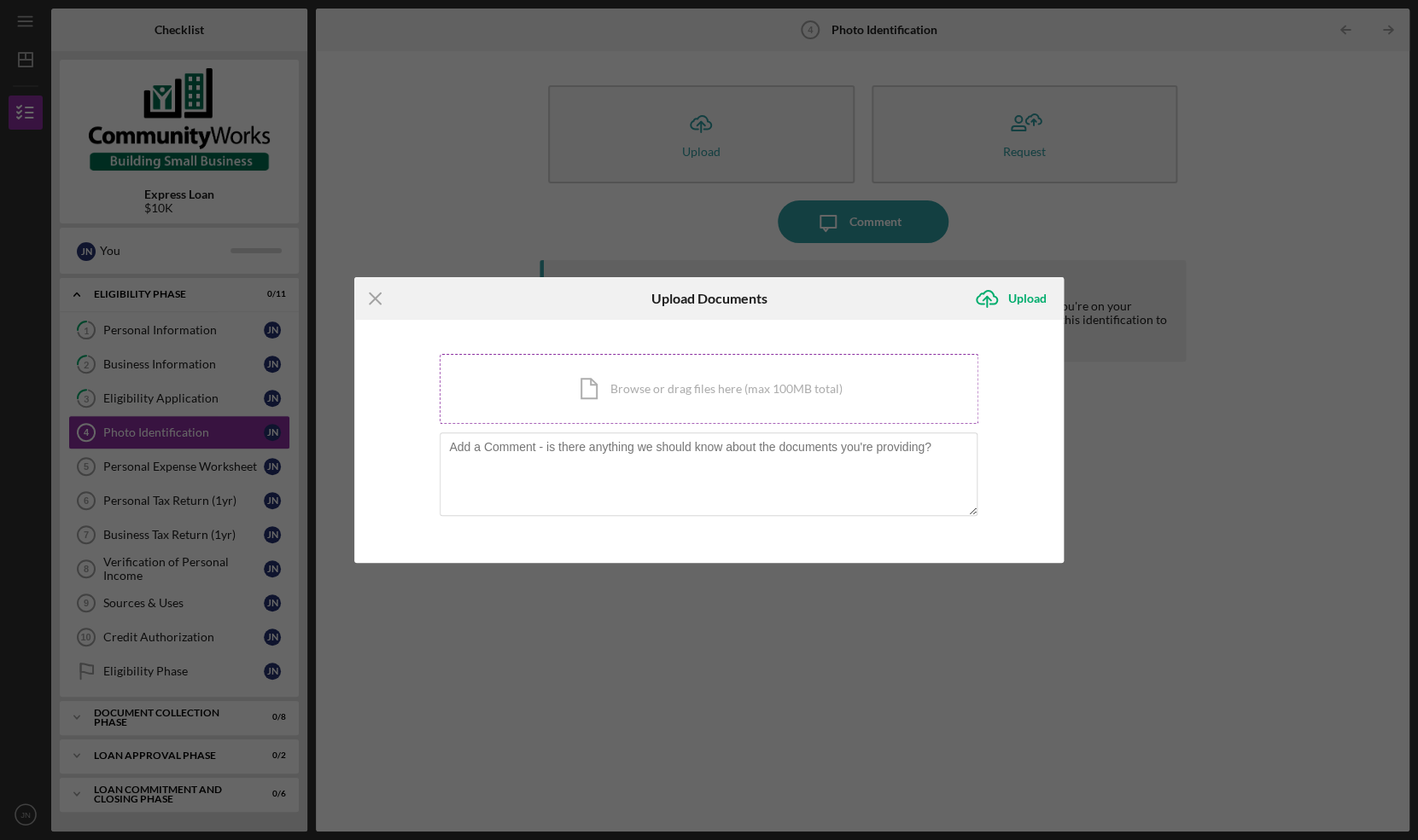
click at [651, 363] on div "Icon/Document Browse or drag files here (max 100MB total) Tap to choose files o…" at bounding box center [709, 389] width 538 height 70
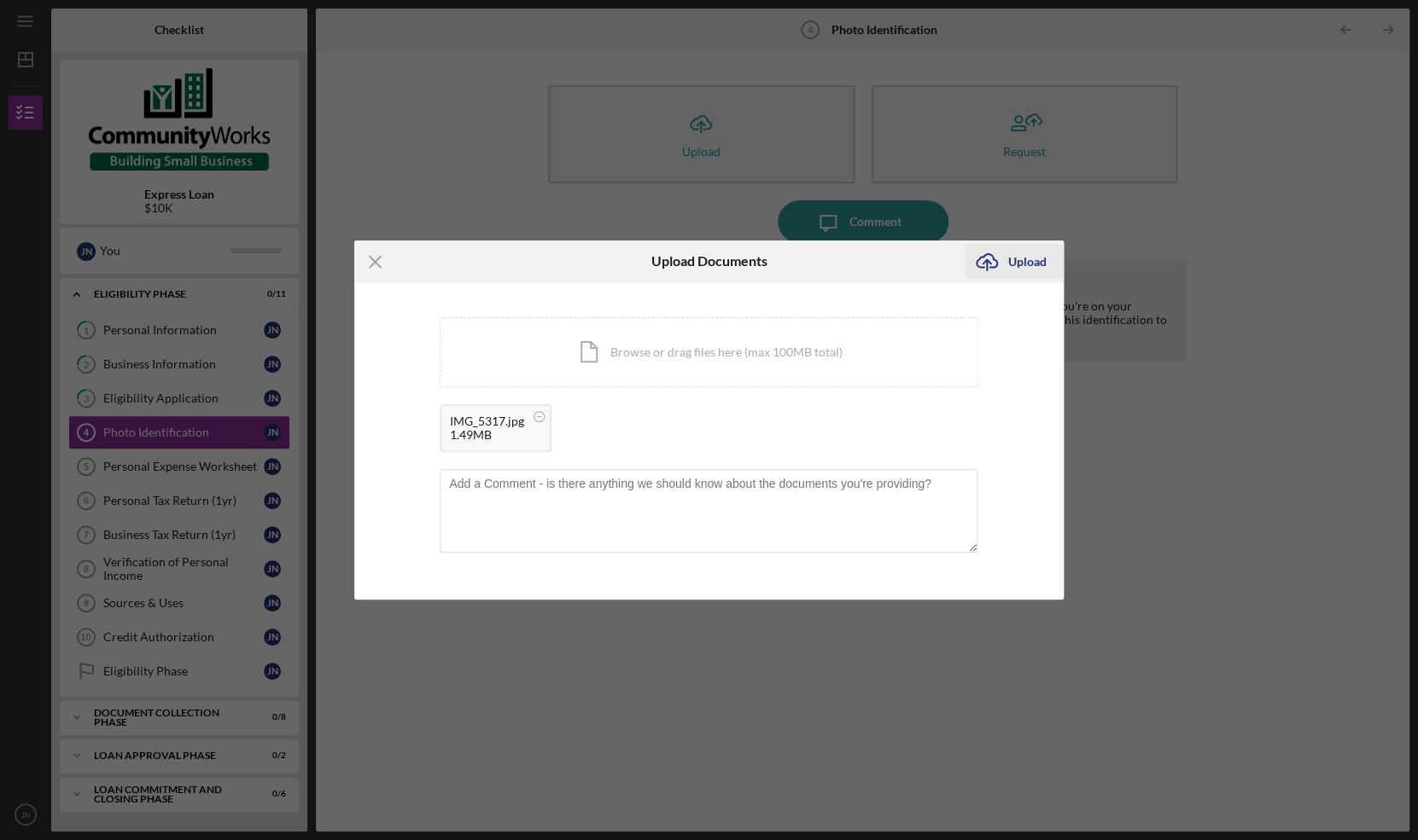
click at [1020, 263] on div "Upload" at bounding box center [1027, 262] width 38 height 34
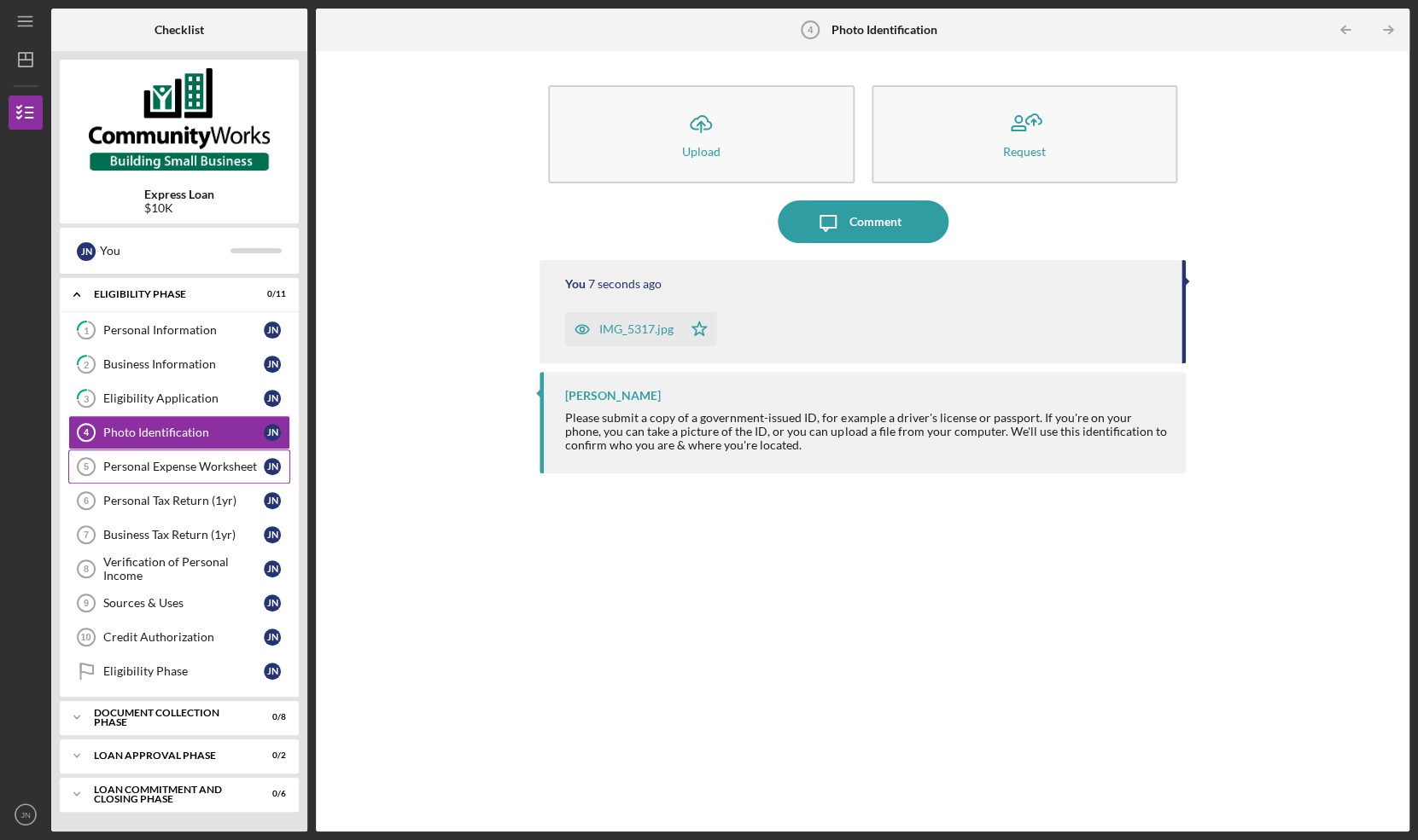
click at [225, 465] on div "Personal Expense Worksheet" at bounding box center [183, 466] width 161 height 13
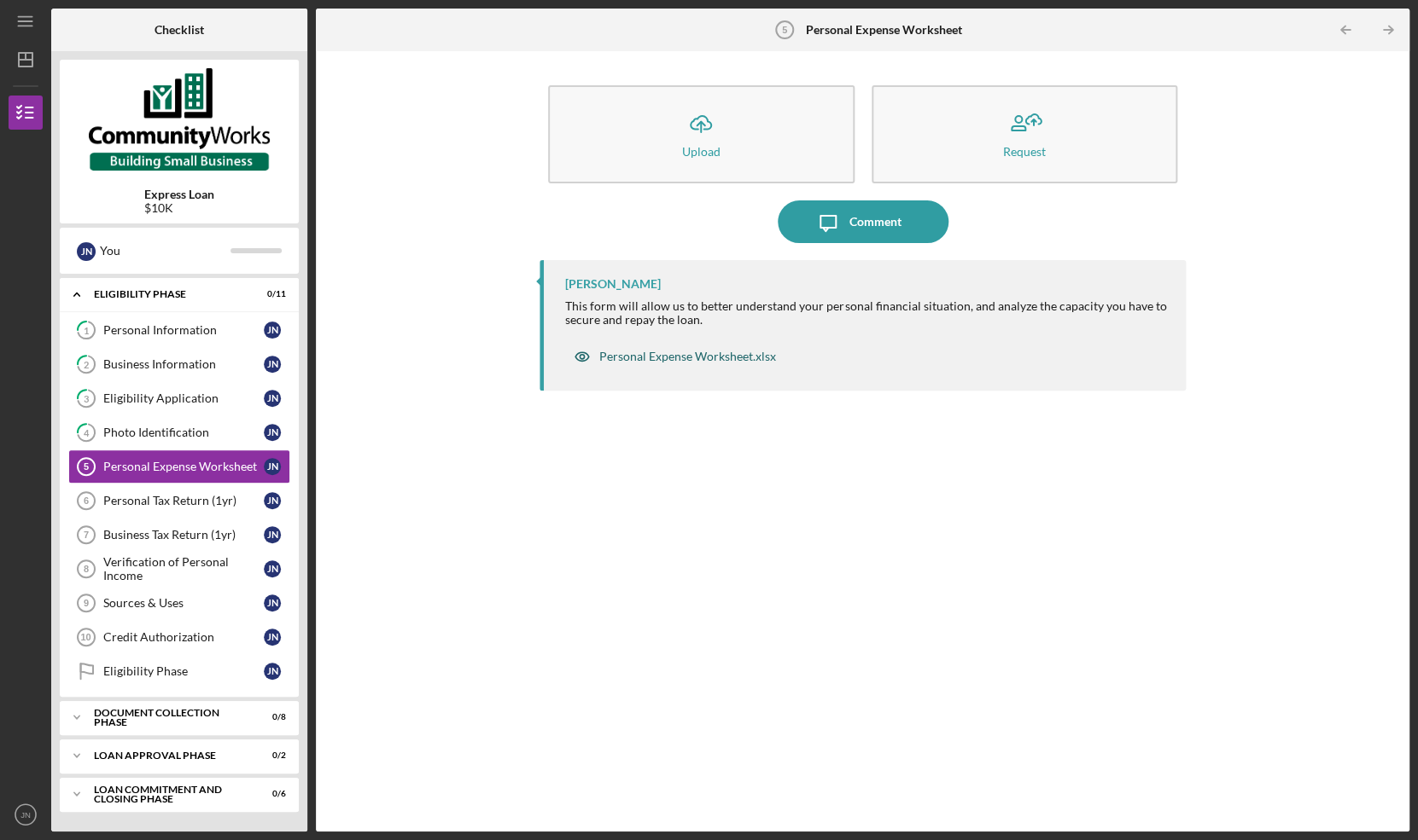
click at [686, 357] on div "Personal Expense Worksheet.xlsx" at bounding box center [687, 356] width 177 height 13
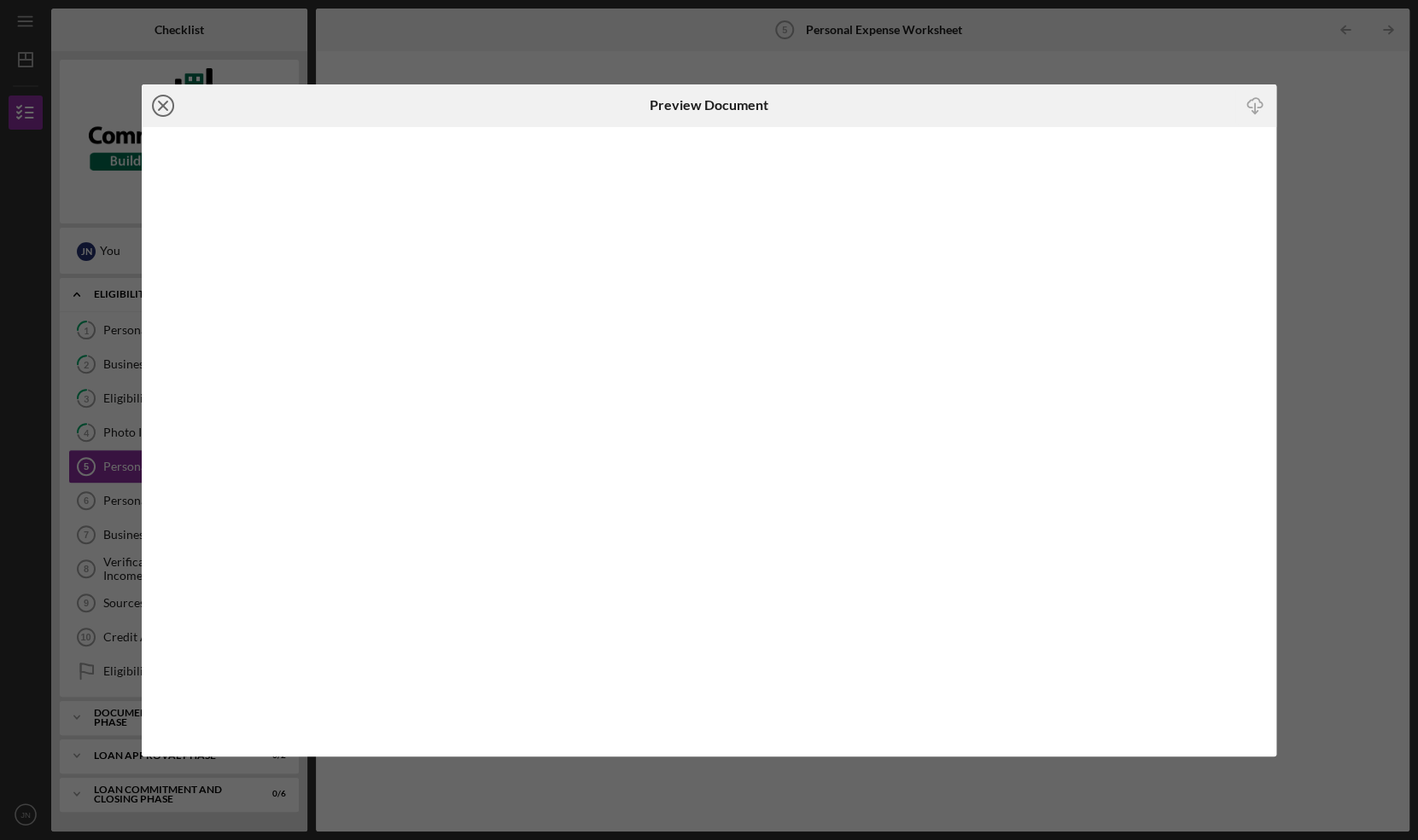
click at [159, 106] on icon "Icon/Close" at bounding box center [163, 106] width 43 height 43
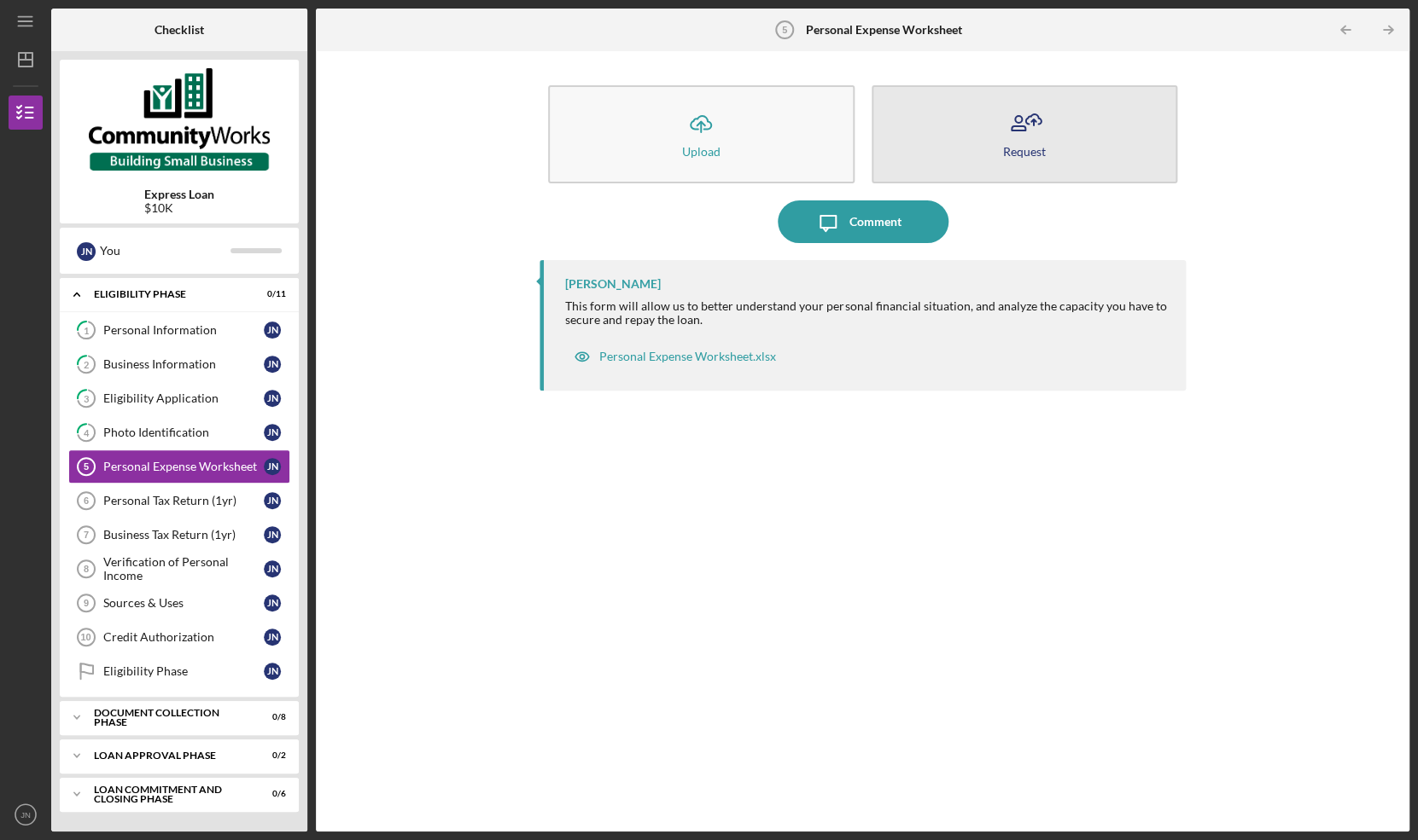
click at [1005, 147] on div "Request" at bounding box center [1024, 151] width 43 height 12
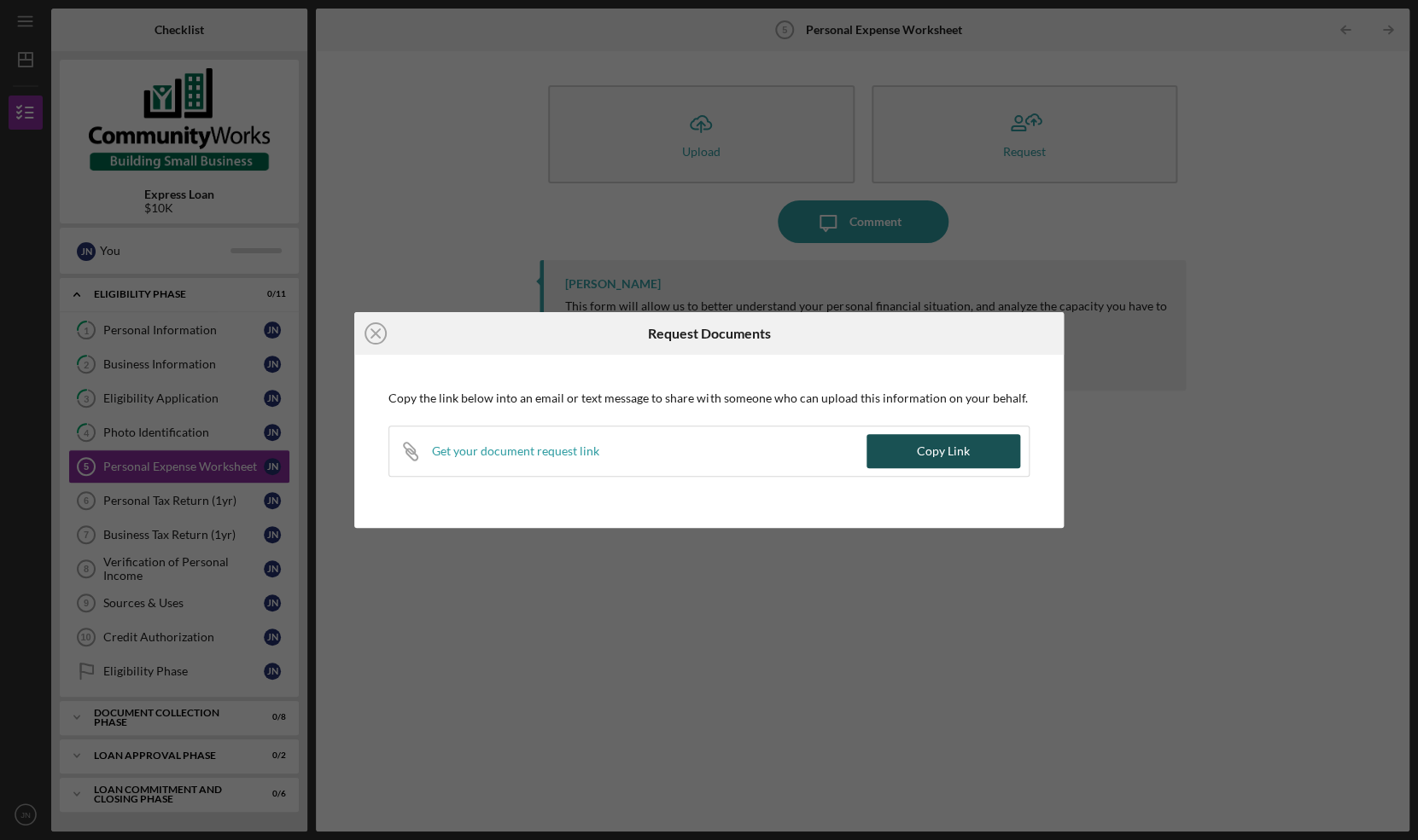
click at [936, 449] on div "Copy Link" at bounding box center [944, 451] width 53 height 34
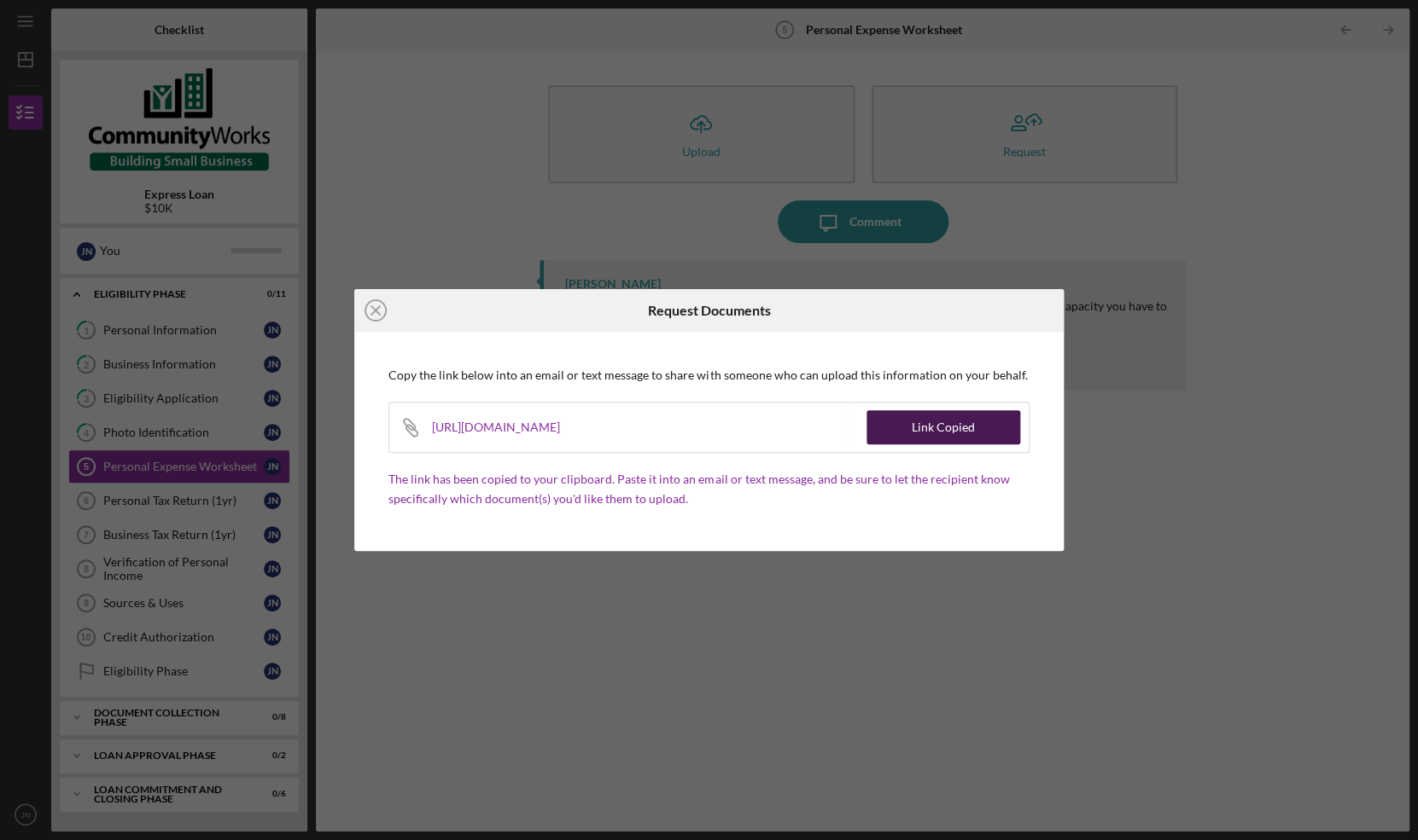
click at [907, 424] on button "Link Copied" at bounding box center [943, 427] width 154 height 34
click at [380, 311] on icon "Icon/Close" at bounding box center [376, 311] width 43 height 43
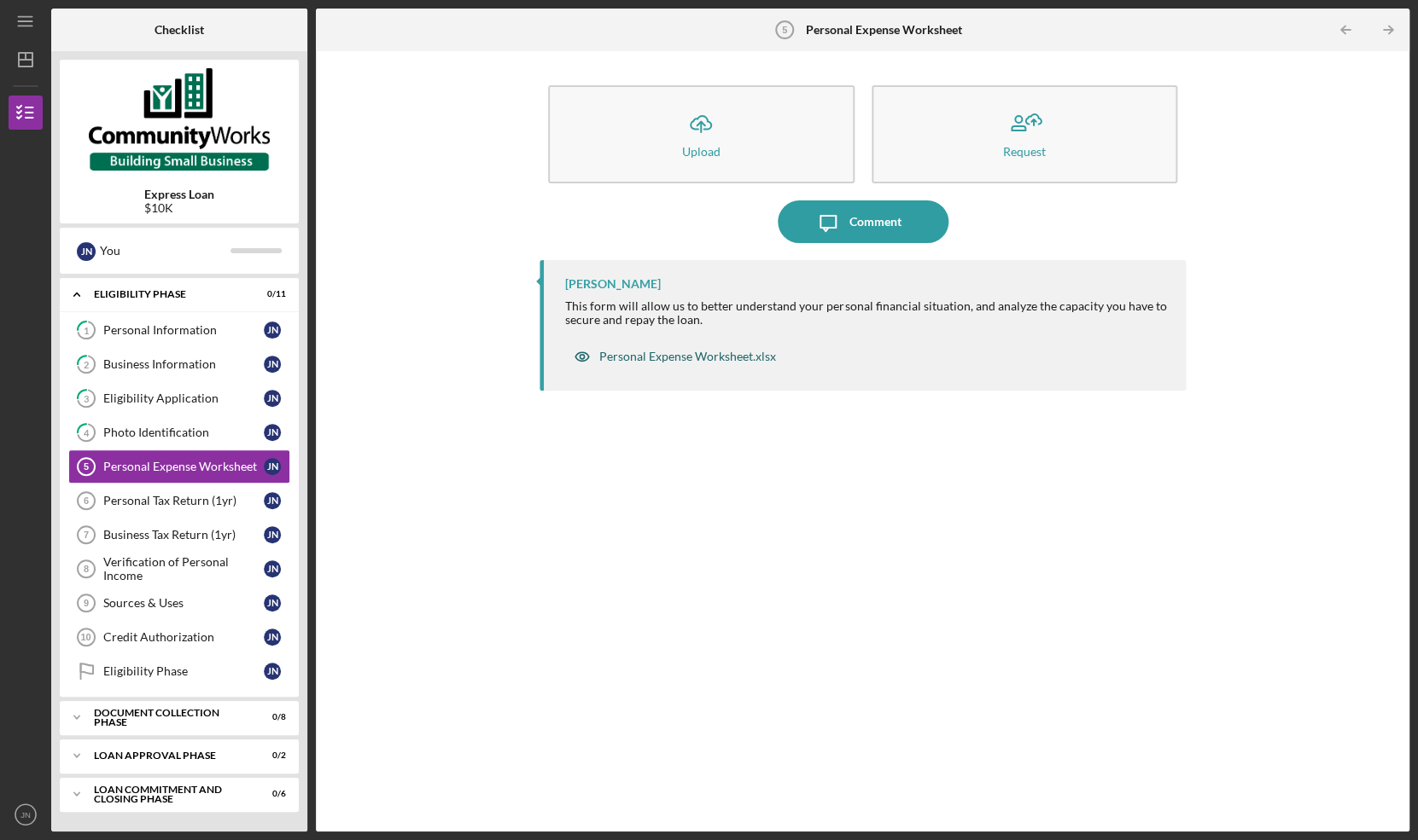
click at [689, 354] on div "Personal Expense Worksheet.xlsx" at bounding box center [687, 356] width 177 height 13
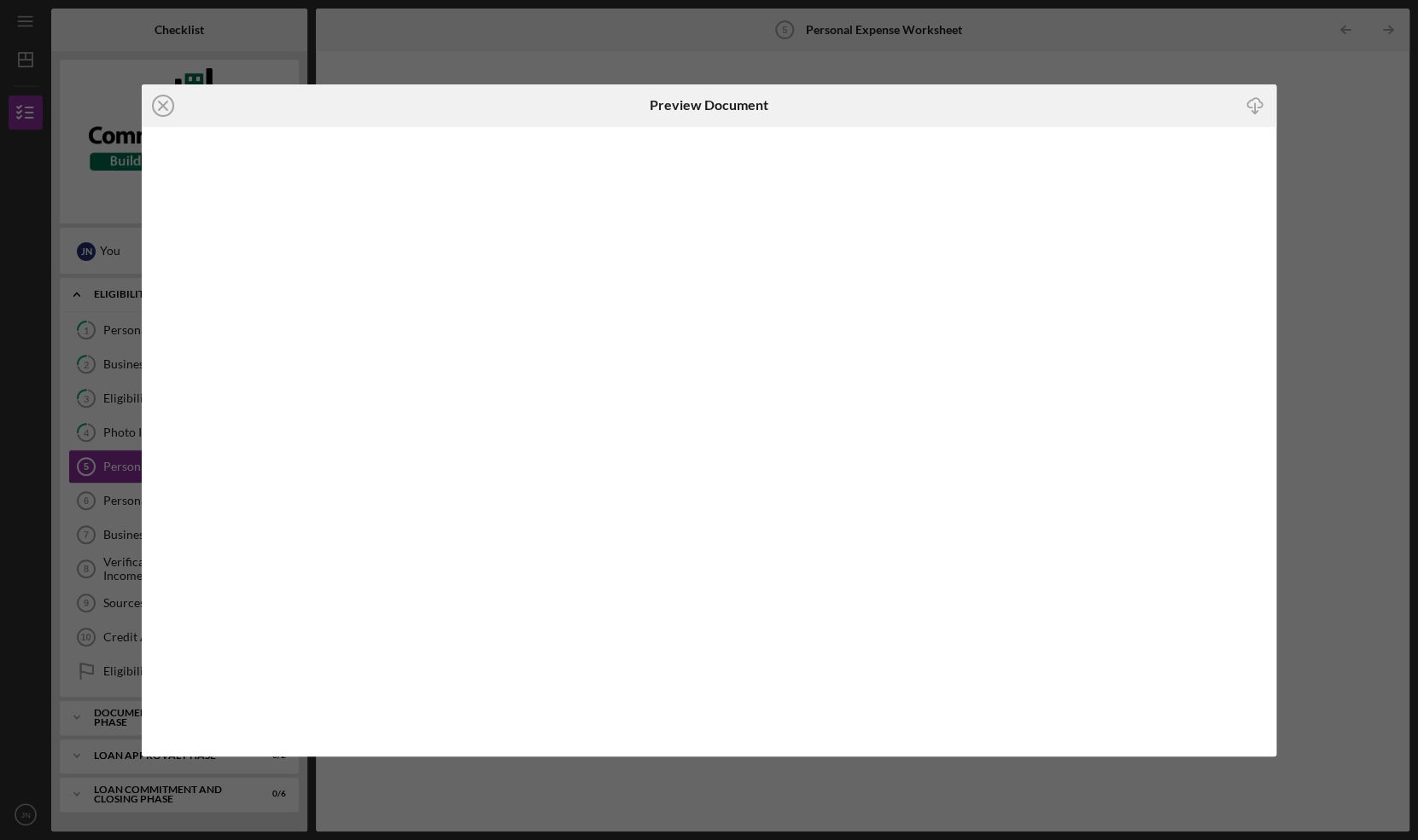
click at [1259, 103] on icon "Icon/Download" at bounding box center [1254, 105] width 38 height 38
click at [167, 99] on icon "Icon/Close" at bounding box center [163, 106] width 43 height 43
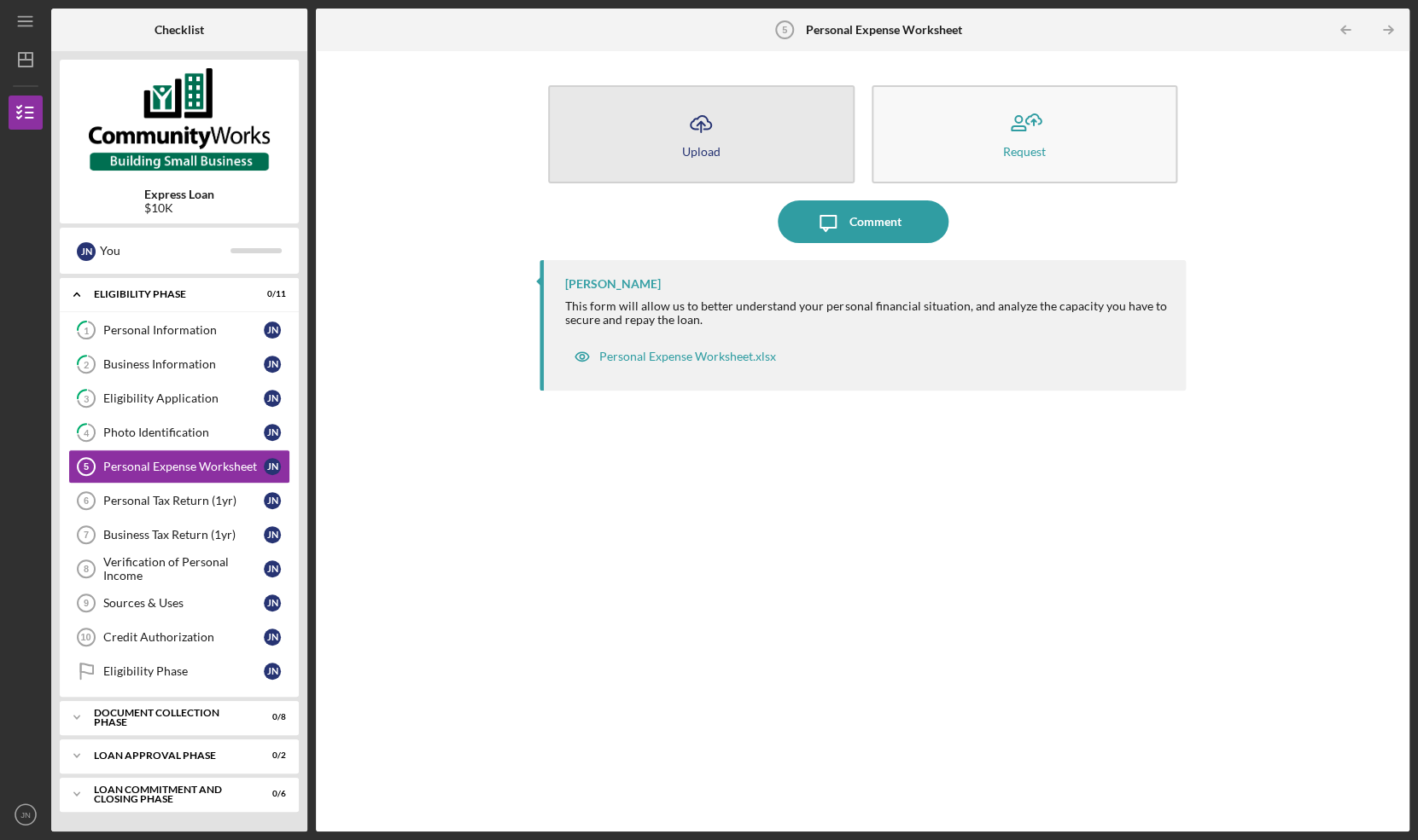
click at [712, 149] on div "Upload" at bounding box center [701, 151] width 38 height 12
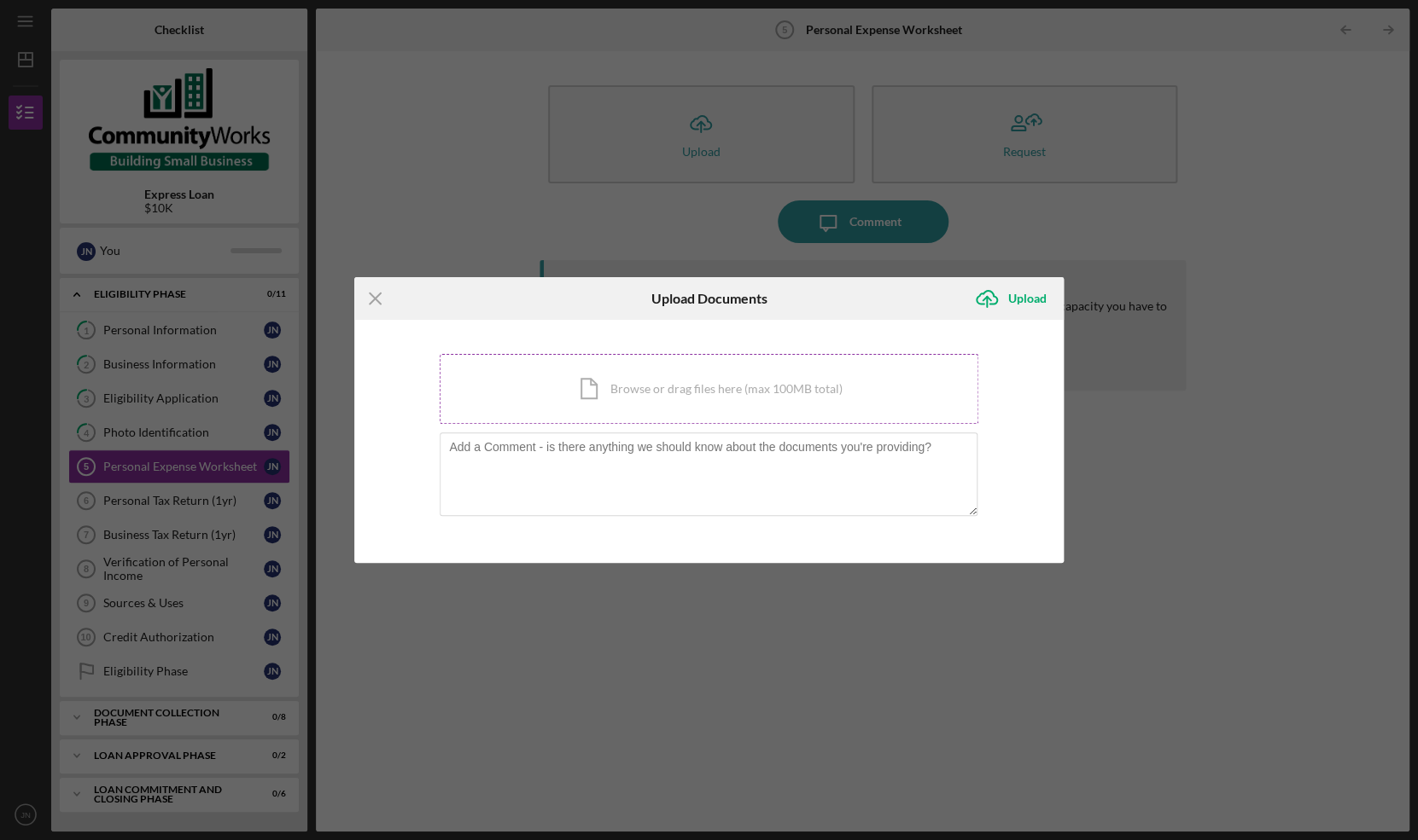
click at [673, 389] on div "Icon/Document Browse or drag files here (max 100MB total) Tap to choose files o…" at bounding box center [709, 389] width 538 height 70
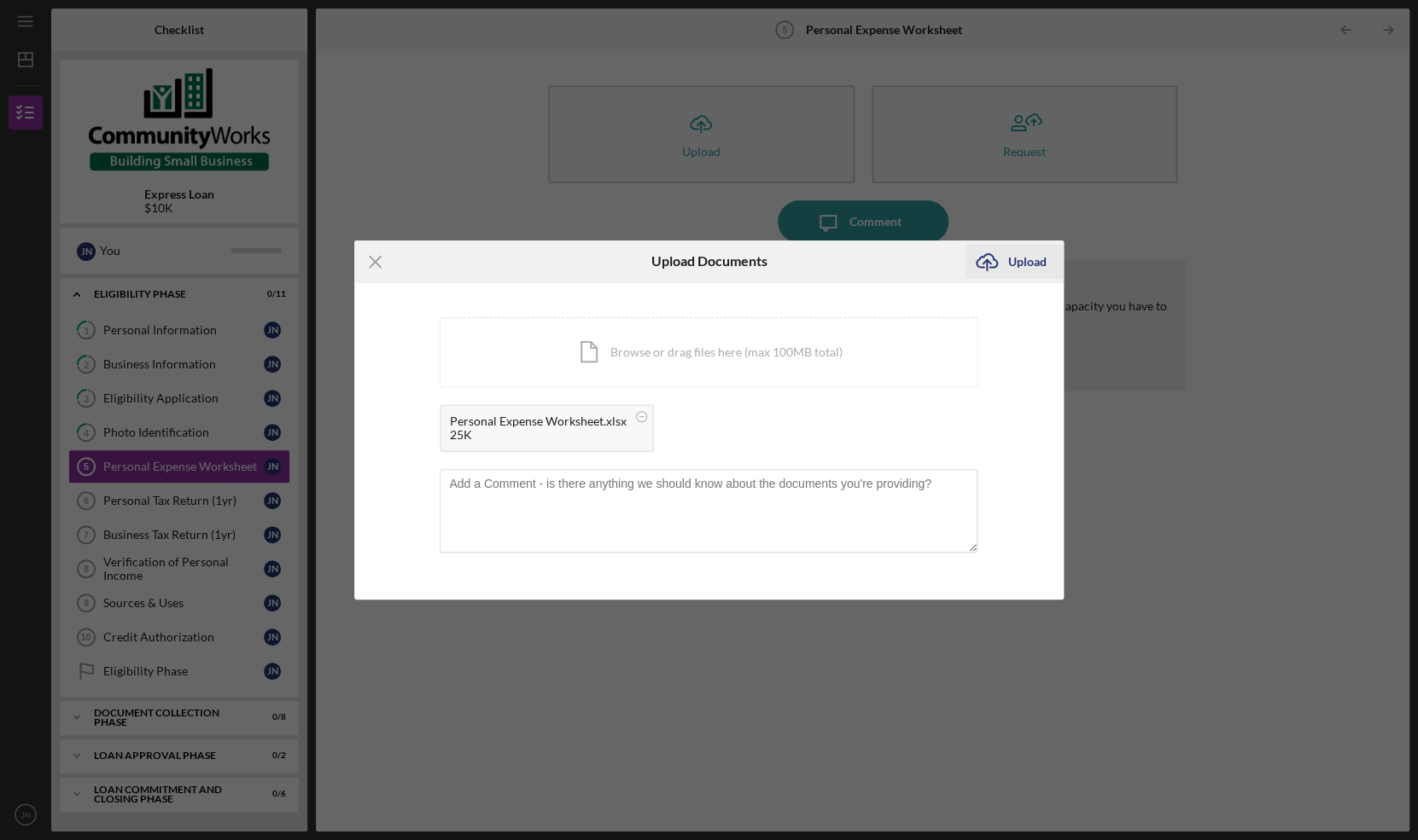
click at [1020, 258] on div "Upload" at bounding box center [1027, 262] width 38 height 34
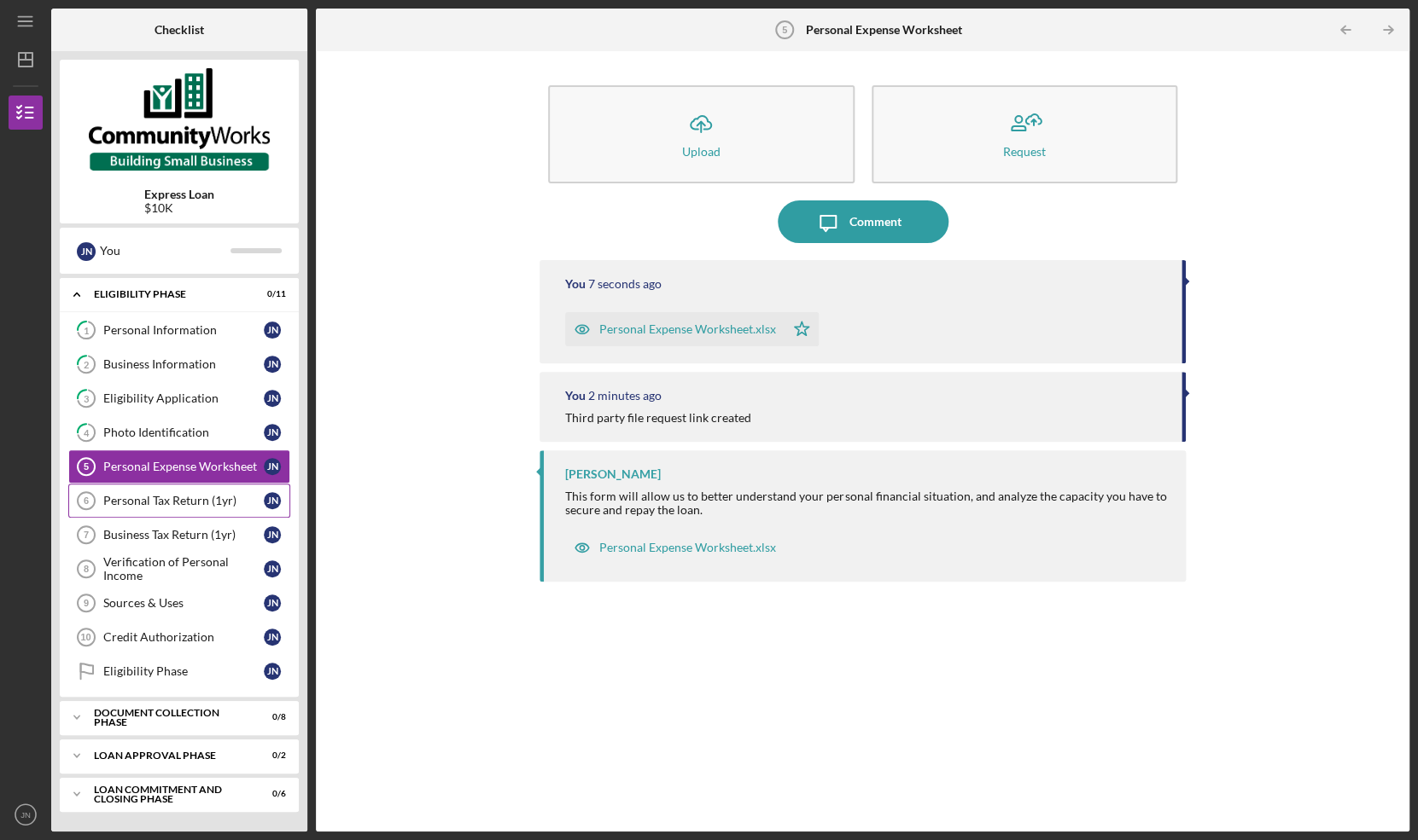
click at [179, 502] on div "Personal Tax Return (1yr)" at bounding box center [183, 500] width 161 height 13
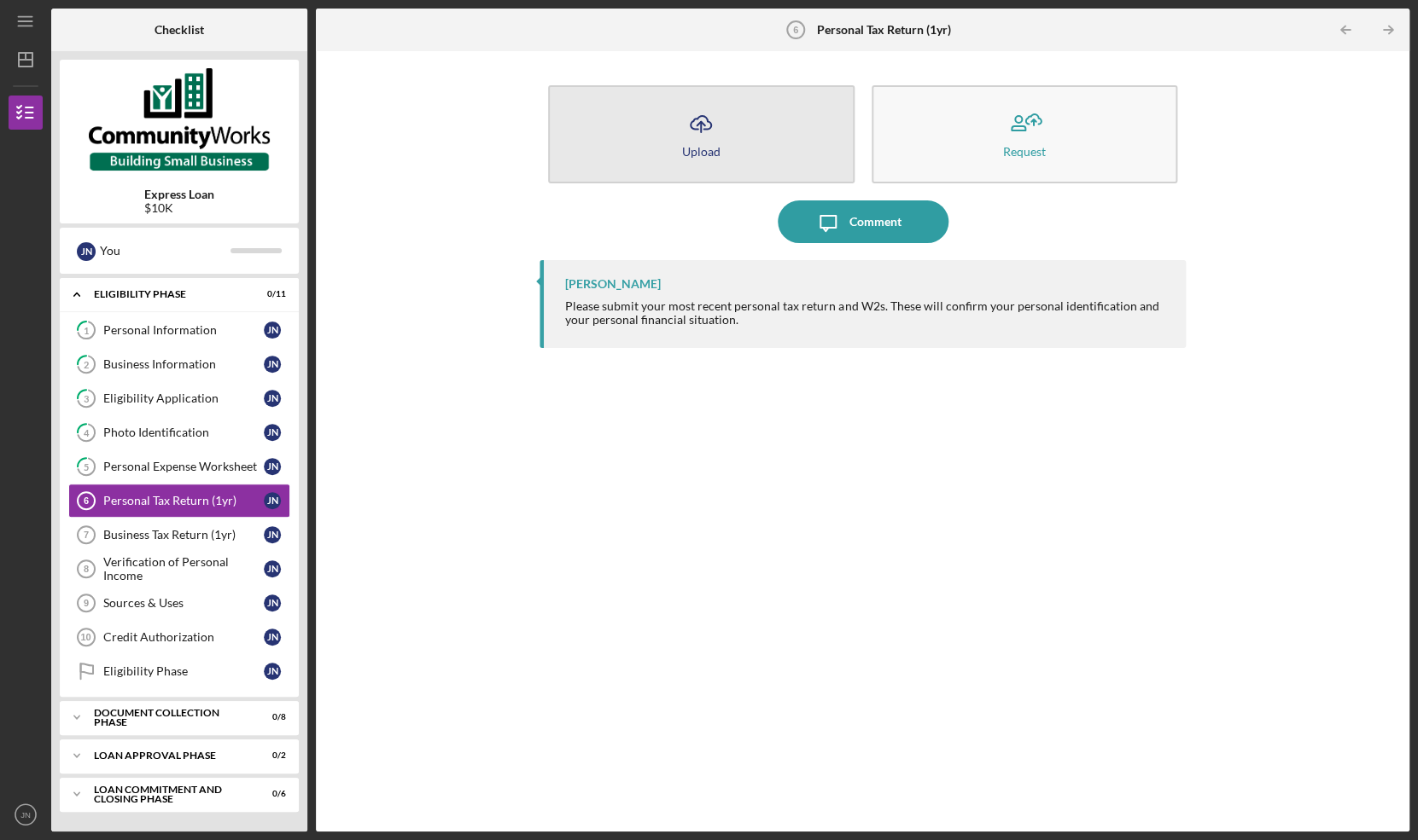
click at [704, 150] on div "Upload" at bounding box center [701, 151] width 38 height 12
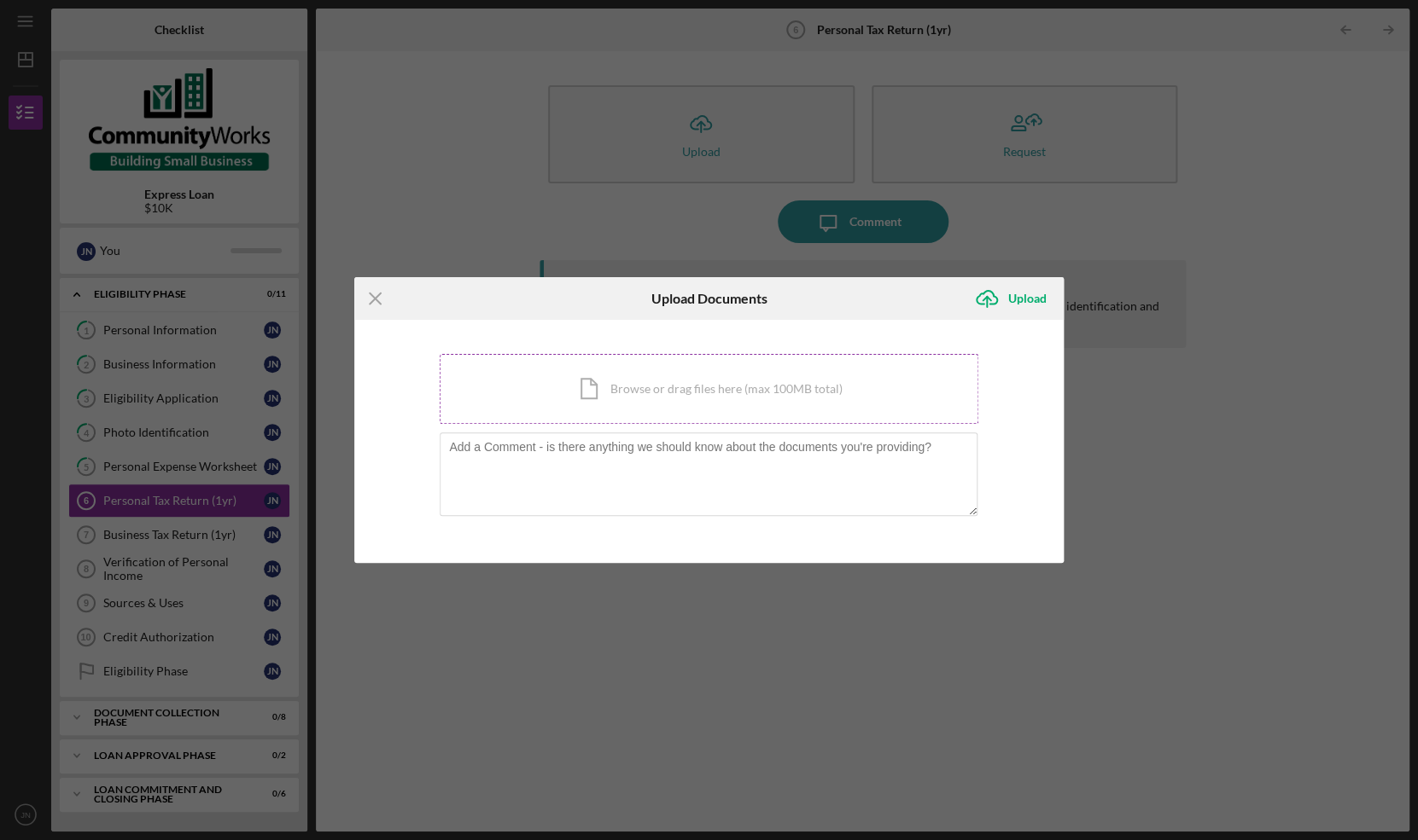
click at [723, 391] on div "Icon/Document Browse or drag files here (max 100MB total) Tap to choose files o…" at bounding box center [709, 389] width 538 height 70
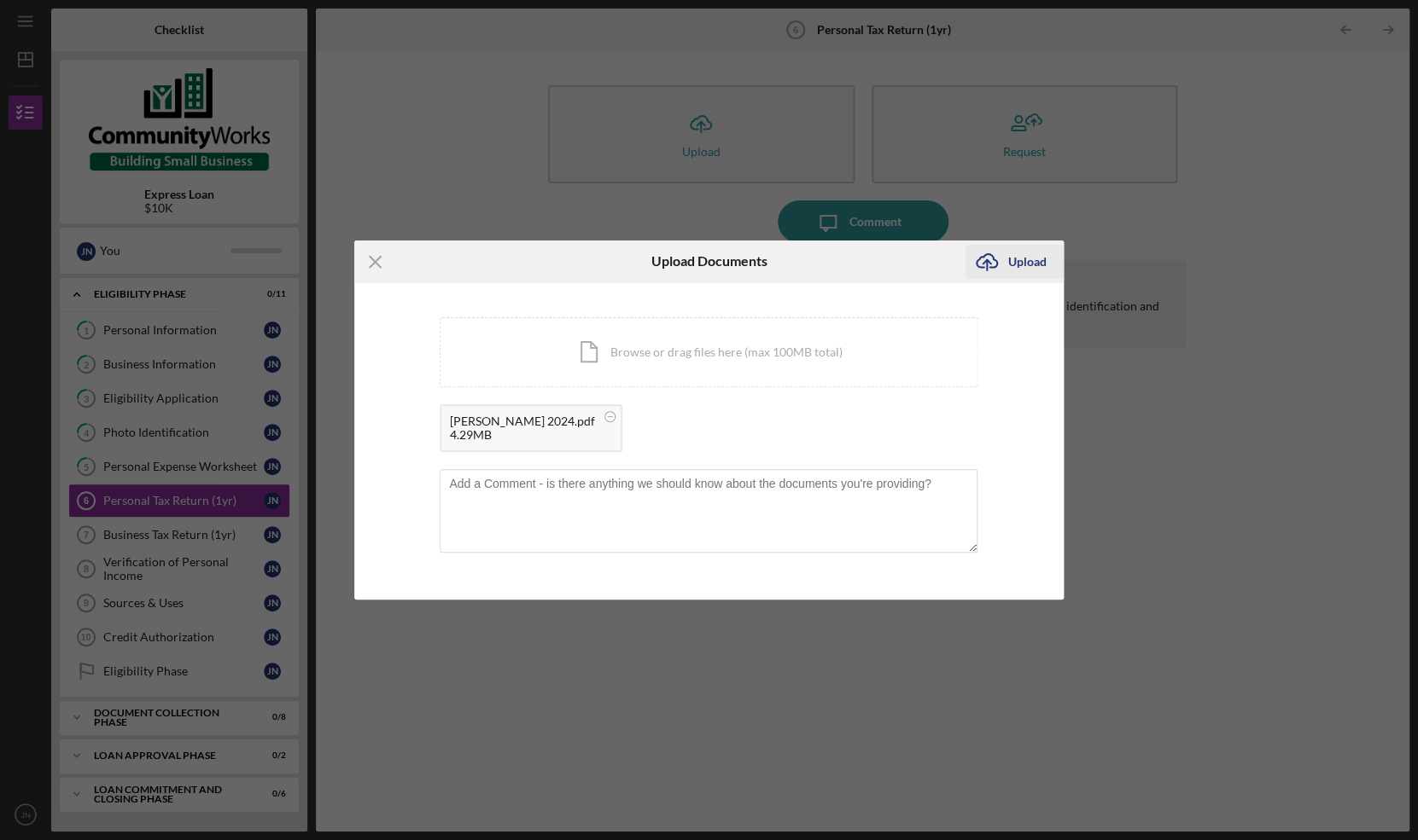
click at [1013, 268] on div "Upload" at bounding box center [1027, 262] width 38 height 34
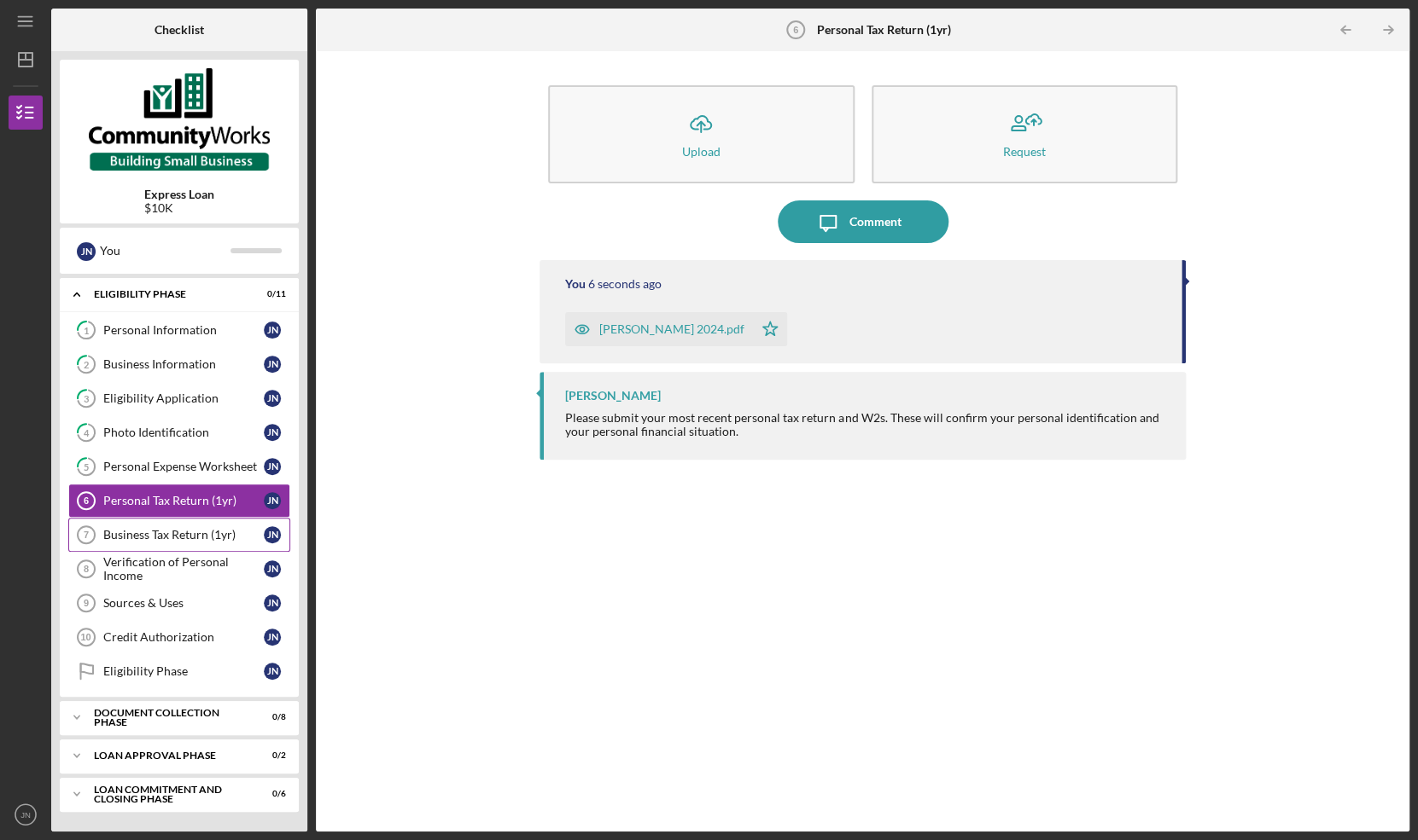
click at [196, 534] on div "Business Tax Return (1yr)" at bounding box center [183, 535] width 161 height 13
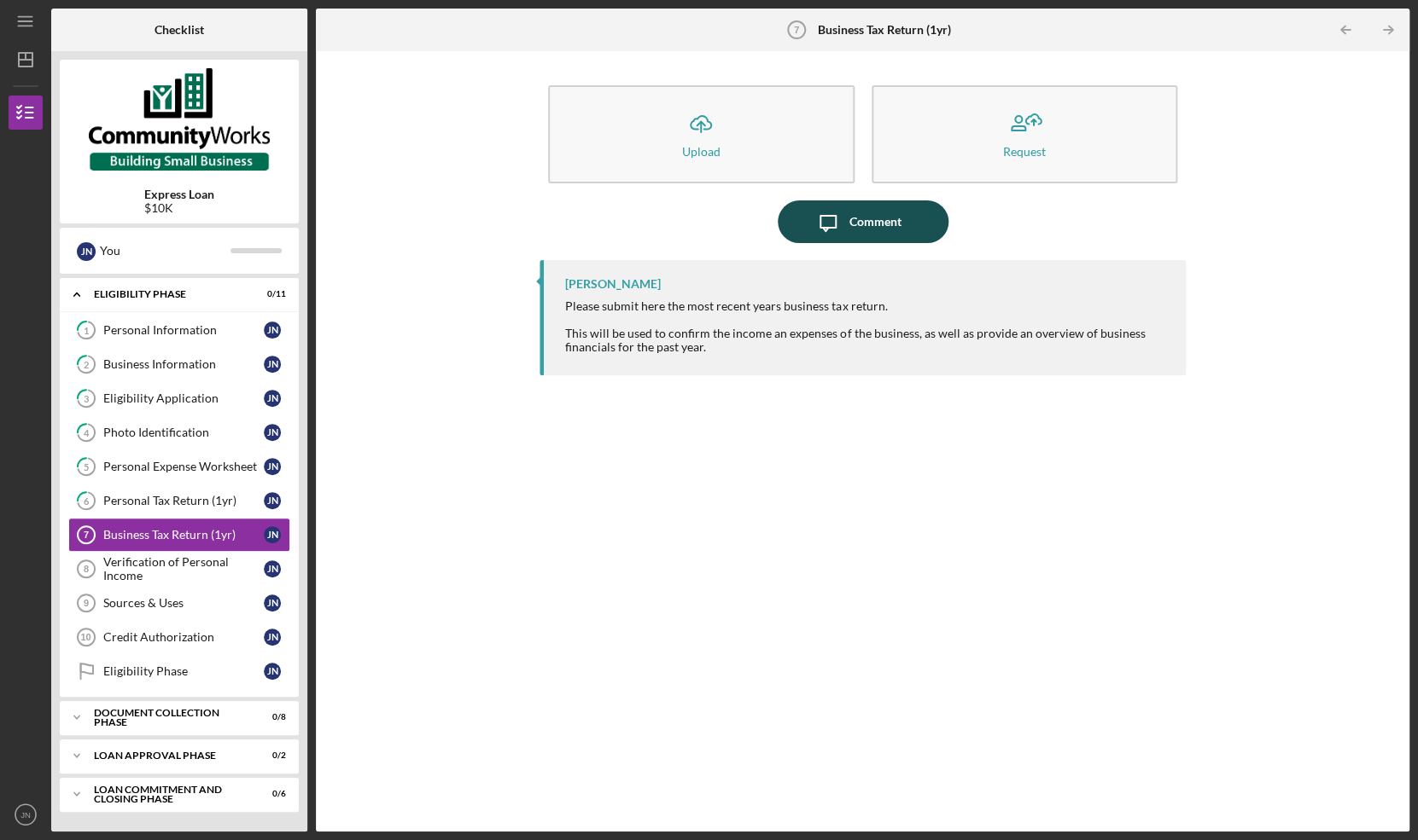
click at [848, 215] on icon "Icon/Message" at bounding box center [828, 222] width 43 height 43
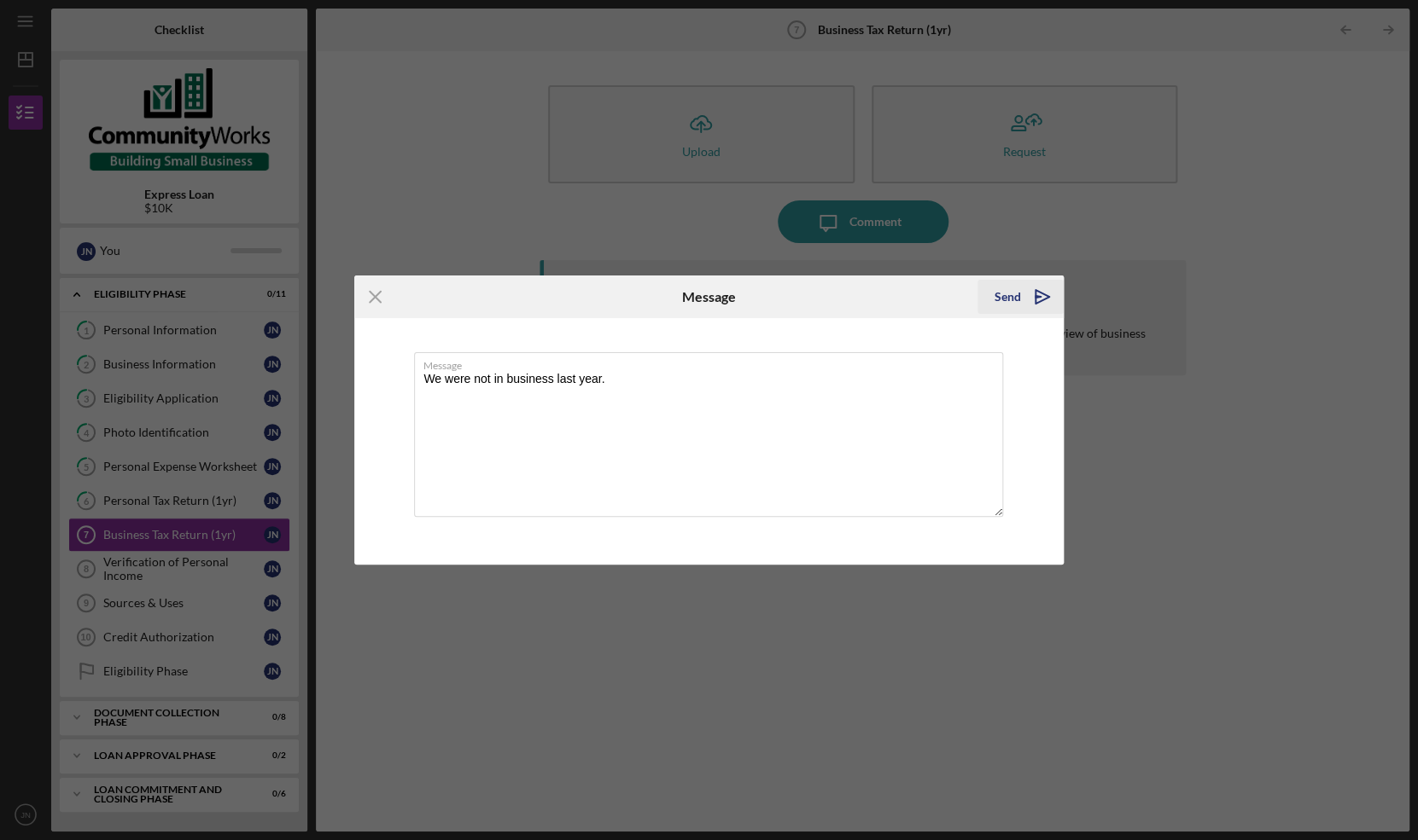
type textarea "We were not in business last year."
click at [1017, 297] on div "Send" at bounding box center [1008, 297] width 27 height 34
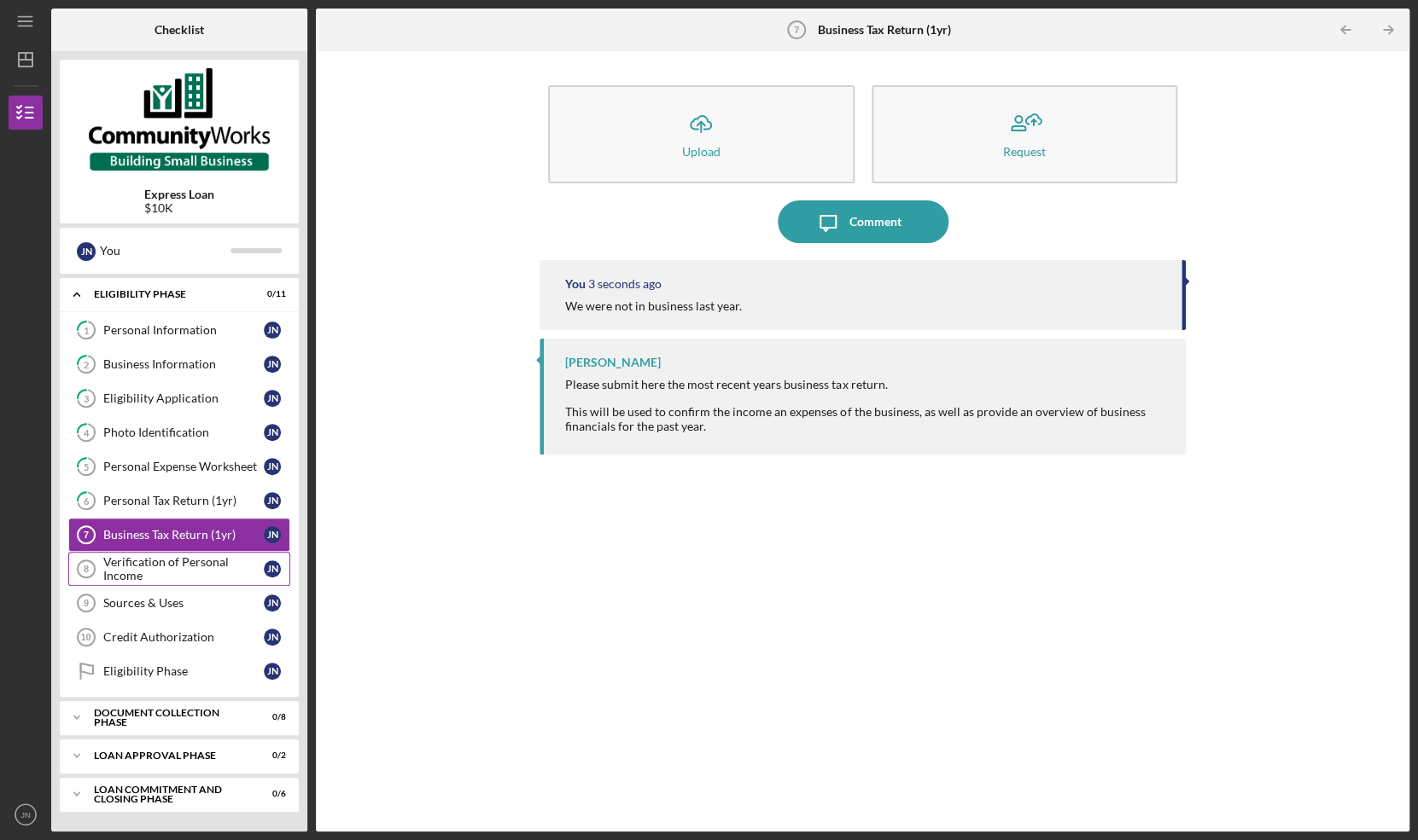
click at [135, 571] on div "Verification of Personal Income" at bounding box center [183, 568] width 161 height 28
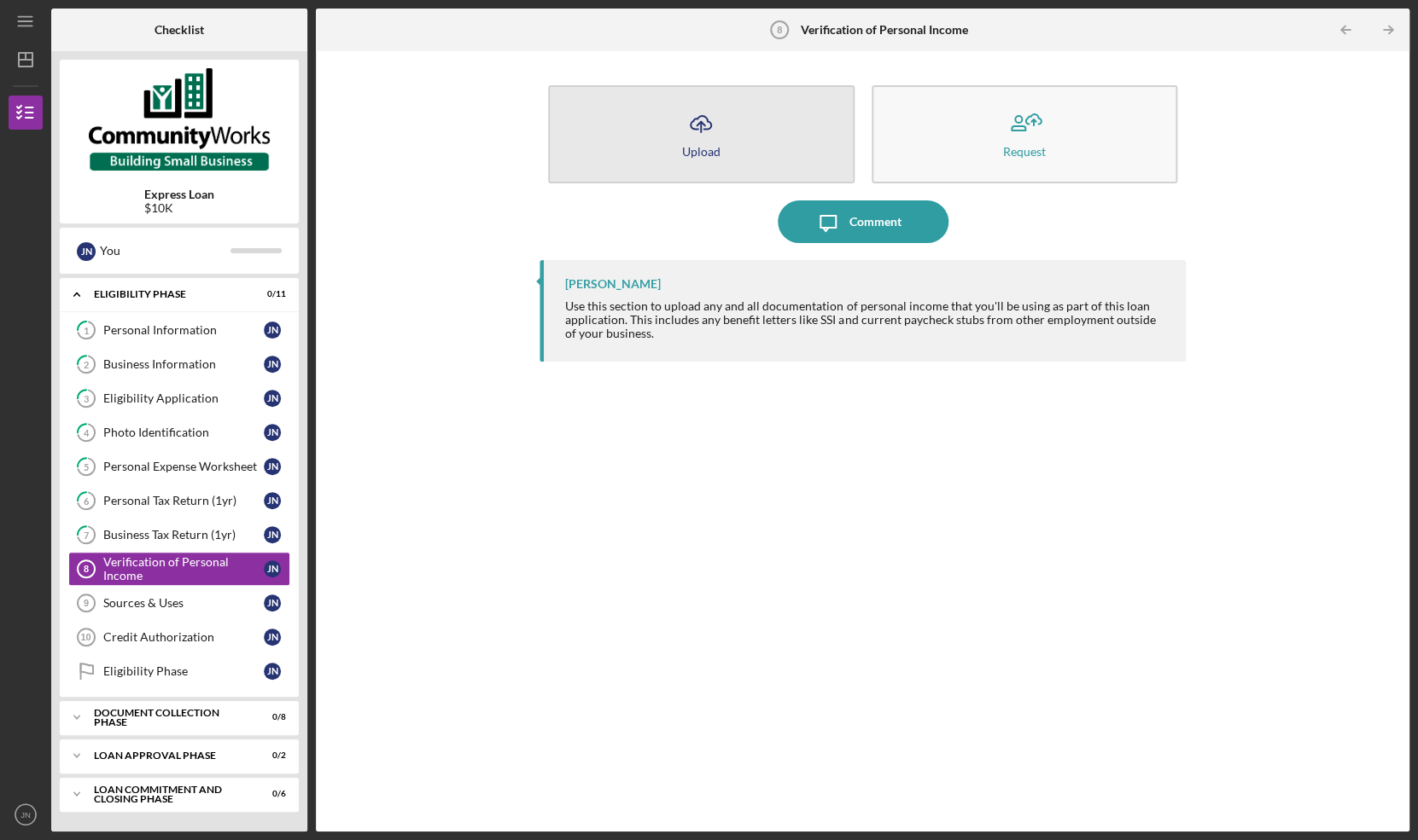
click at [721, 150] on button "Icon/Upload Upload" at bounding box center [701, 134] width 306 height 98
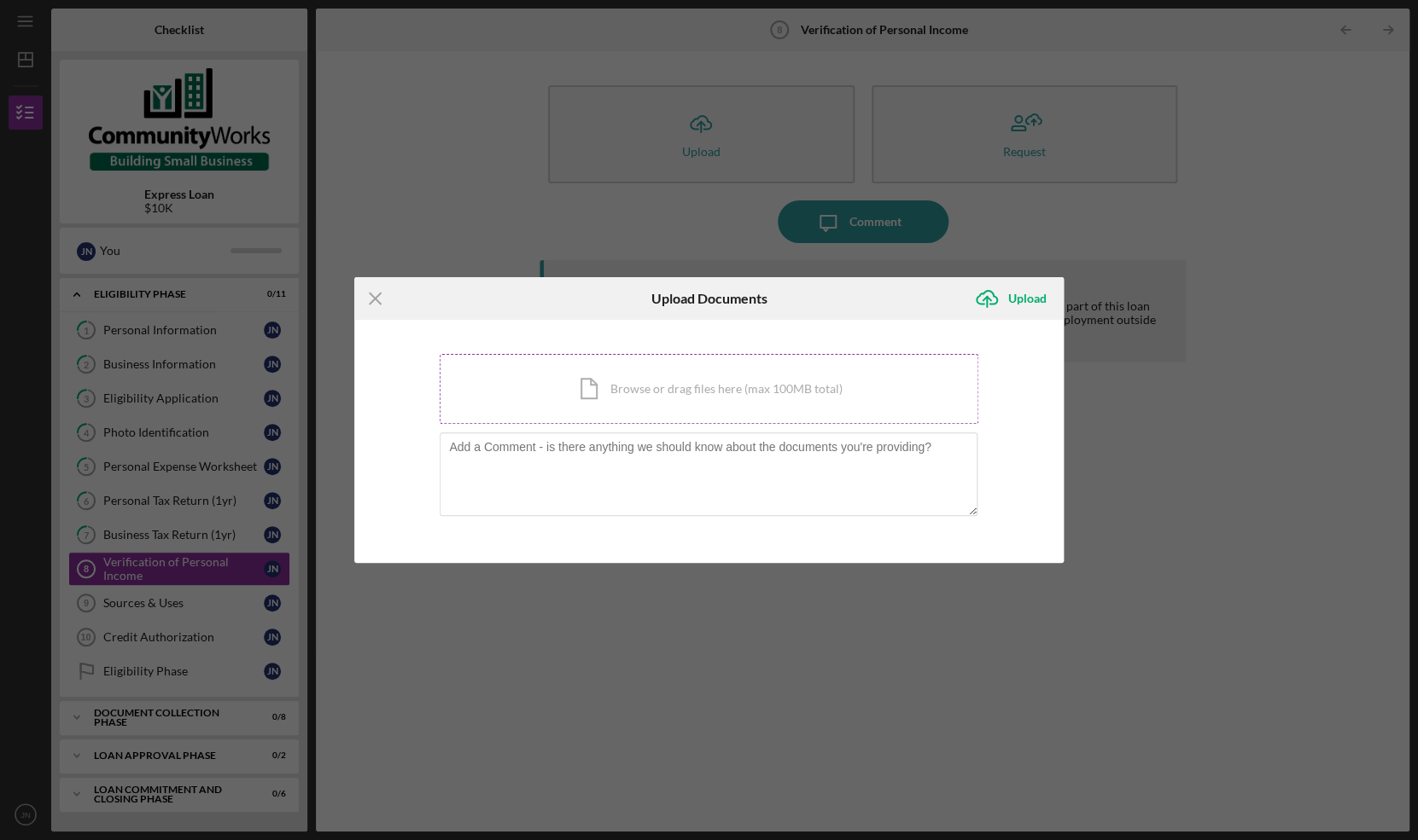
click at [689, 400] on div "Icon/Document Browse or drag files here (max 100MB total) Tap to choose files o…" at bounding box center [709, 389] width 538 height 70
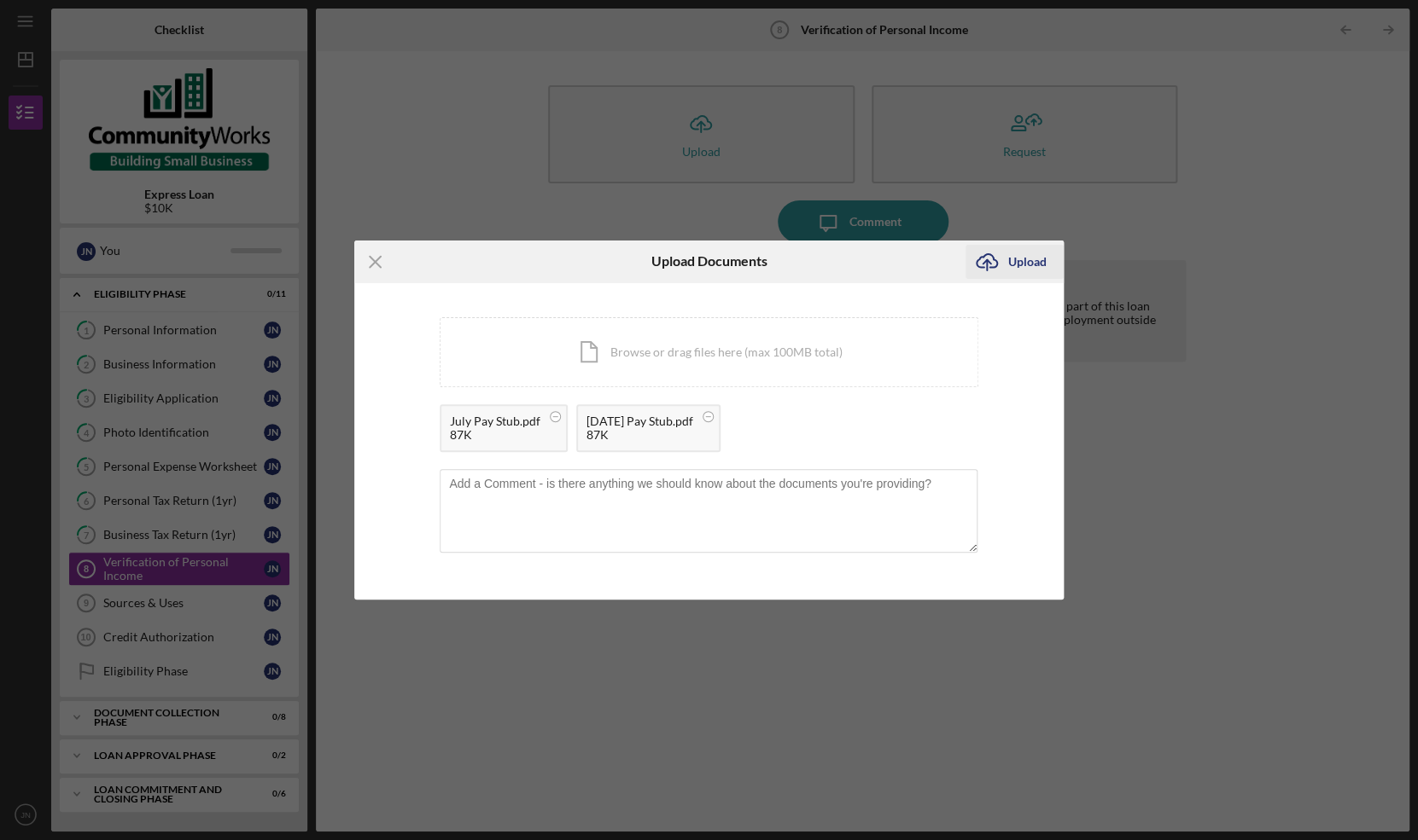
click at [1031, 252] on div "Upload" at bounding box center [1027, 262] width 38 height 34
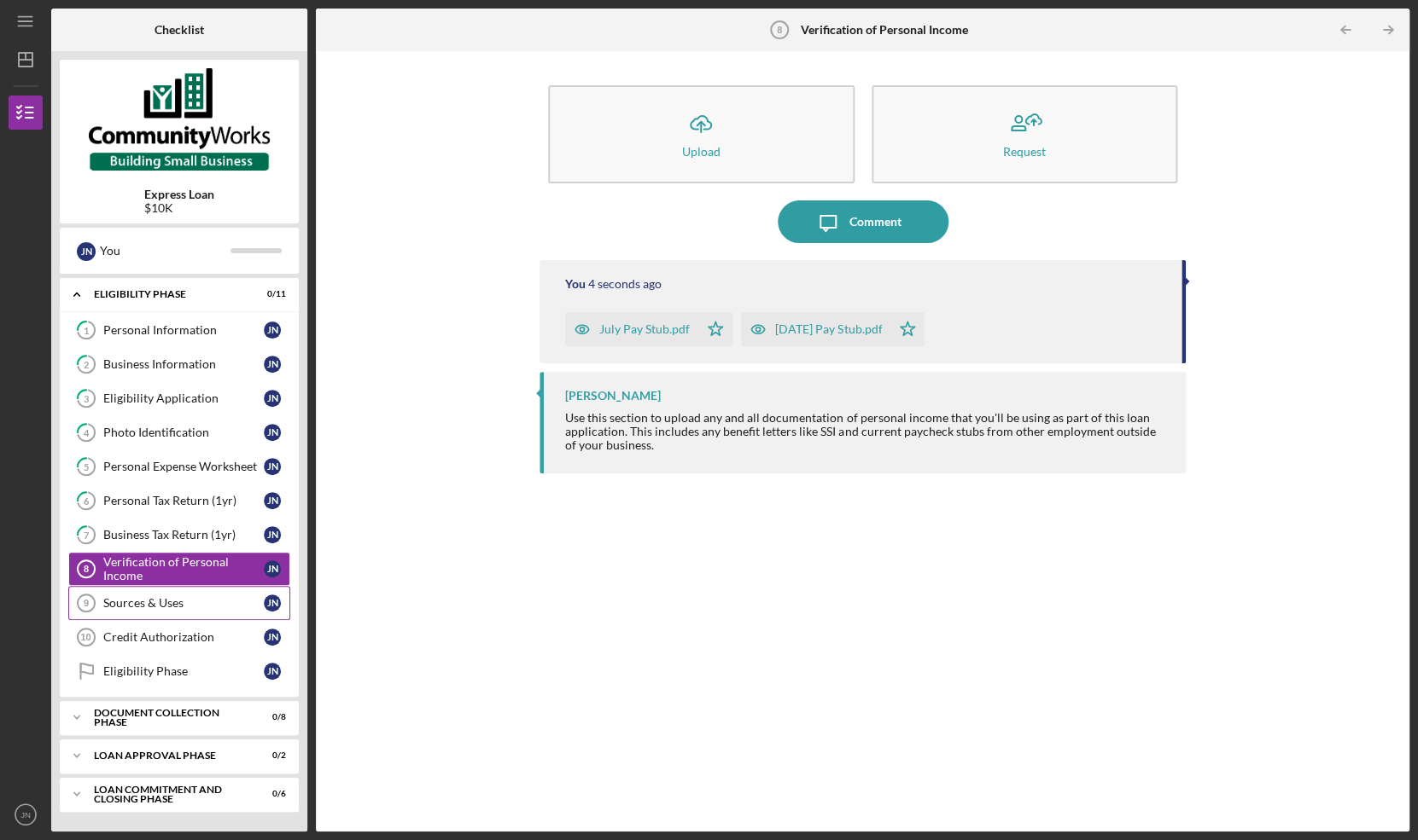
click at [154, 598] on div "Sources & Uses" at bounding box center [183, 603] width 161 height 13
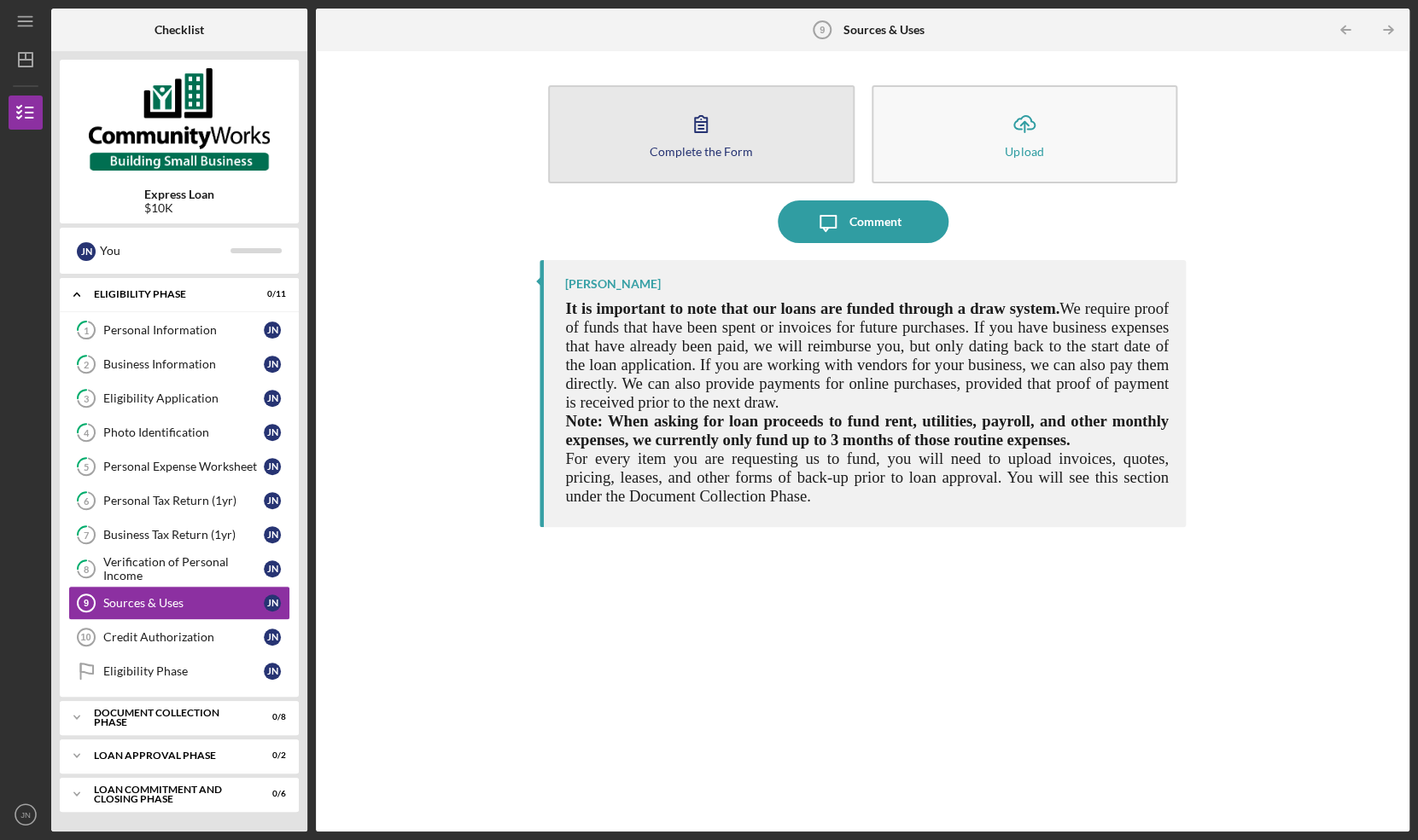
click at [740, 110] on button "Complete the Form Form" at bounding box center [701, 134] width 306 height 98
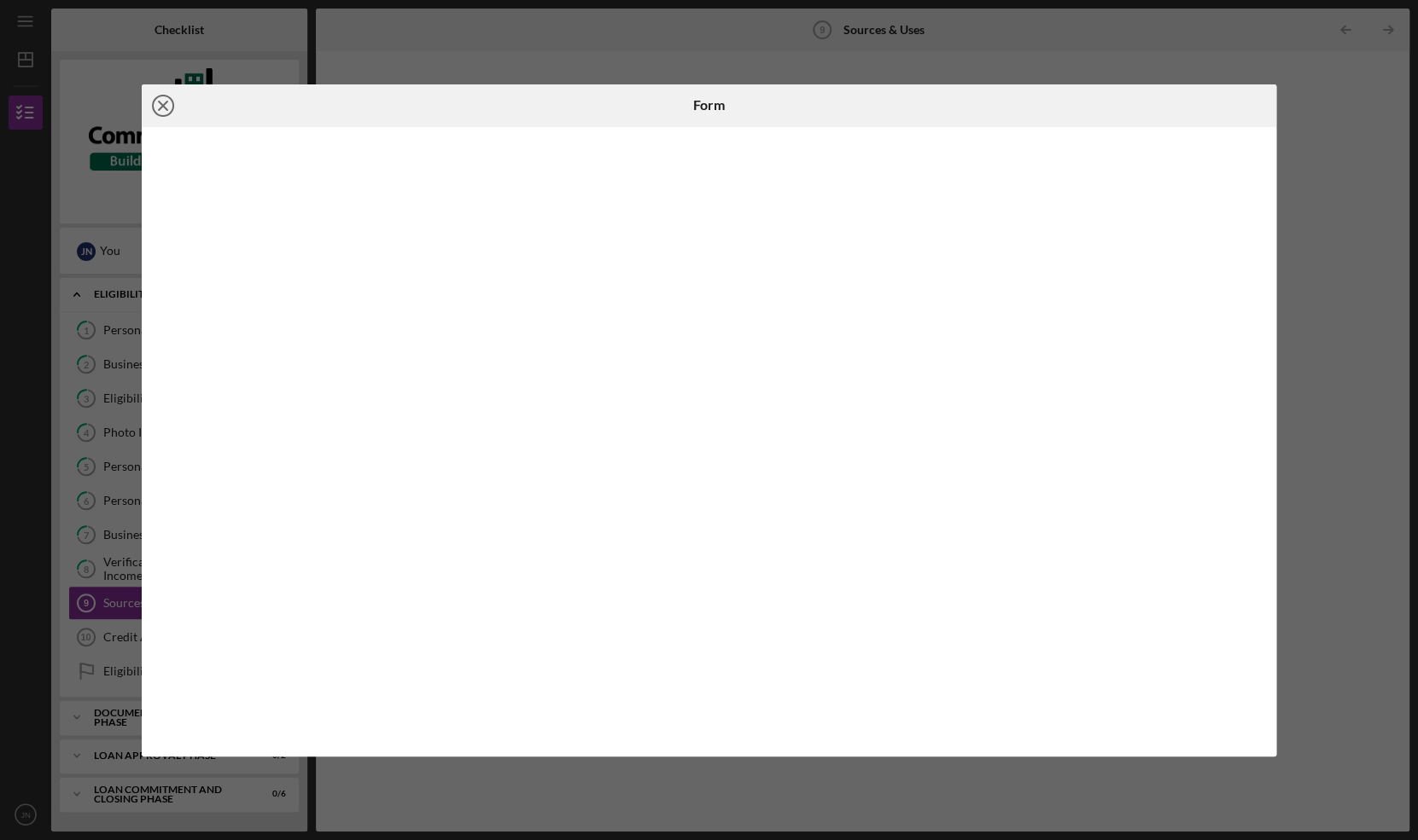
click at [165, 105] on icon "Icon/Close" at bounding box center [163, 106] width 43 height 43
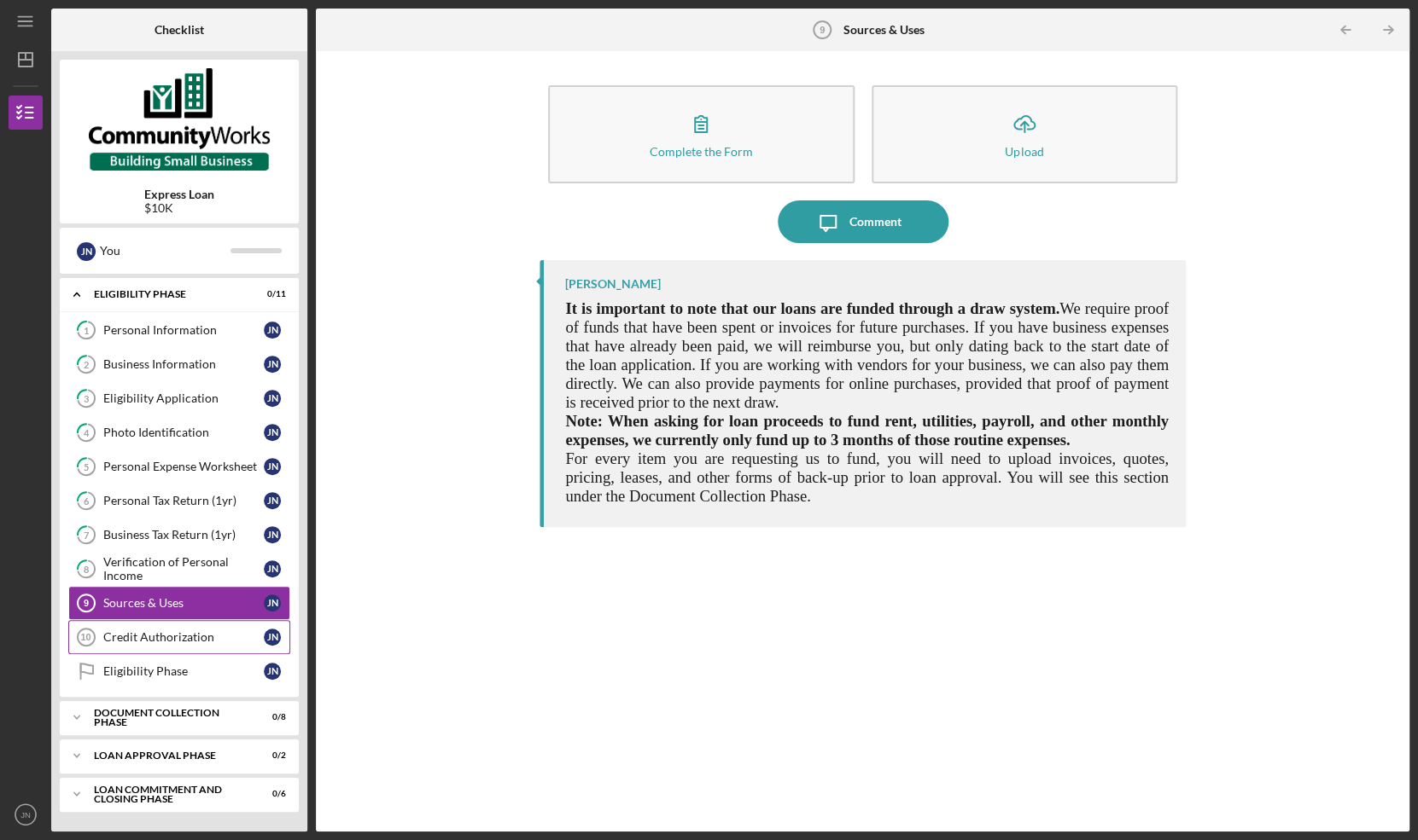
click at [181, 642] on div "Credit Authorization" at bounding box center [183, 637] width 161 height 13
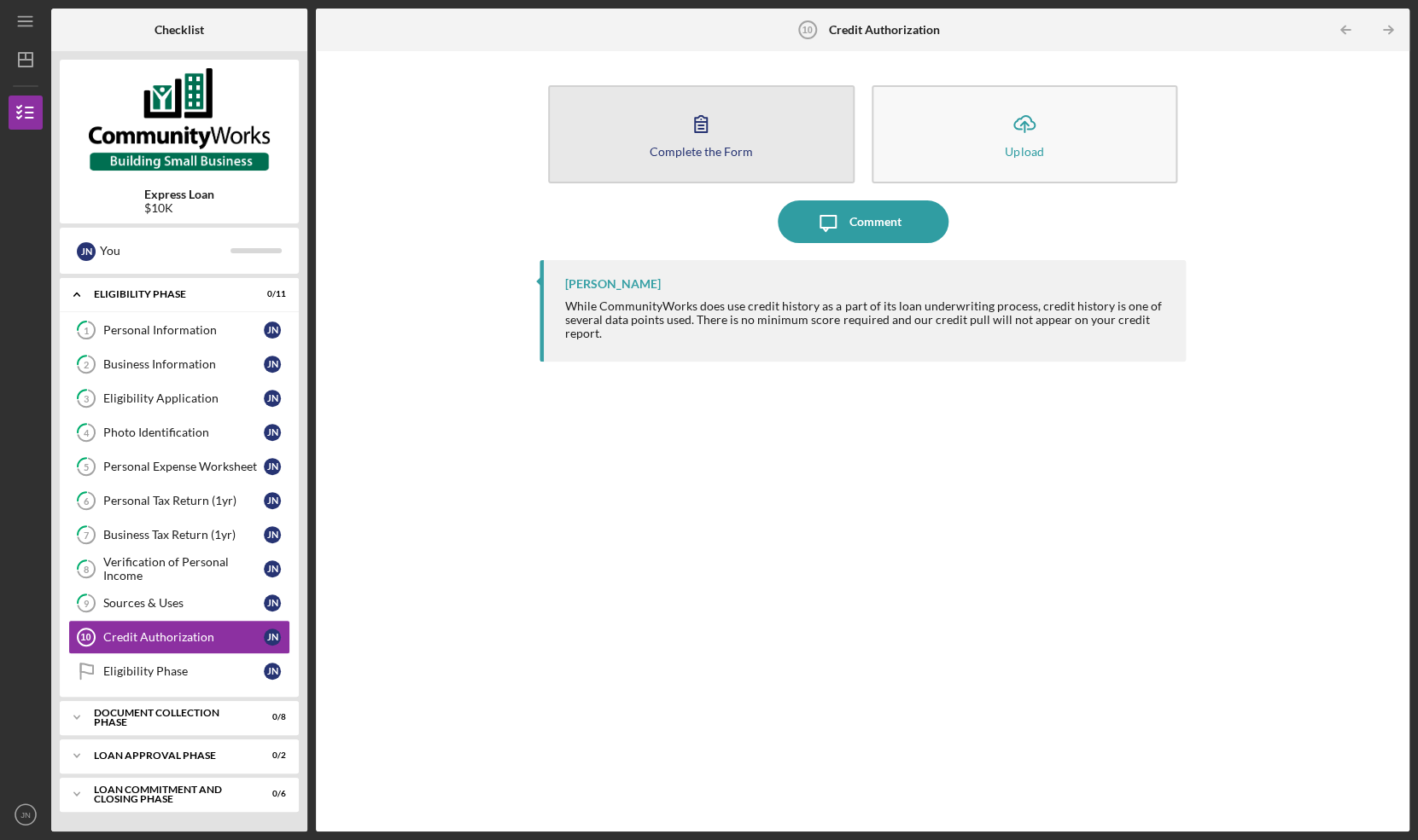
click at [702, 138] on icon "button" at bounding box center [701, 123] width 43 height 43
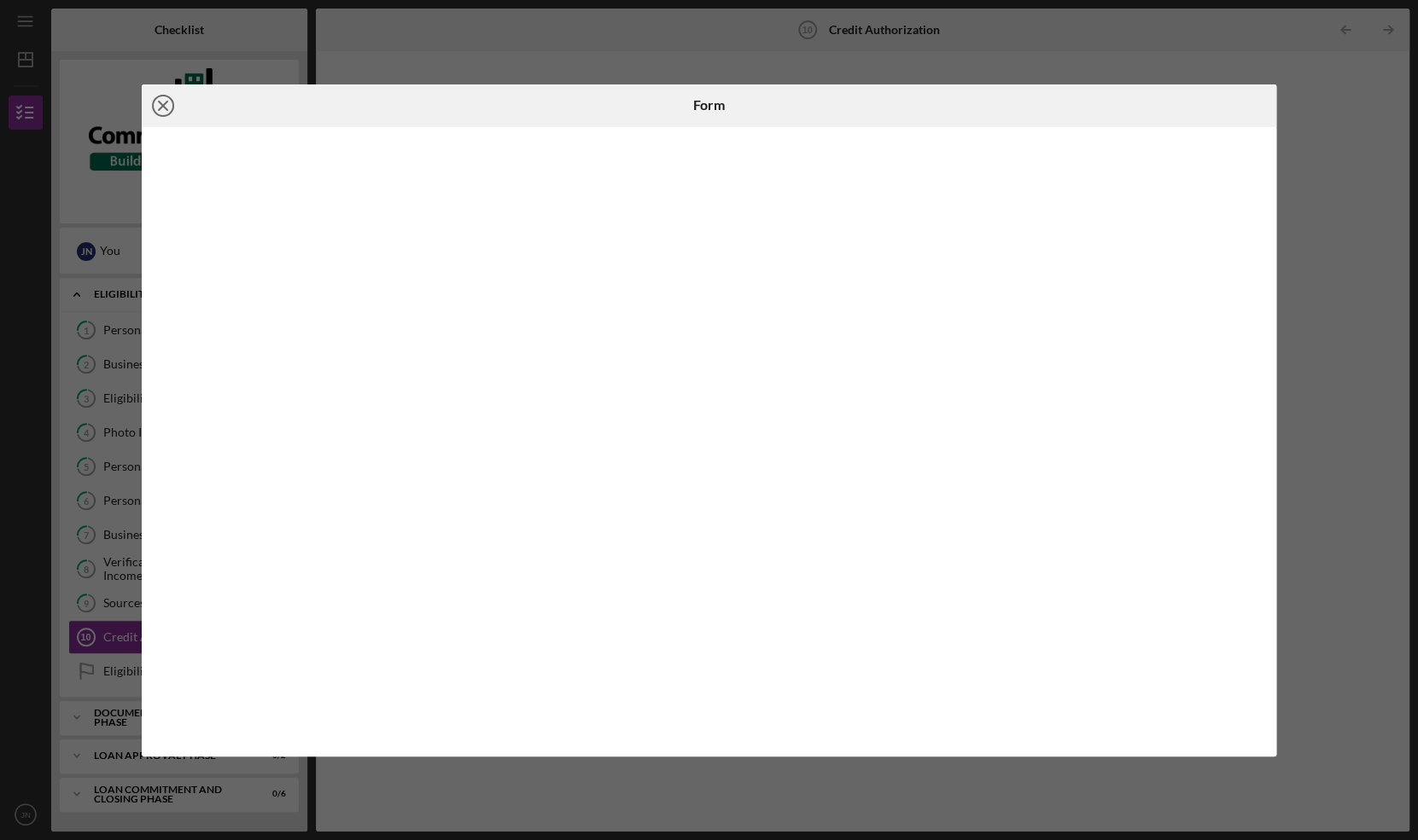
click at [170, 104] on icon "Icon/Close" at bounding box center [163, 106] width 43 height 43
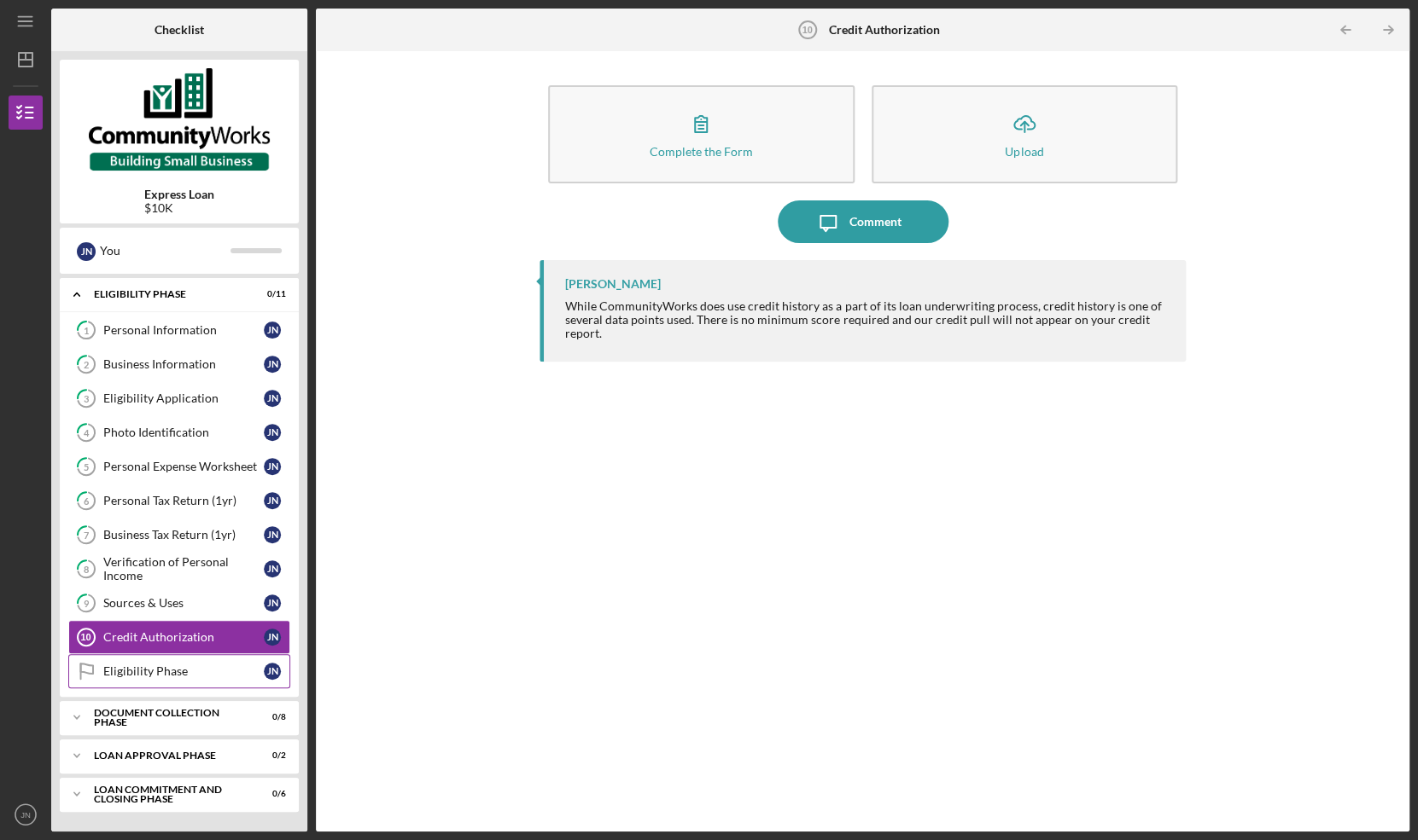
click at [191, 668] on div "Eligibility Phase" at bounding box center [183, 670] width 161 height 13
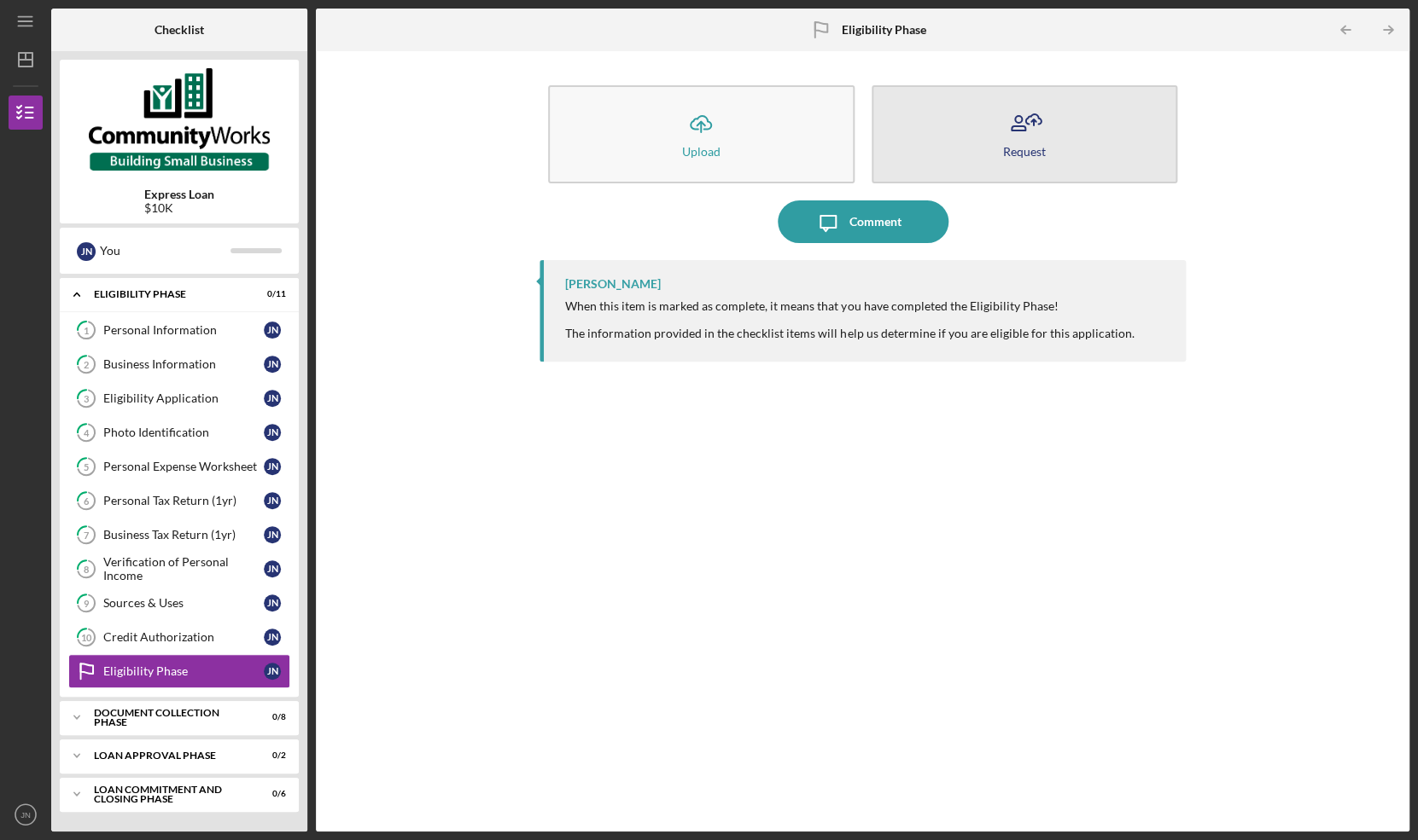
click at [992, 131] on button "Request" at bounding box center [1024, 134] width 306 height 98
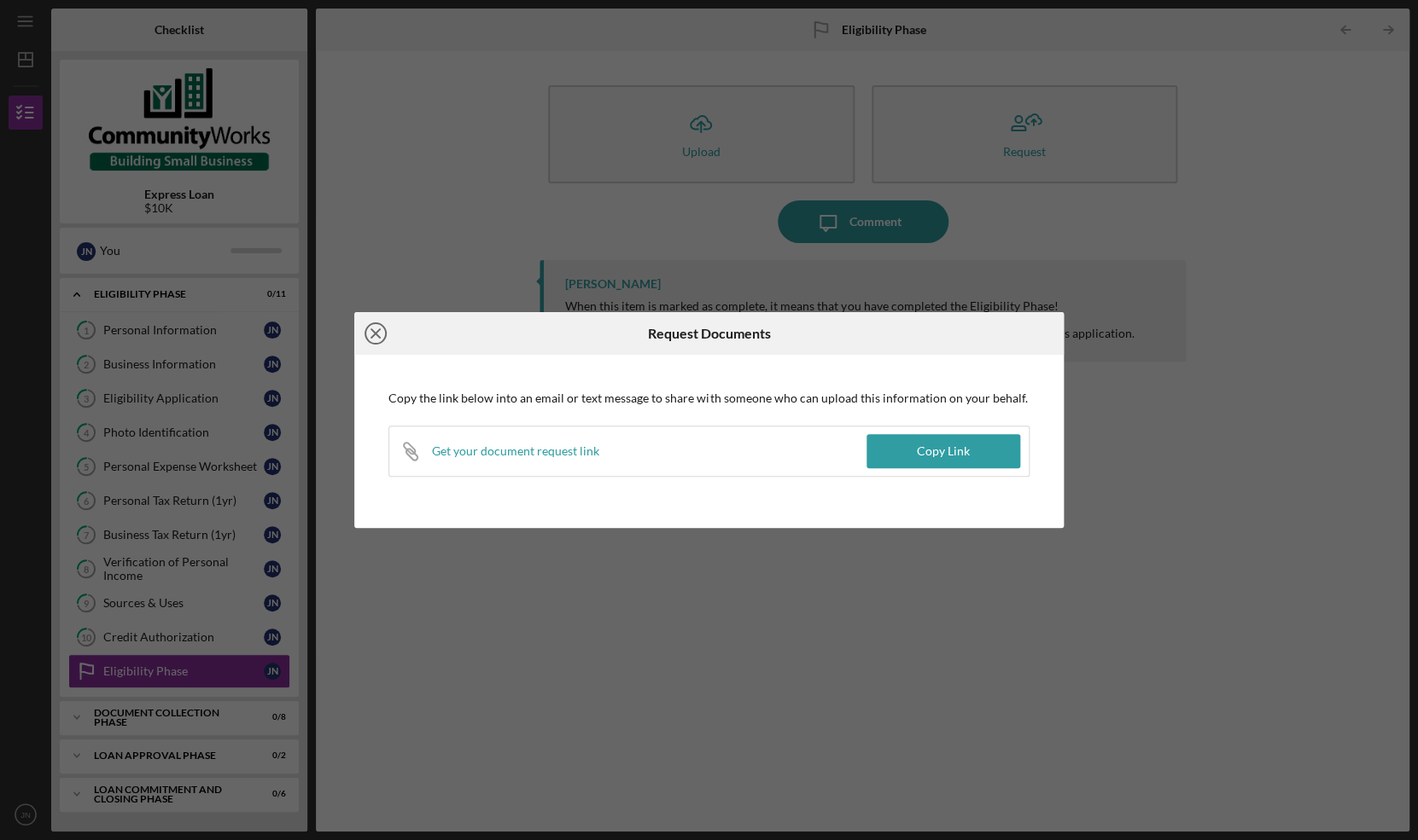
click at [378, 341] on icon "Icon/Close" at bounding box center [376, 334] width 43 height 43
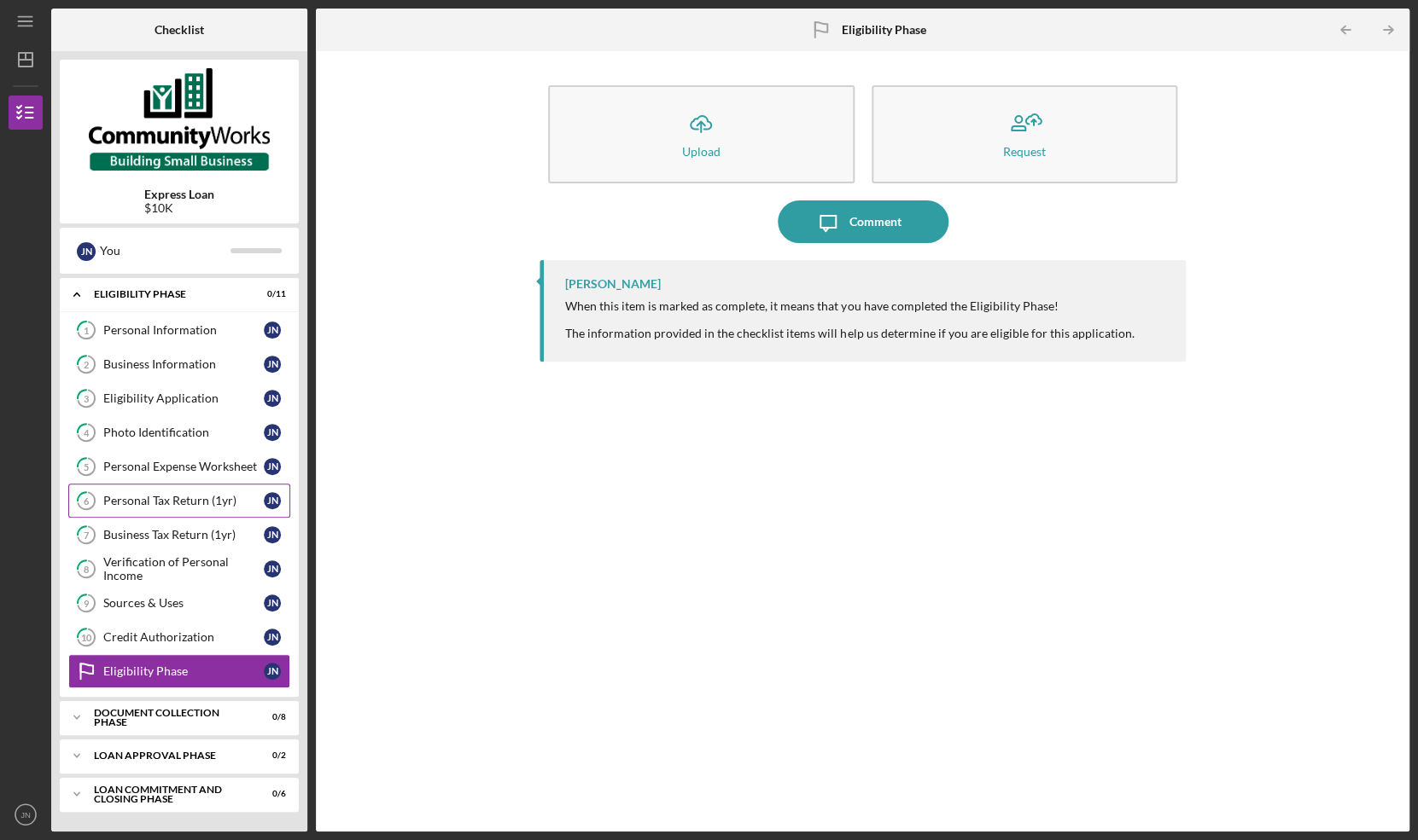
click at [182, 504] on div "Personal Tax Return (1yr)" at bounding box center [183, 500] width 161 height 13
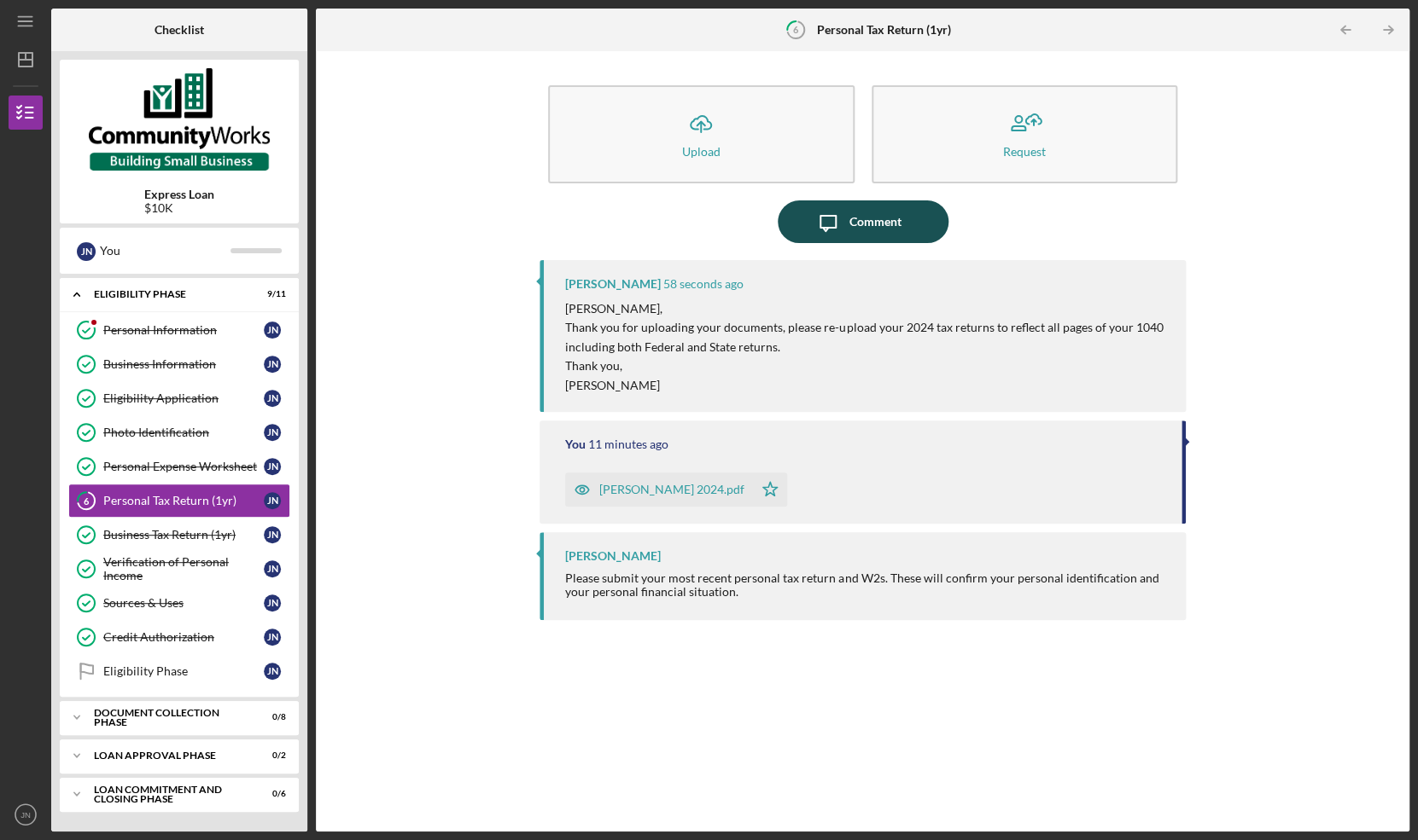
click at [853, 226] on div "Comment" at bounding box center [875, 222] width 52 height 43
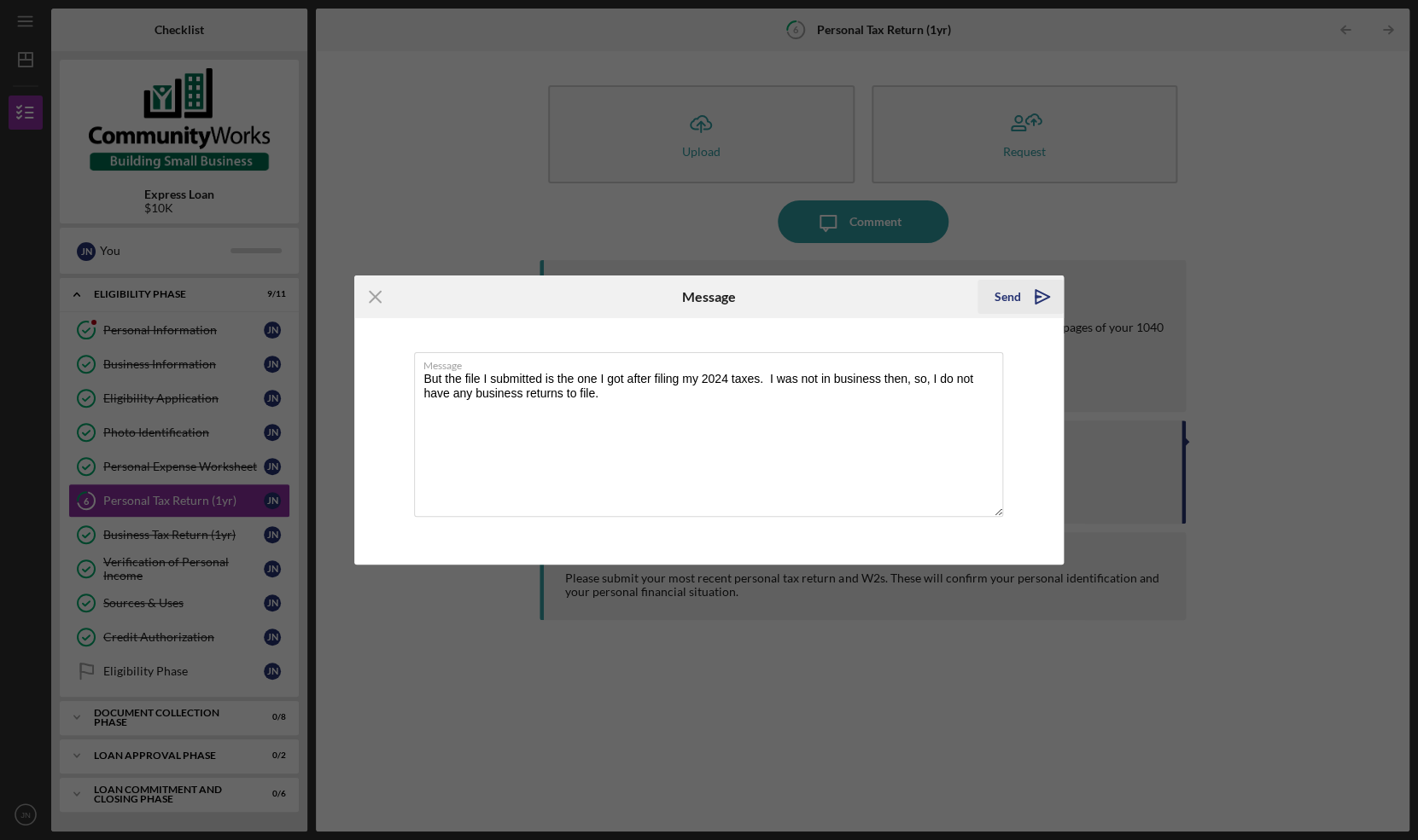
type textarea "But the file I submitted is the one I got after filing my 2024 taxes. I was not…"
click at [1038, 303] on icon "Icon/icon-invite-send" at bounding box center [1042, 297] width 43 height 43
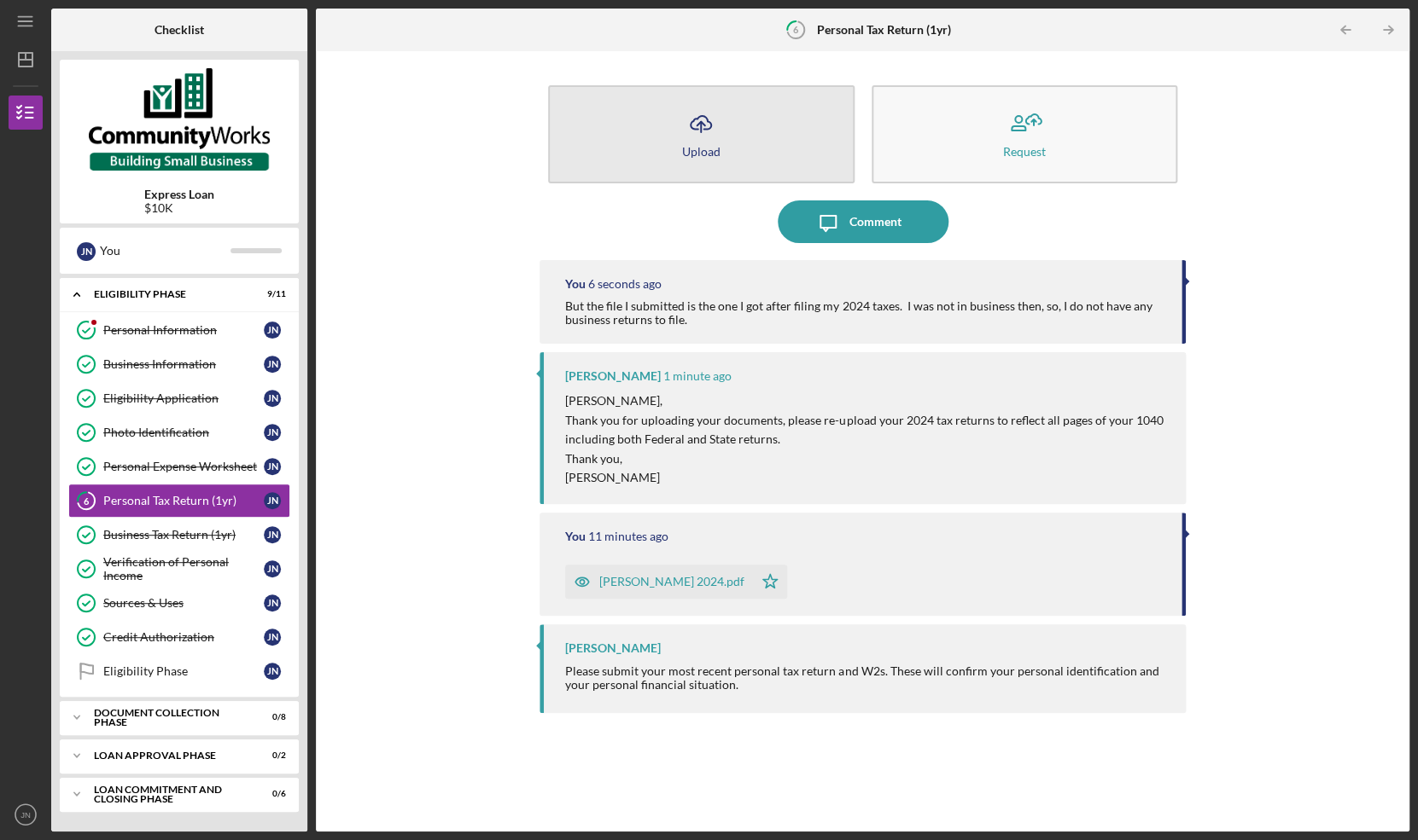
click at [722, 135] on button "Icon/Upload Upload" at bounding box center [701, 134] width 306 height 98
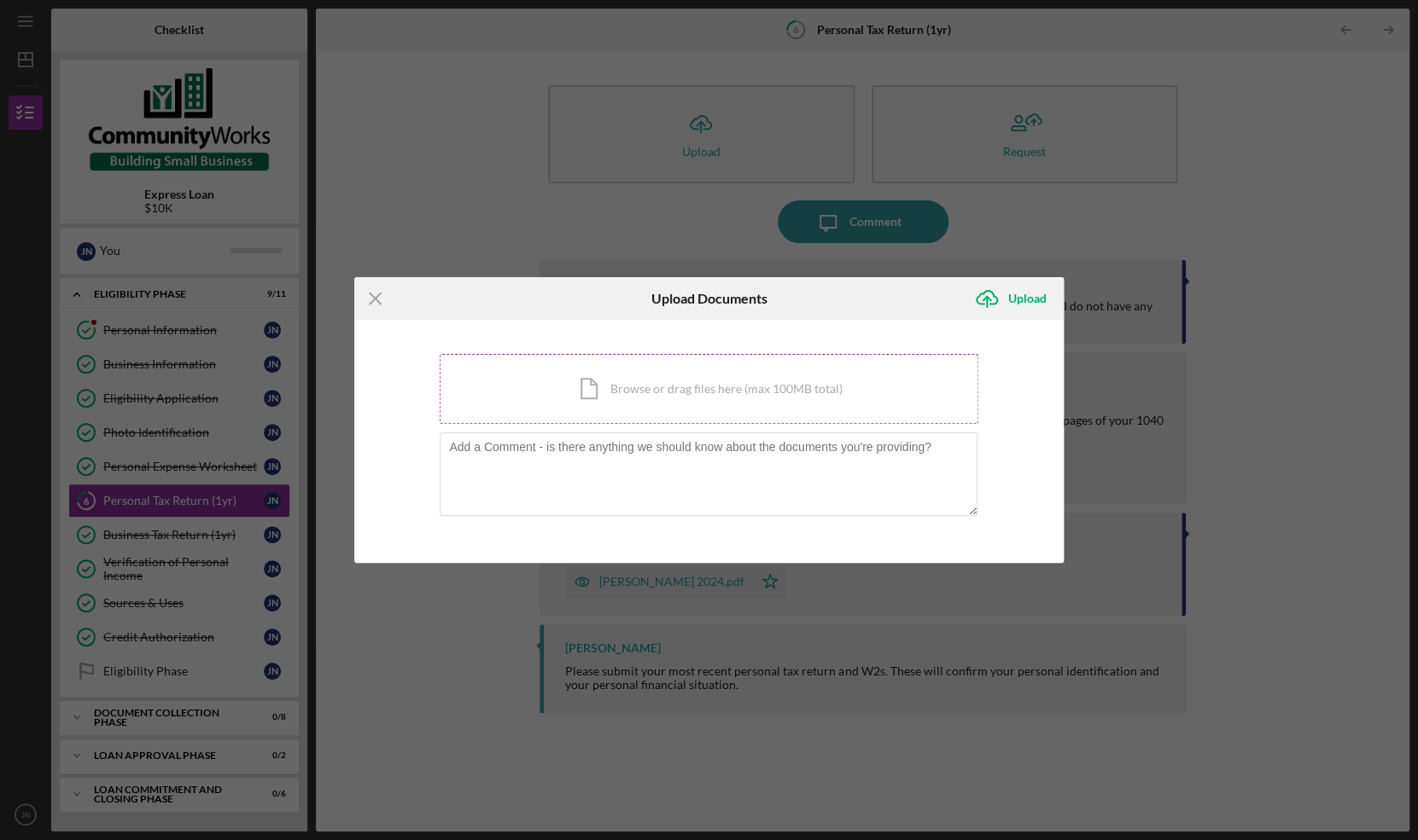
click at [688, 391] on div "Icon/Document Browse or drag files here (max 100MB total) Tap to choose files o…" at bounding box center [709, 389] width 538 height 70
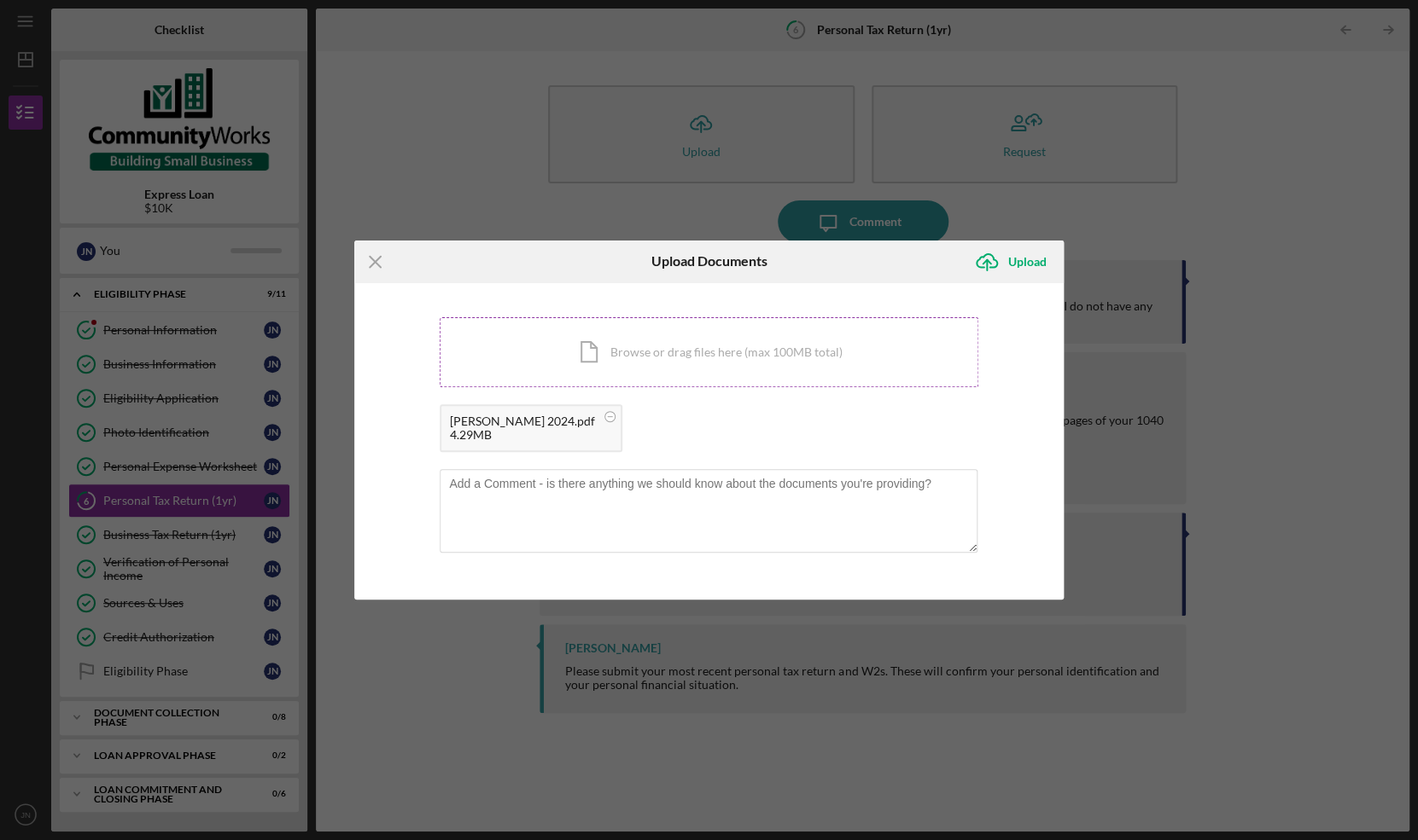
click at [694, 348] on div "Icon/Document Browse or drag files here (max 100MB total) Tap to choose files o…" at bounding box center [709, 352] width 538 height 70
click at [597, 499] on textarea at bounding box center [708, 511] width 538 height 83
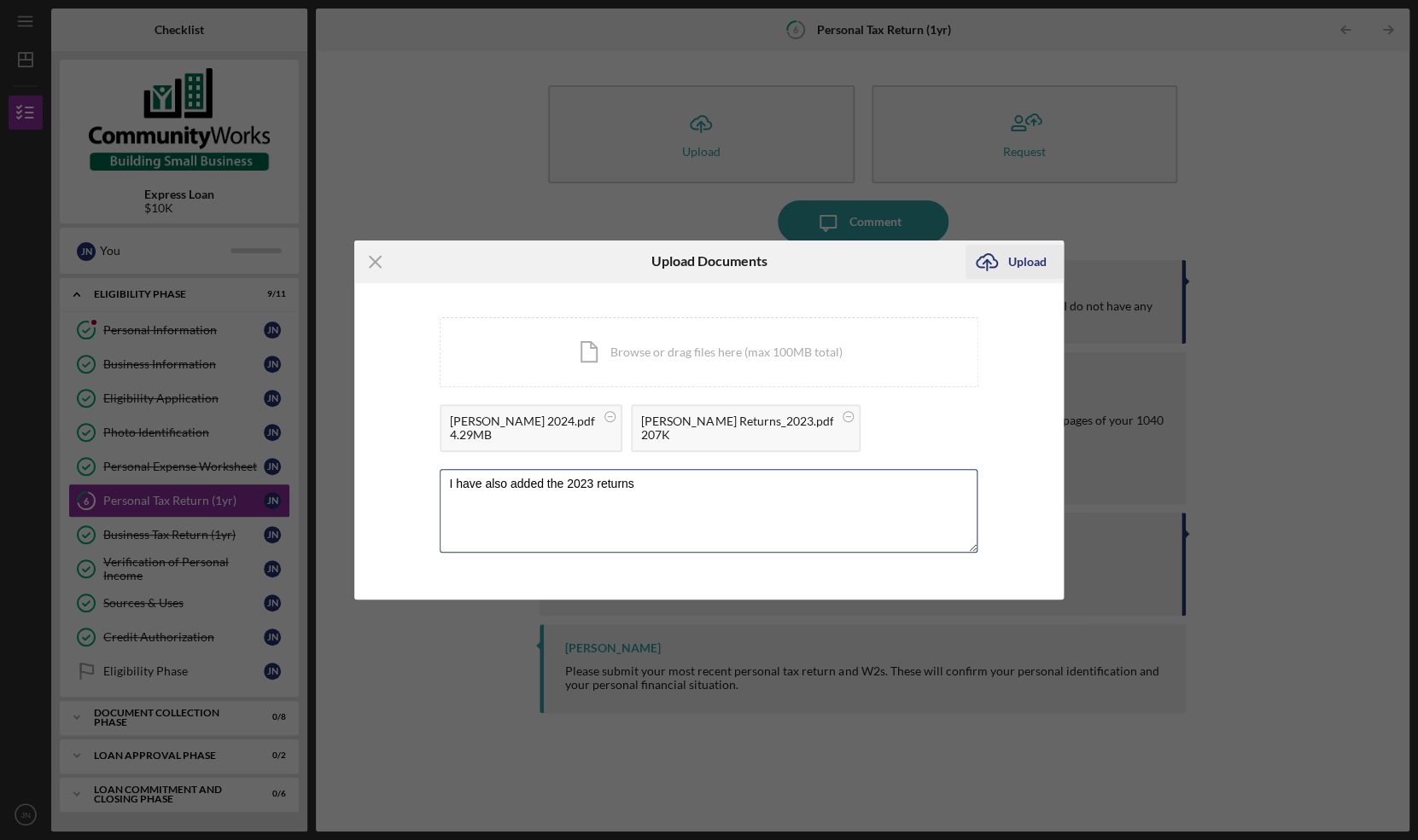
type textarea "I have also added the 2023 returns"
click at [1020, 276] on div "Upload" at bounding box center [1027, 262] width 38 height 34
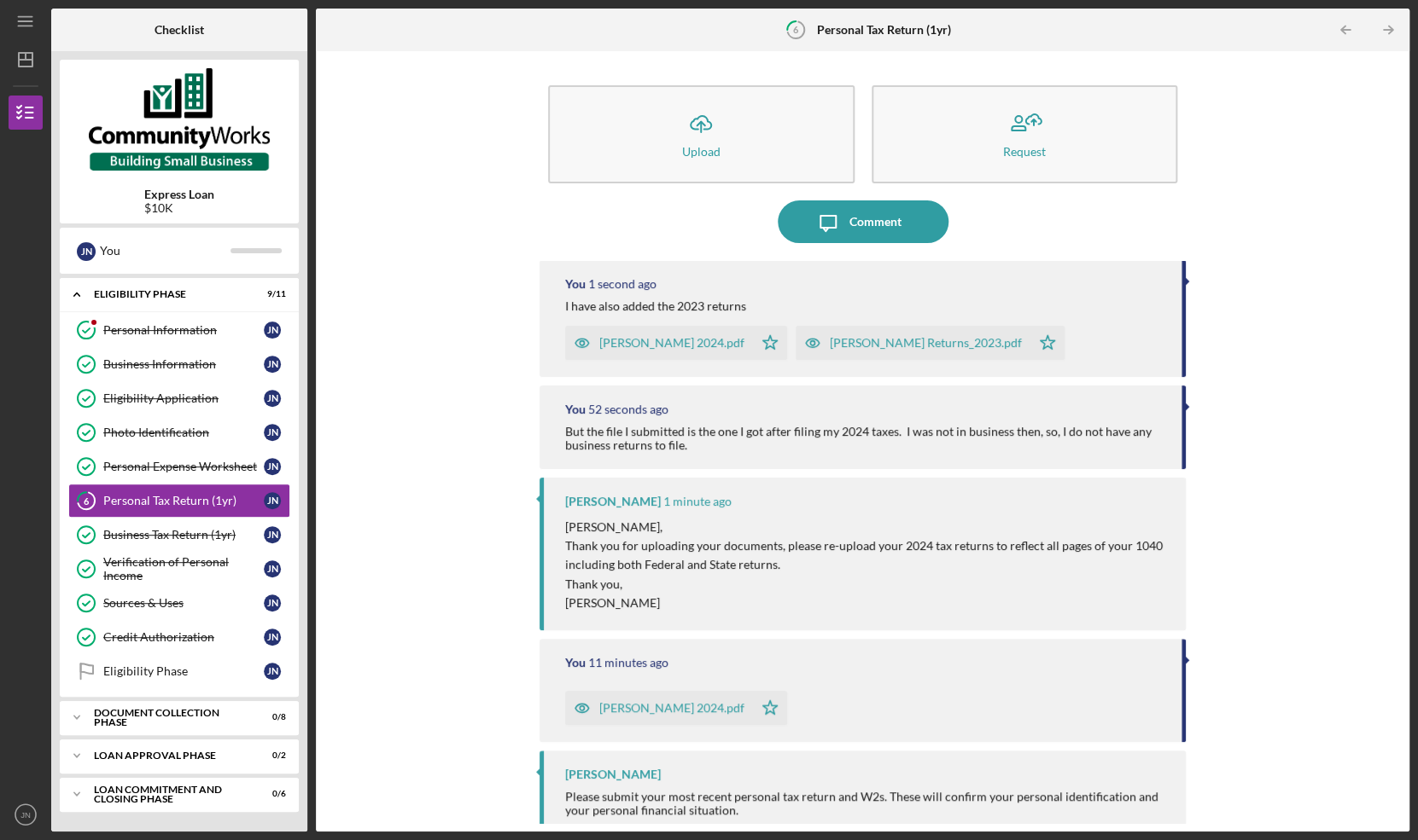
scroll to position [15, 0]
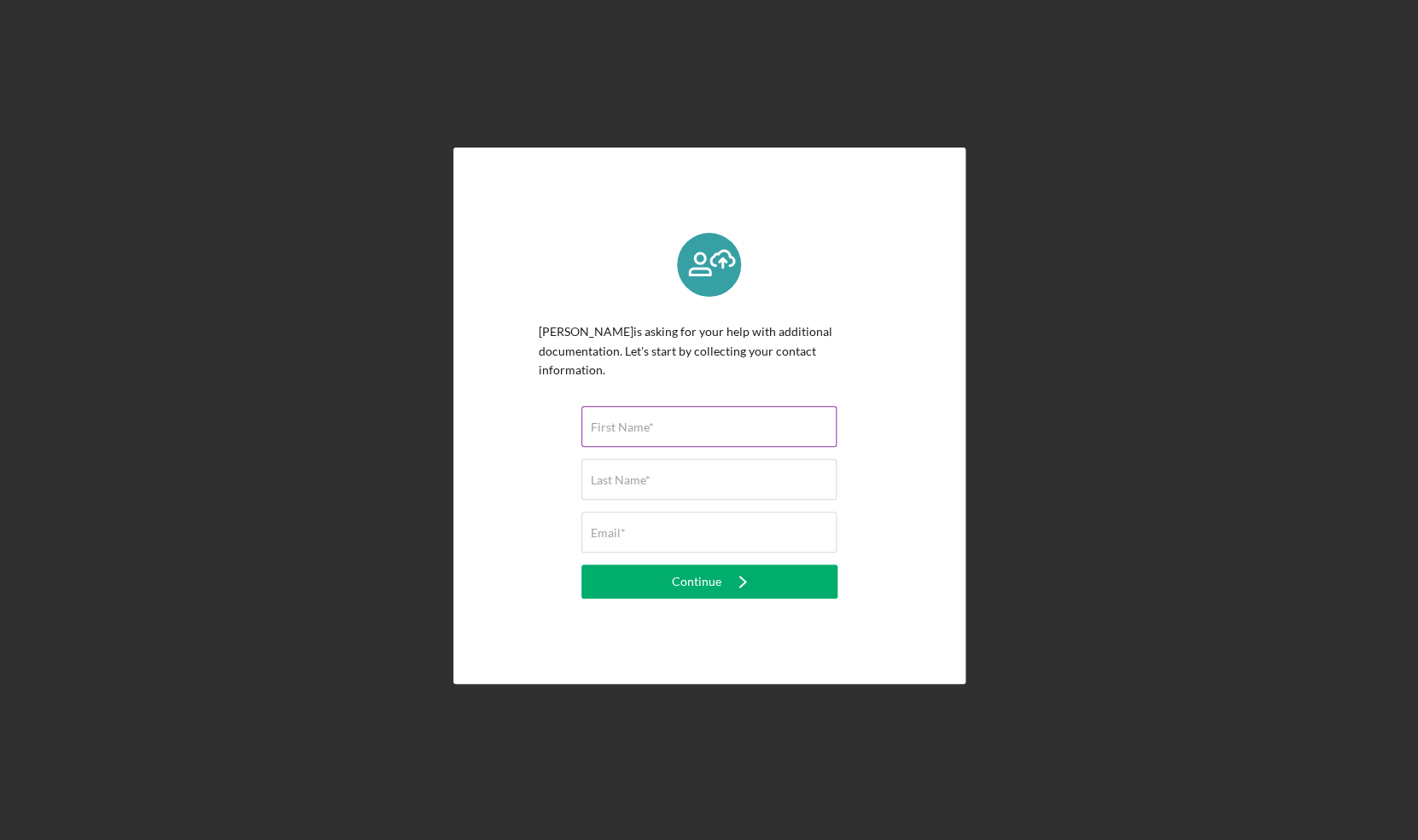
click at [691, 416] on div "First Name*" at bounding box center [709, 427] width 256 height 43
type input "[PERSON_NAME]"
type input "Ndone"
type input "[EMAIL_ADDRESS][DOMAIN_NAME]"
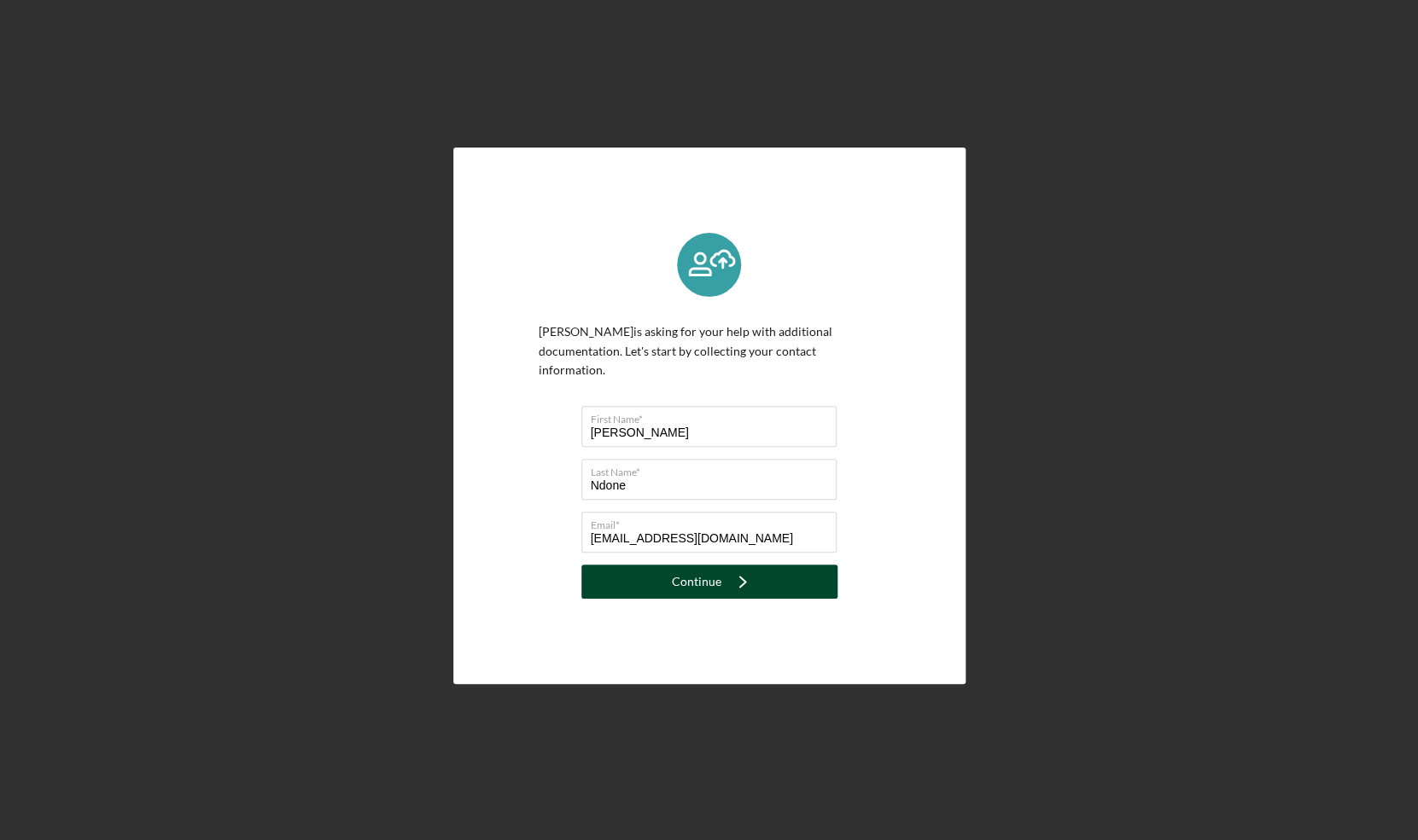
click at [701, 569] on div "Continue" at bounding box center [697, 582] width 50 height 34
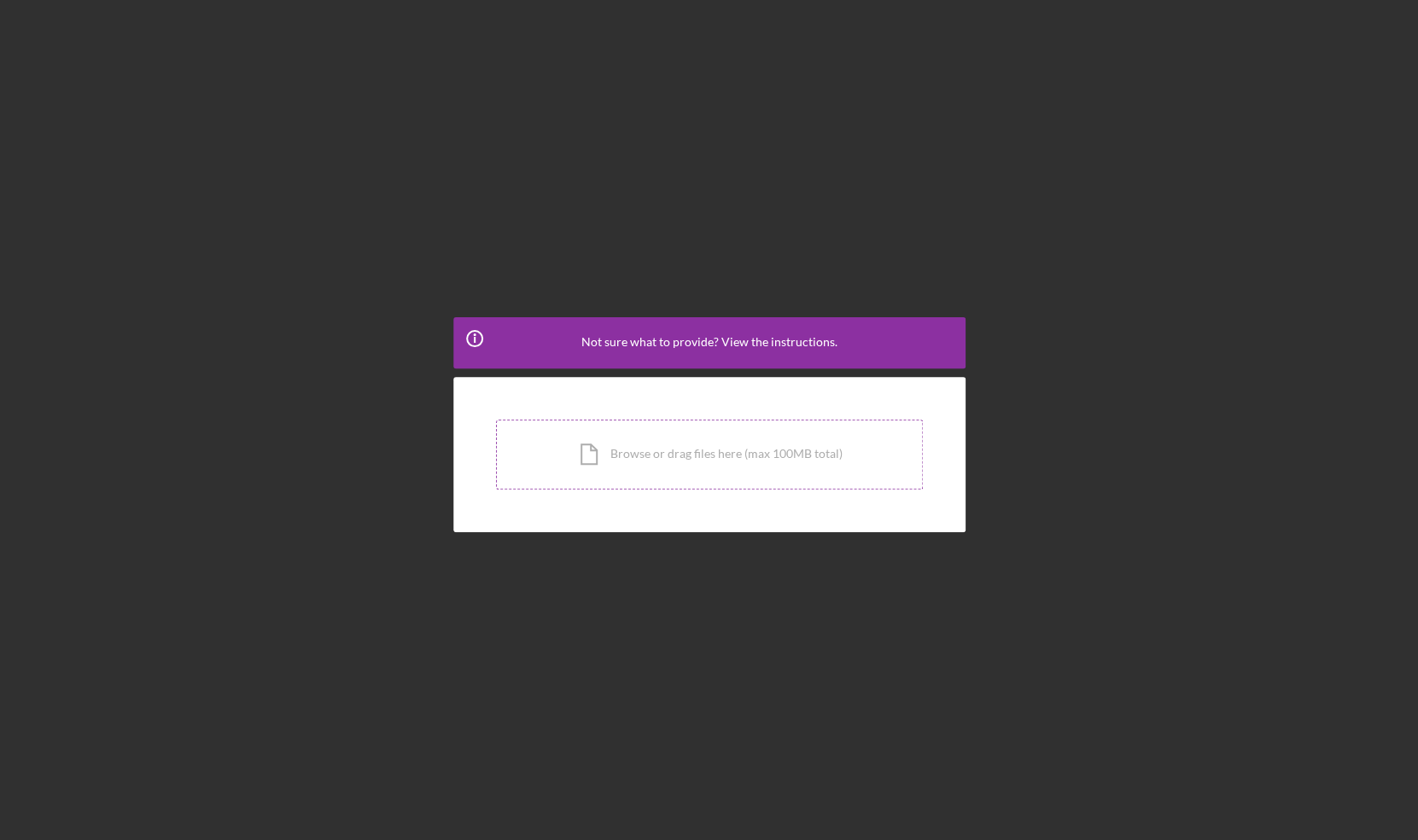
click at [652, 455] on div "Icon/Document Browse or drag files here (max 100MB total) Tap to choose files o…" at bounding box center [709, 455] width 426 height 70
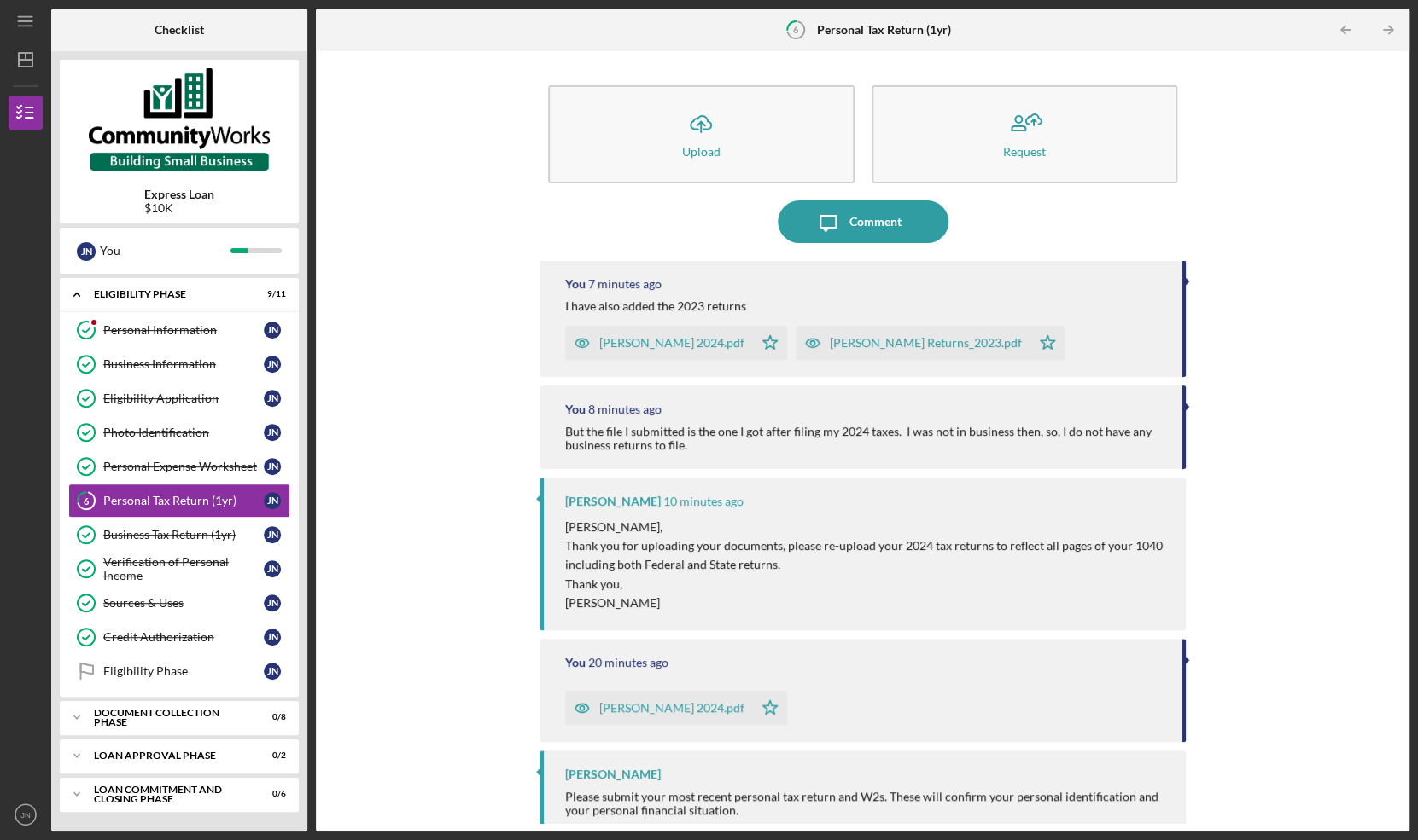
scroll to position [15, 0]
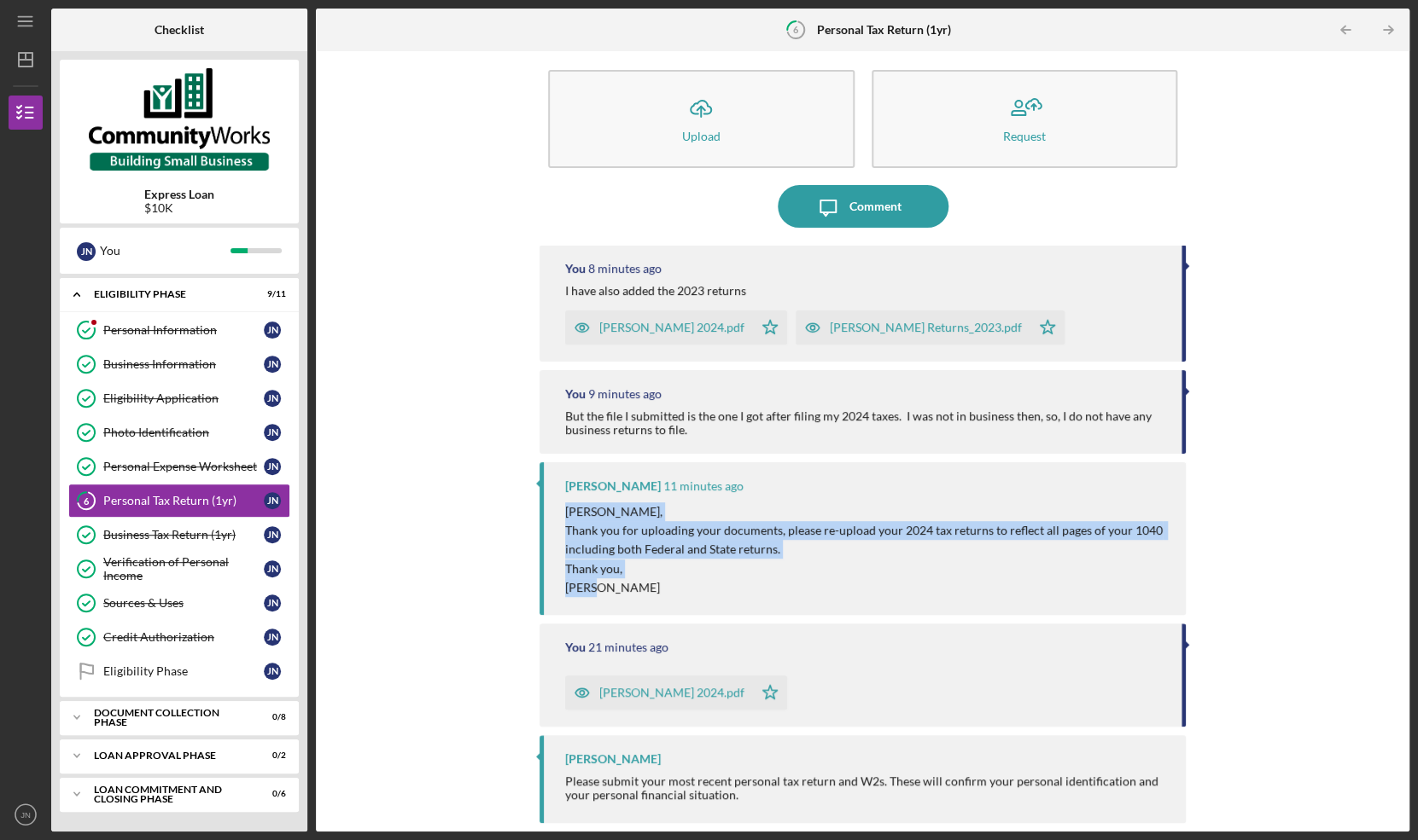
drag, startPoint x: 563, startPoint y: 511, endPoint x: 613, endPoint y: 589, distance: 92.6
click at [613, 589] on div "[PERSON_NAME] 11 minutes ago [PERSON_NAME], Thank you for uploading your docume…" at bounding box center [862, 538] width 646 height 152
copy div "[PERSON_NAME], Thank you for uploading your documents, please re-upload your 20…"
